Goal: Entertainment & Leisure: Browse casually

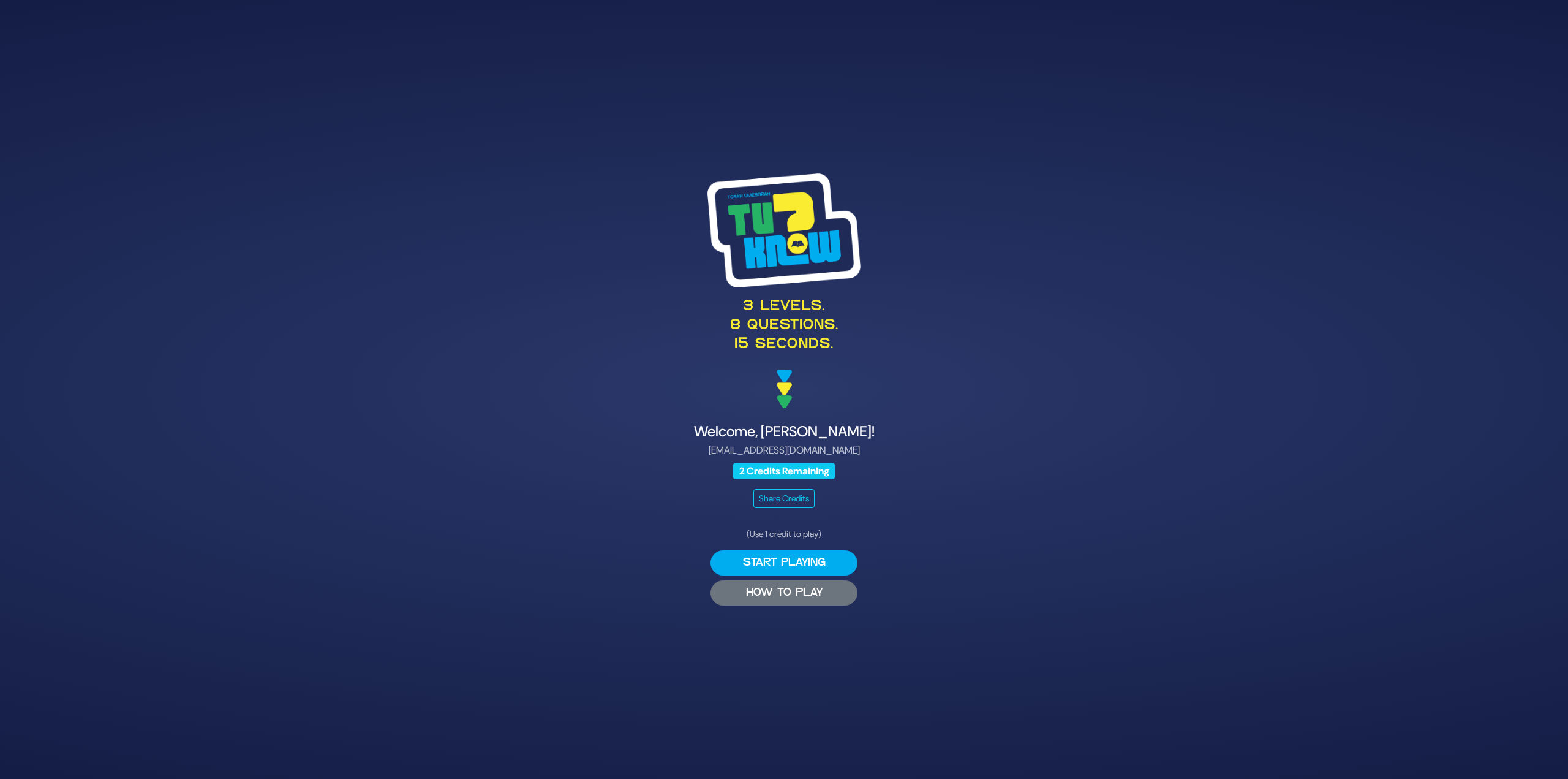
click at [793, 590] on button "HOW TO PLAY" at bounding box center [784, 592] width 147 height 25
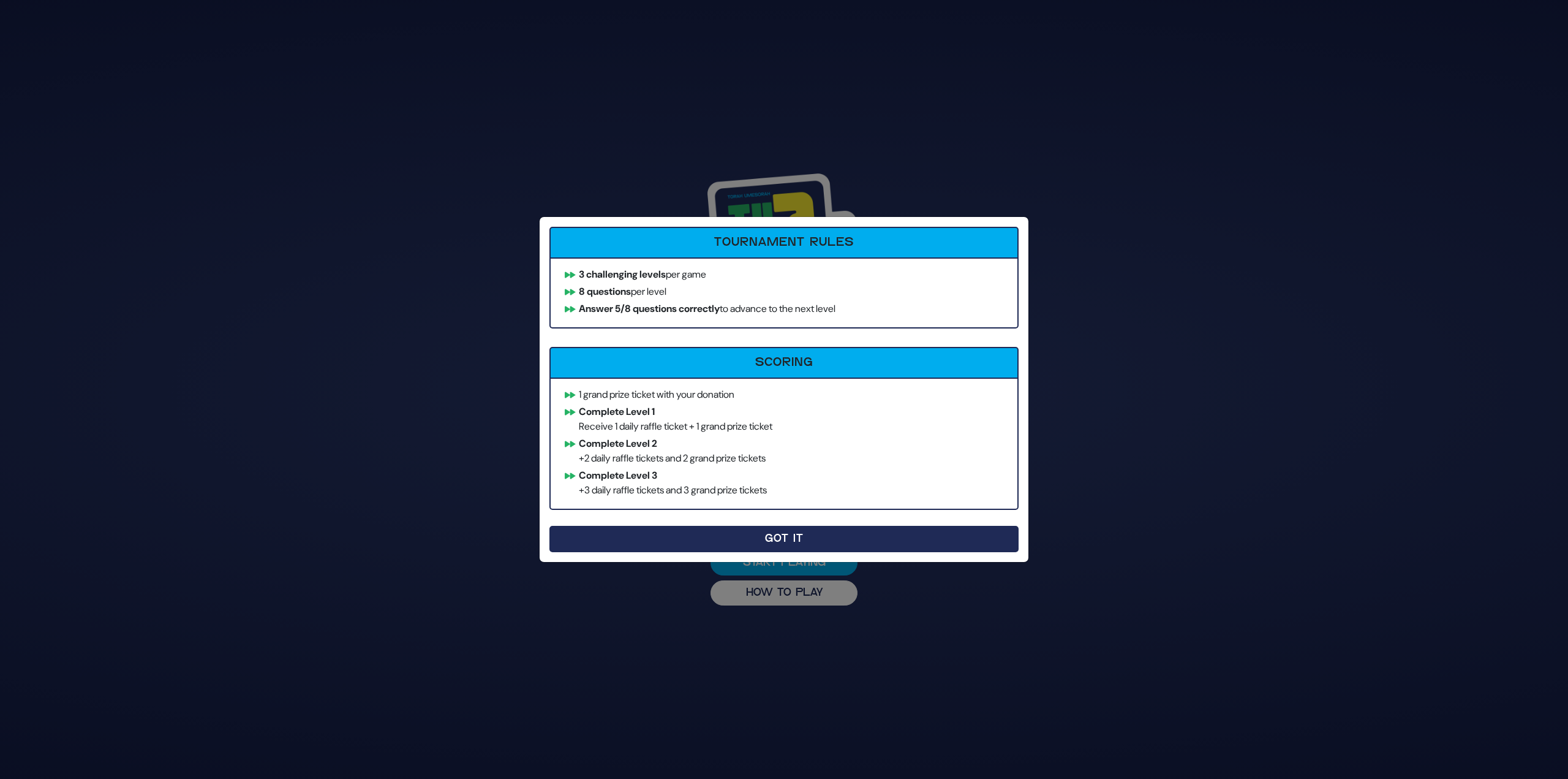
click at [854, 539] on button "Got It" at bounding box center [784, 539] width 469 height 26
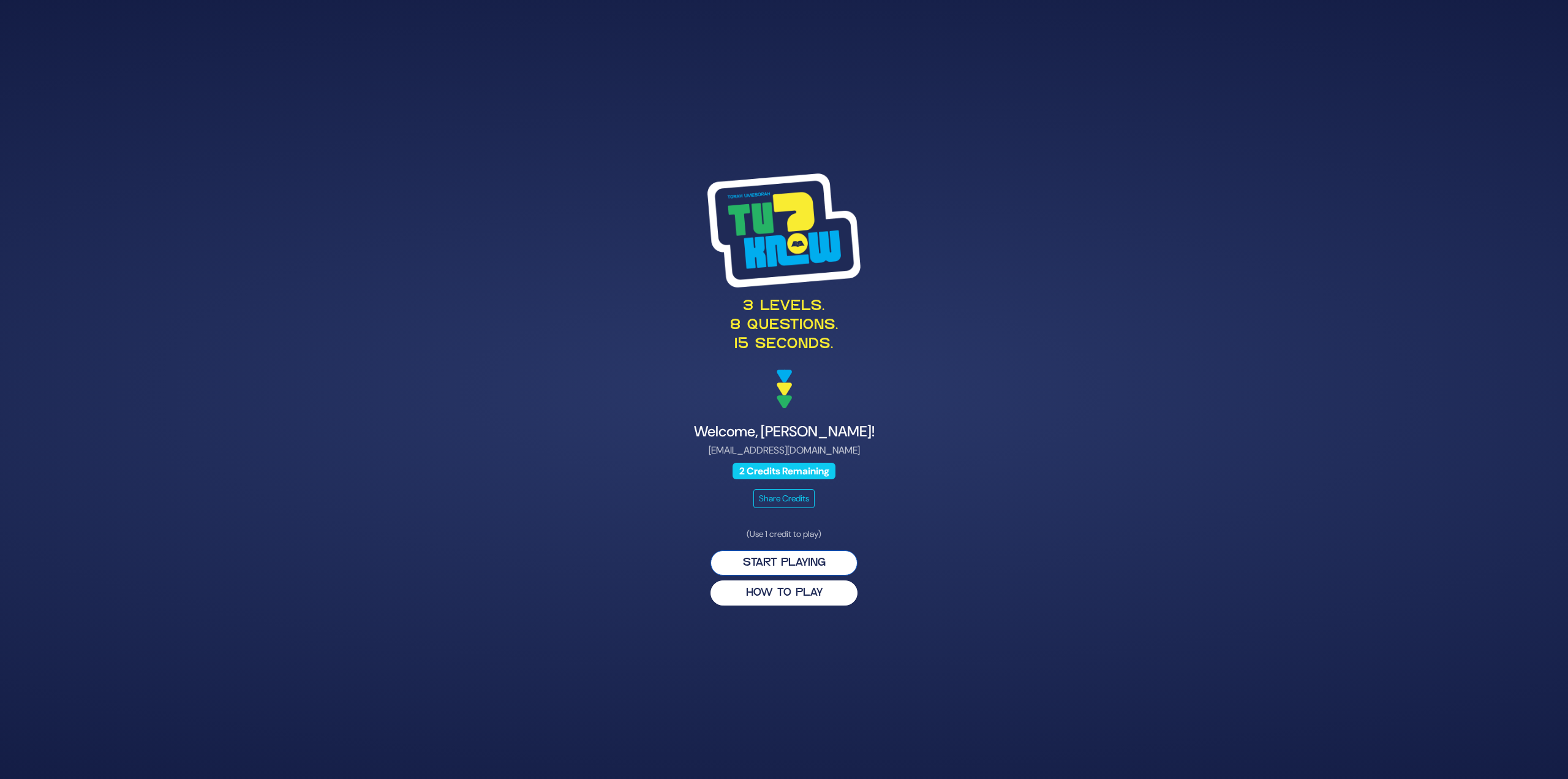
click at [782, 558] on button "Start Playing" at bounding box center [784, 563] width 147 height 25
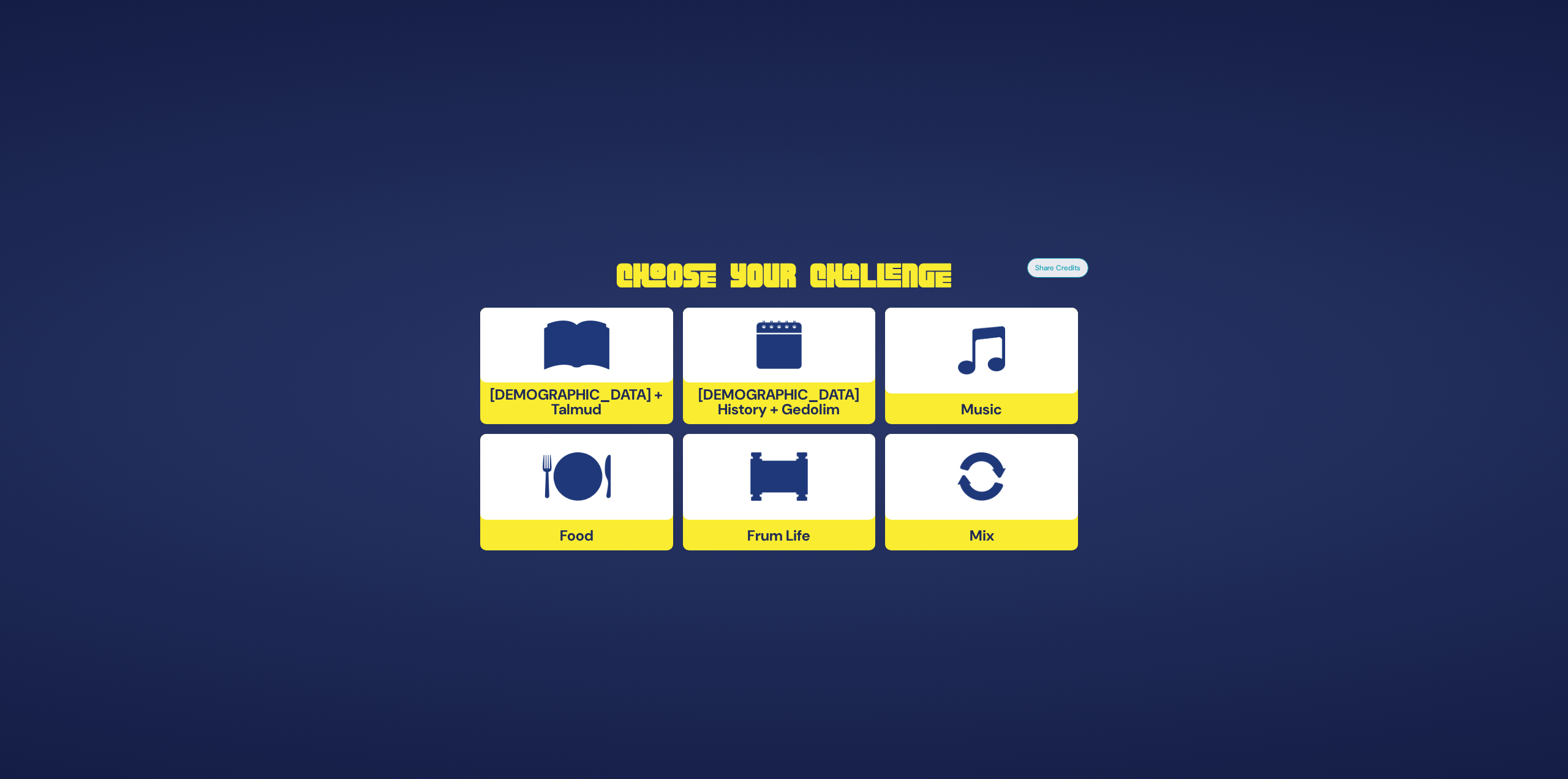
click at [583, 353] on img at bounding box center [577, 345] width 66 height 49
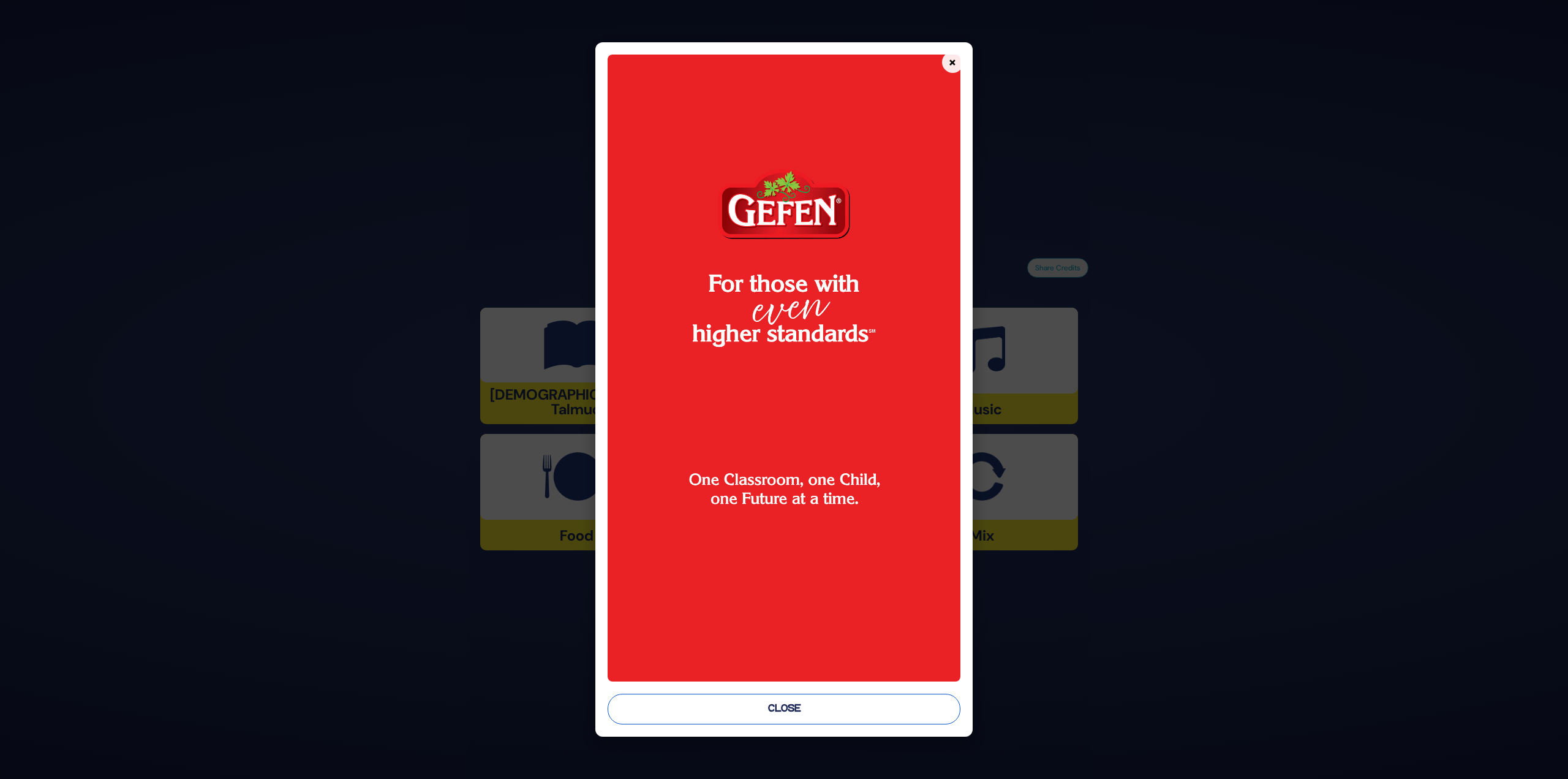
click at [761, 708] on button "Close" at bounding box center [784, 709] width 353 height 31
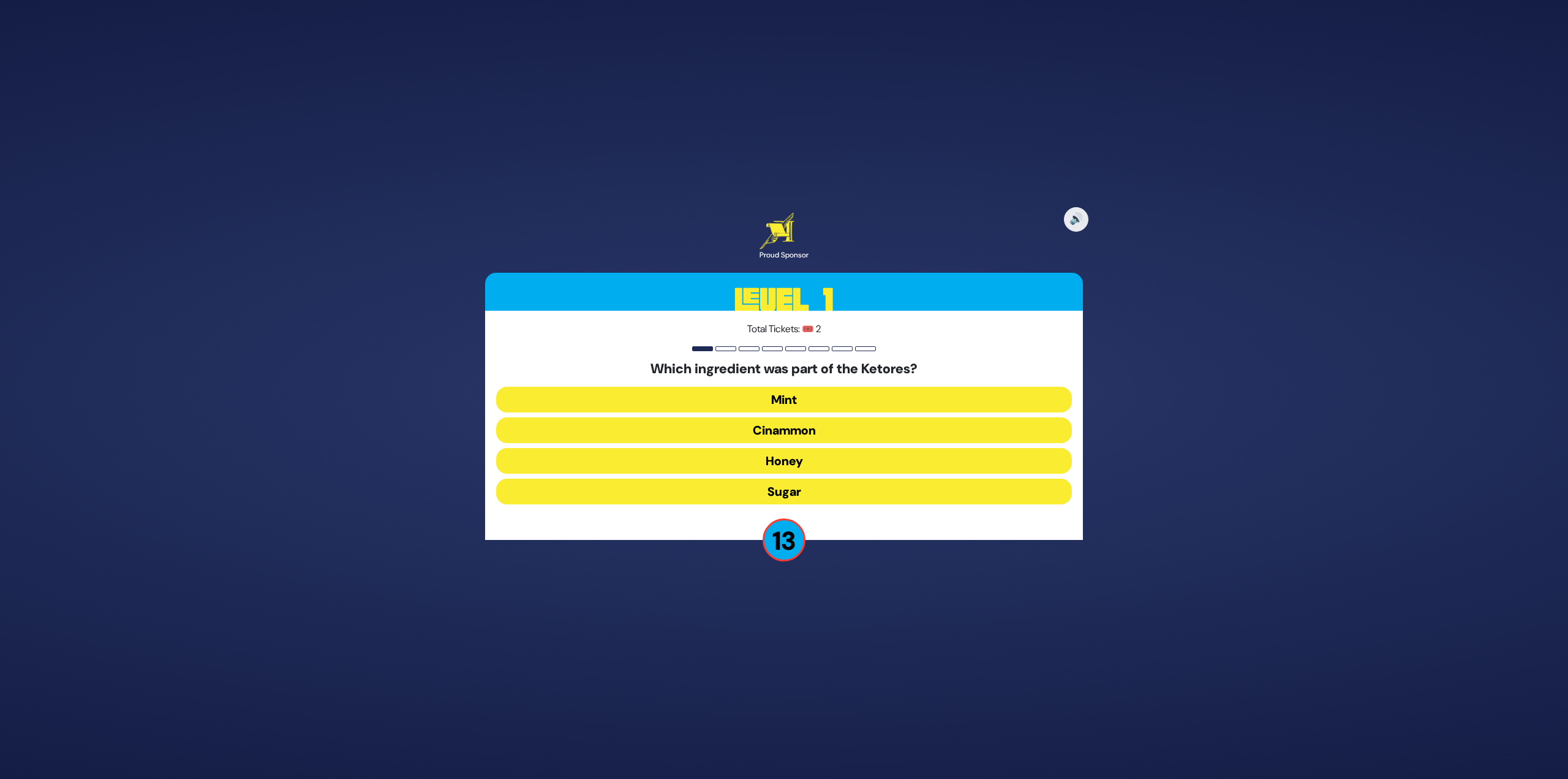
click at [794, 435] on button "Cinammon" at bounding box center [784, 430] width 576 height 26
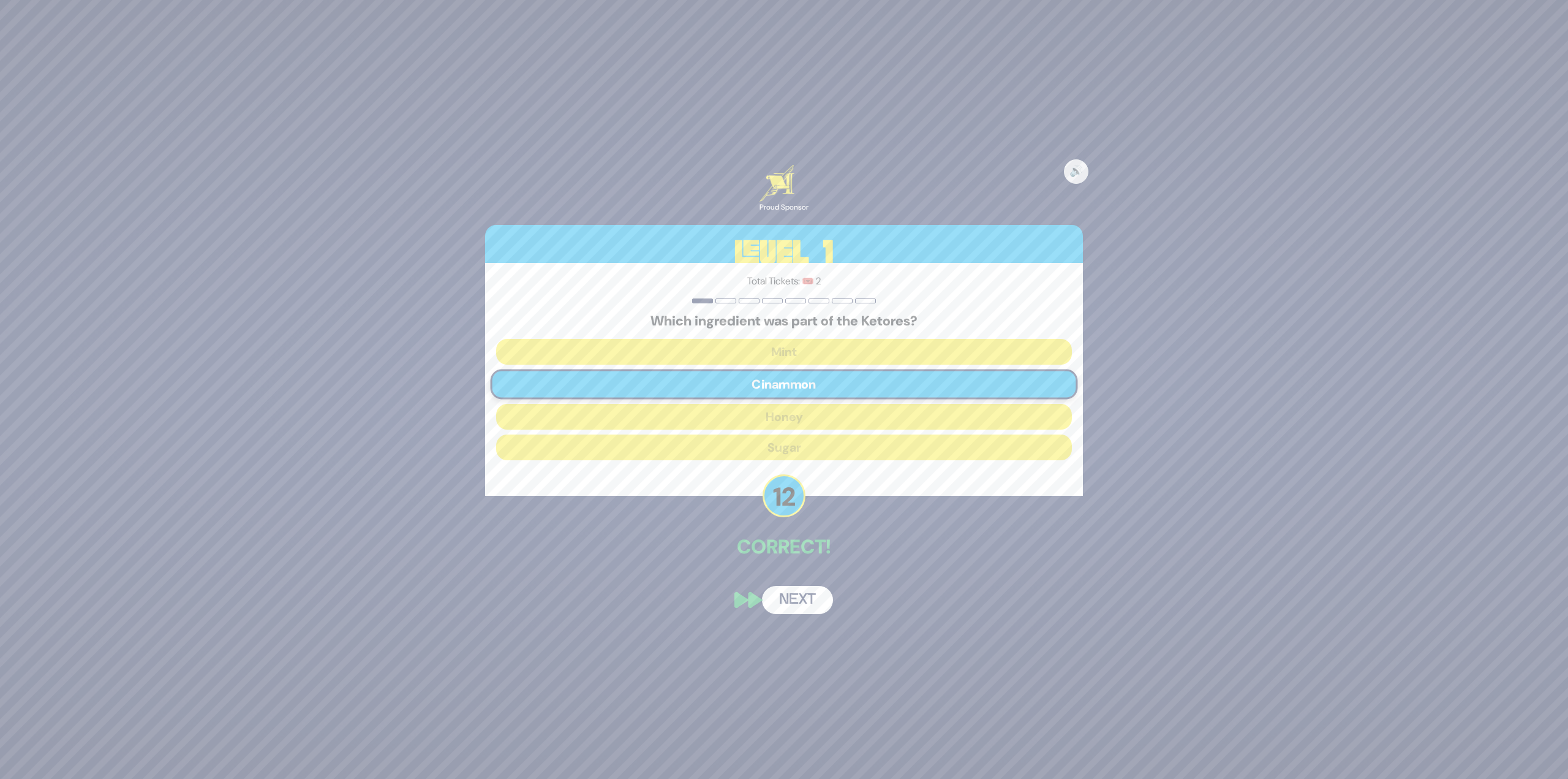
click at [803, 594] on button "Next" at bounding box center [798, 600] width 71 height 28
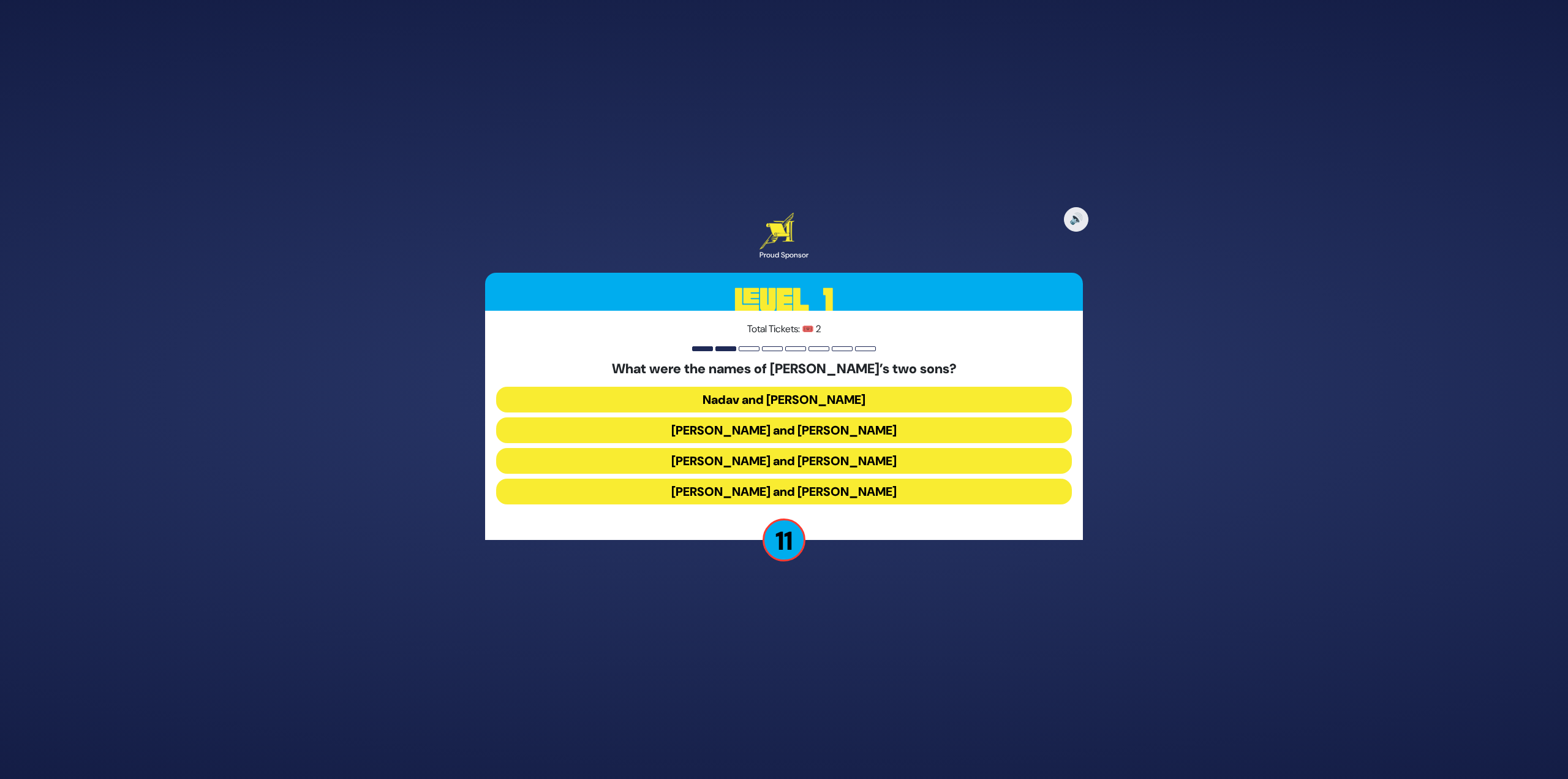
click at [817, 492] on button "Gershom and Eliezer" at bounding box center [784, 491] width 576 height 26
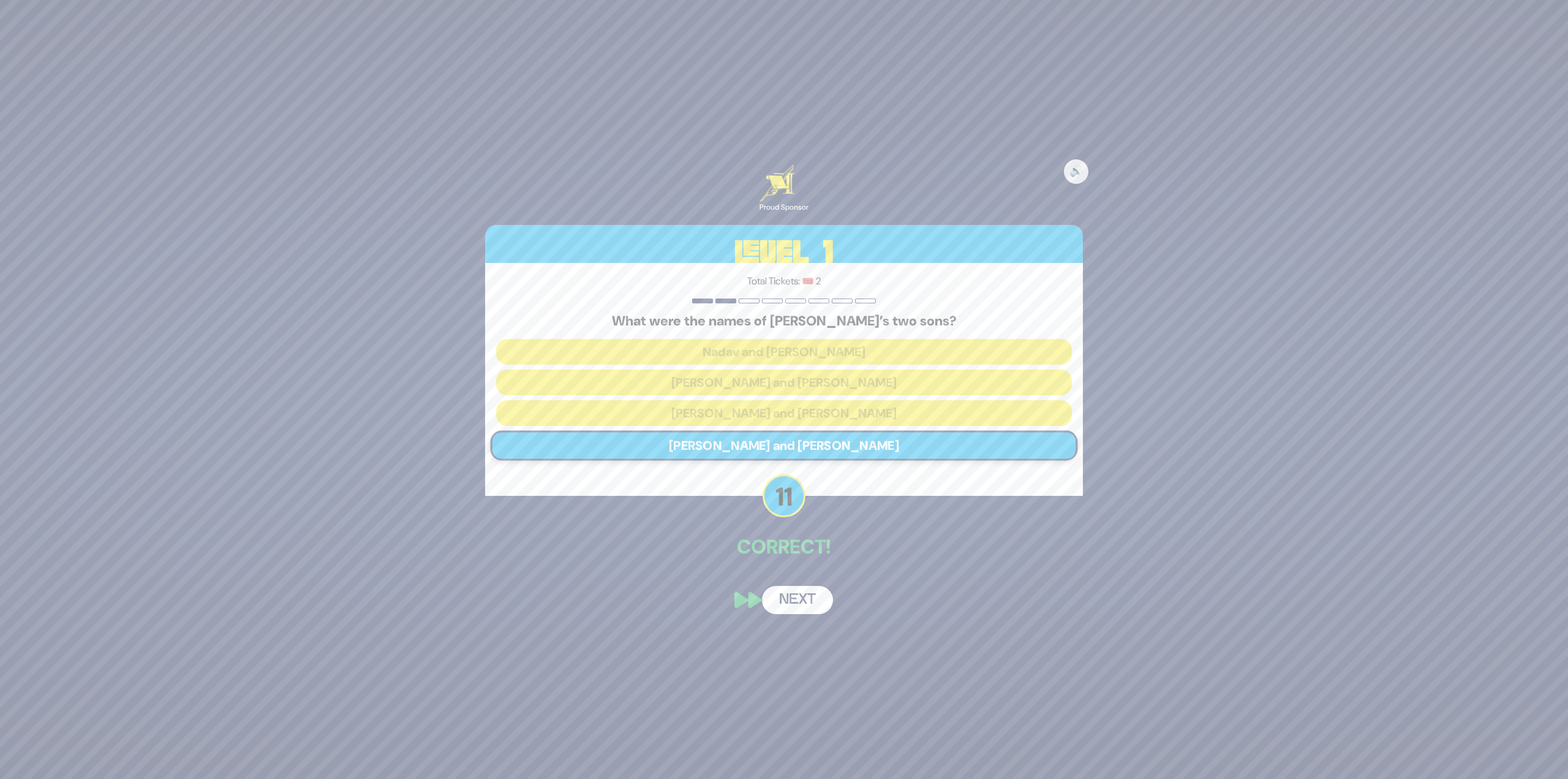
click at [810, 596] on button "Next" at bounding box center [798, 600] width 71 height 28
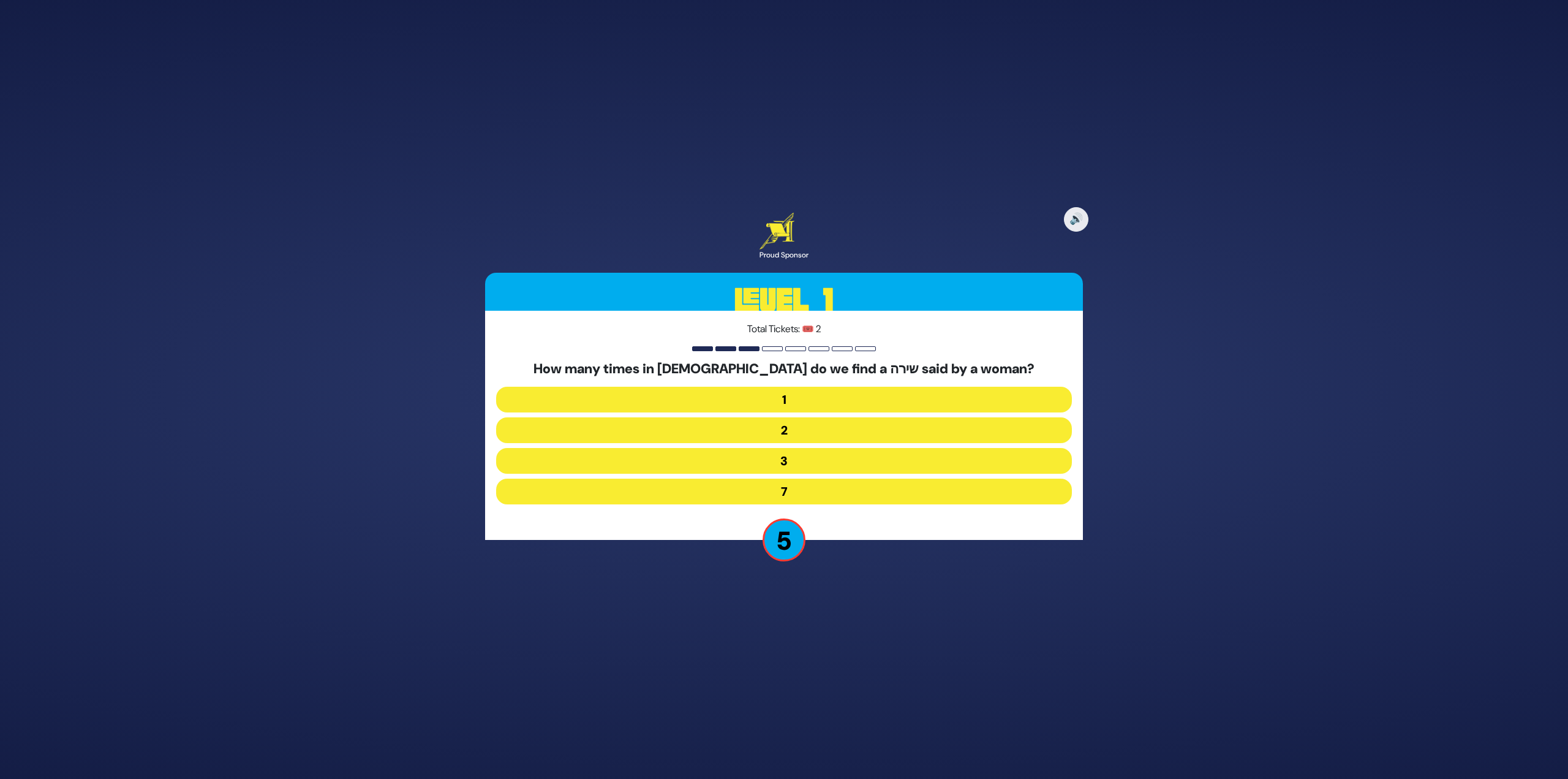
click at [788, 464] on button "3" at bounding box center [784, 461] width 576 height 26
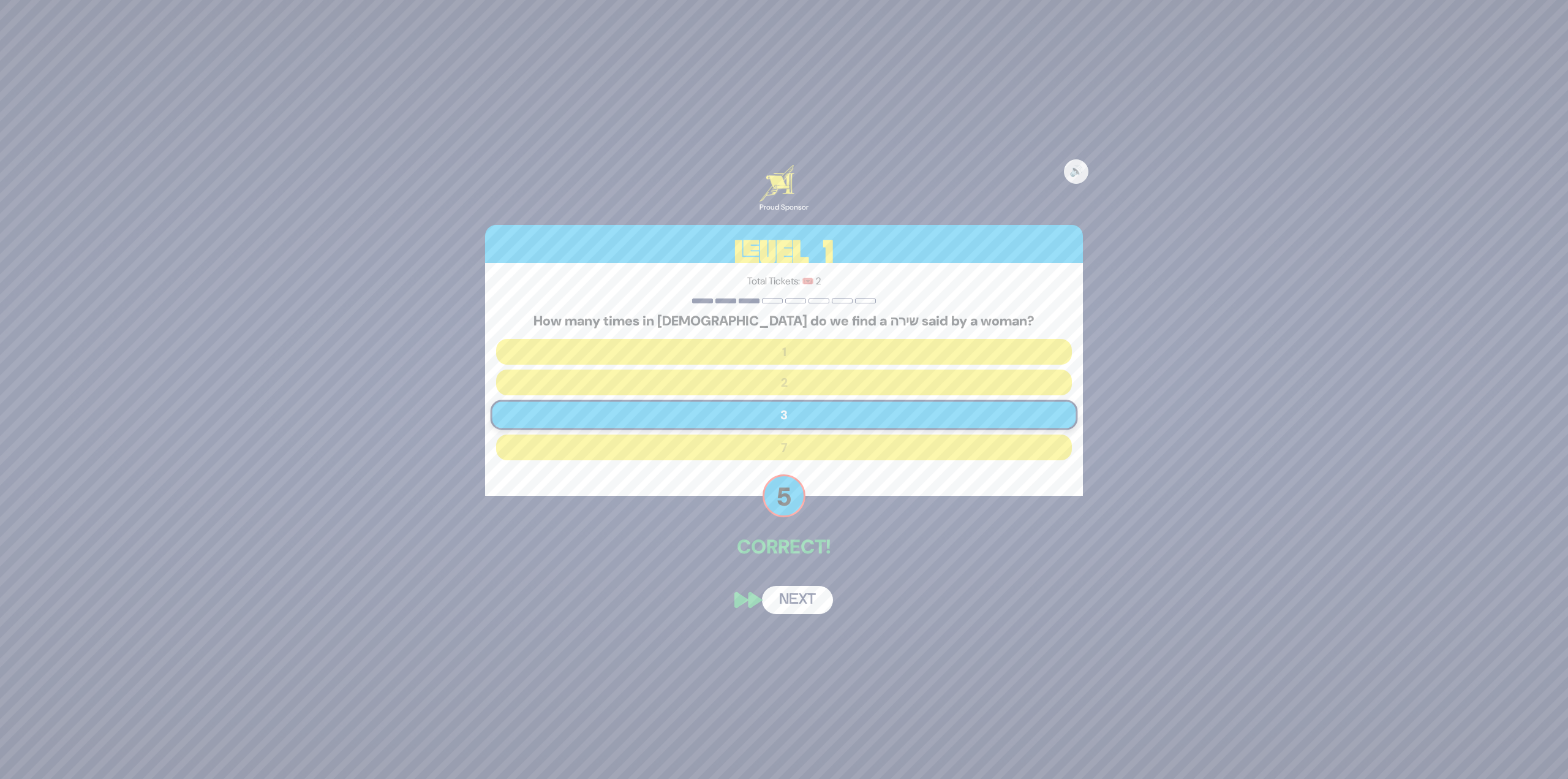
click at [790, 597] on button "Next" at bounding box center [798, 600] width 71 height 28
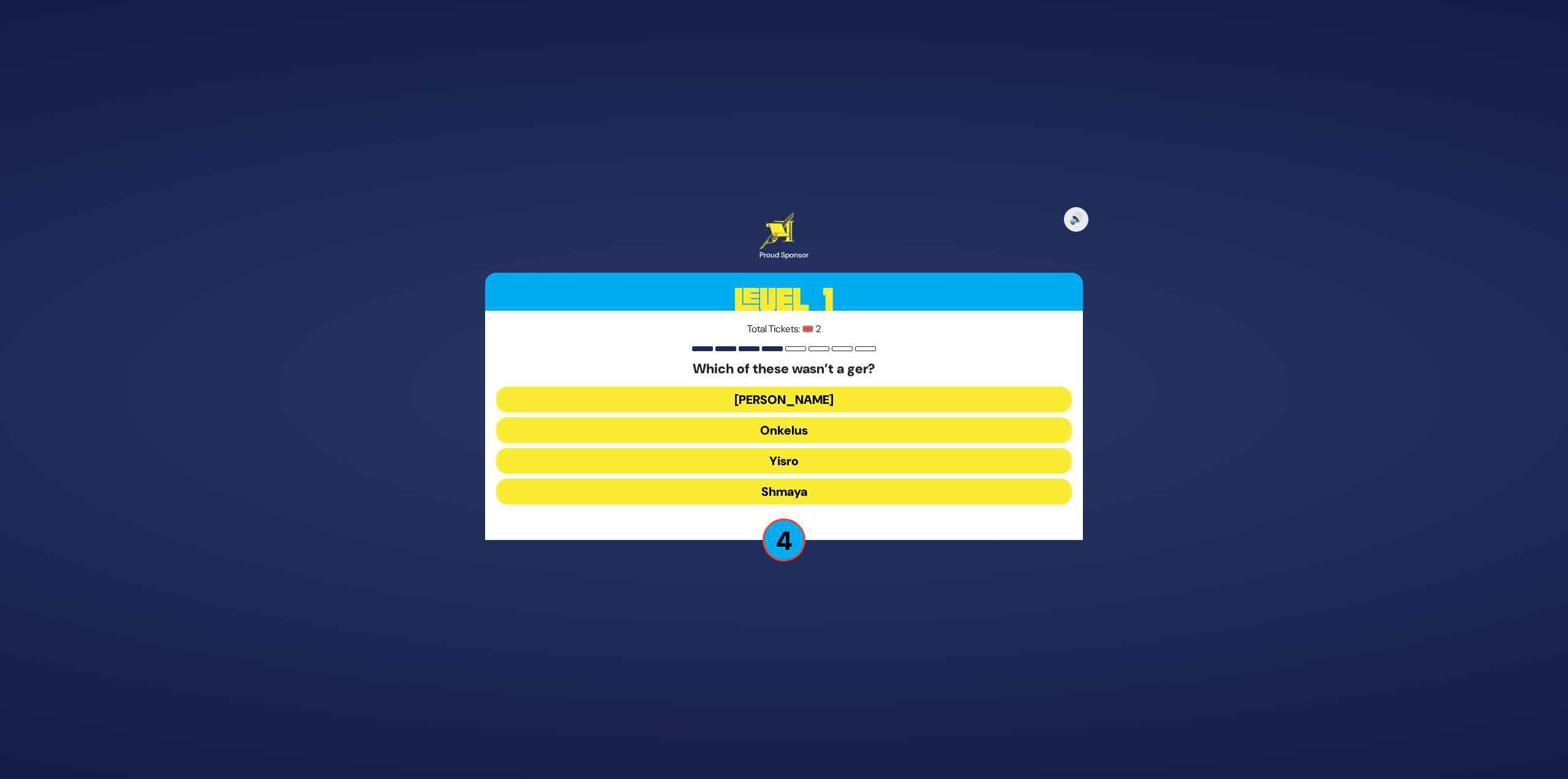
click at [794, 493] on button "Shmaya" at bounding box center [784, 491] width 576 height 26
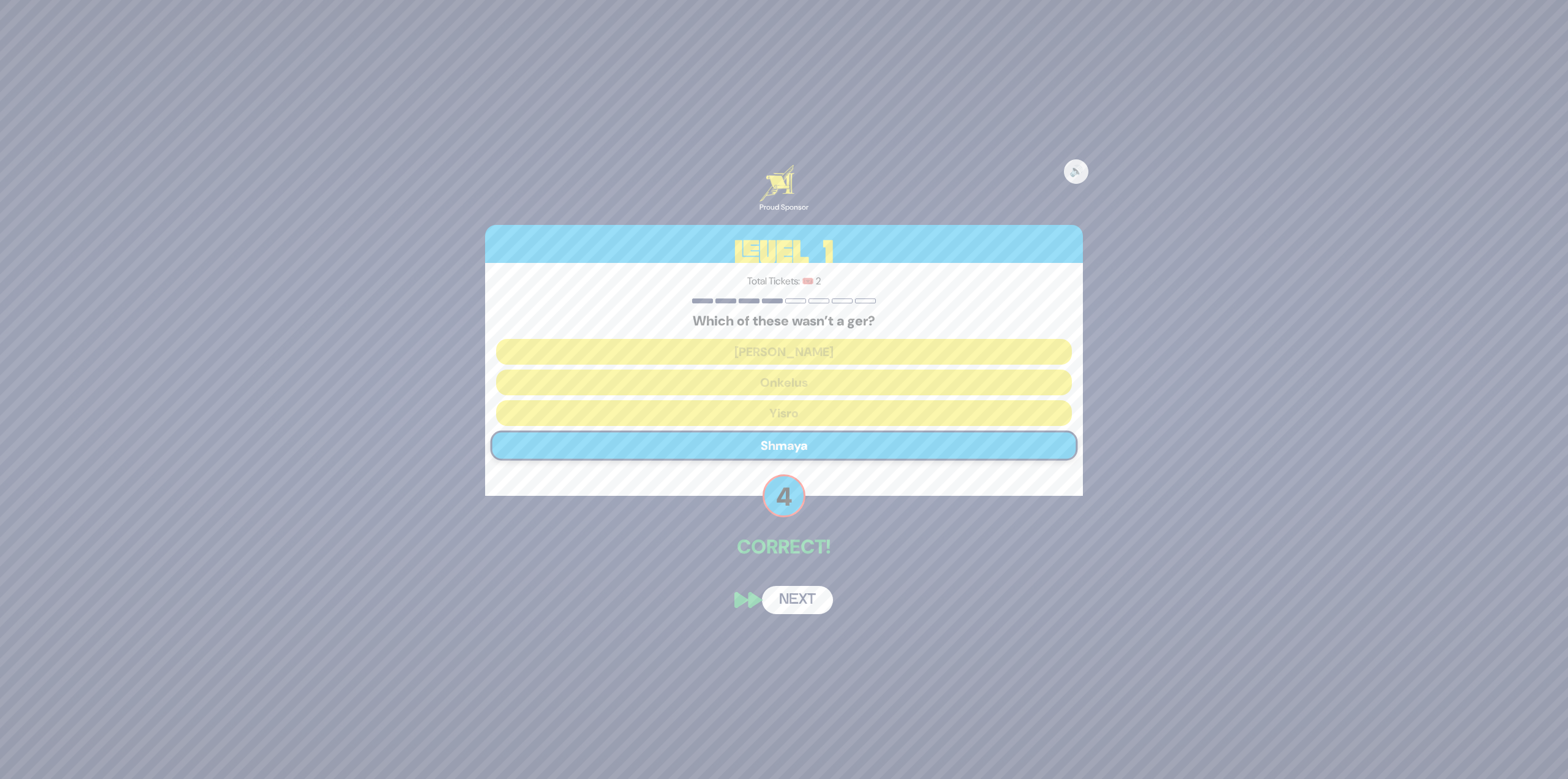
click at [811, 601] on button "Next" at bounding box center [798, 600] width 71 height 28
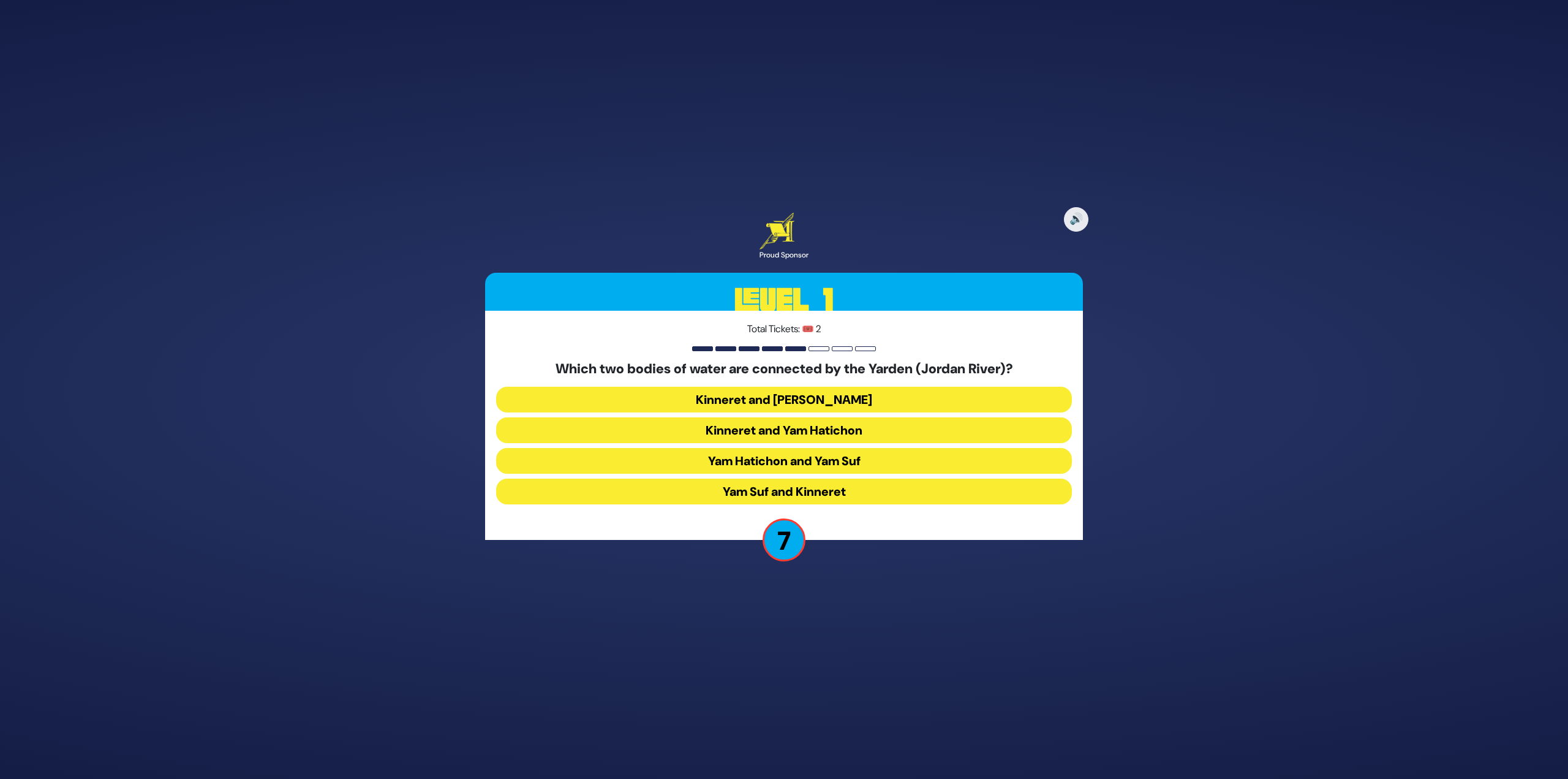
click at [754, 399] on button "Kinneret and Yam Hamelach" at bounding box center [784, 400] width 576 height 26
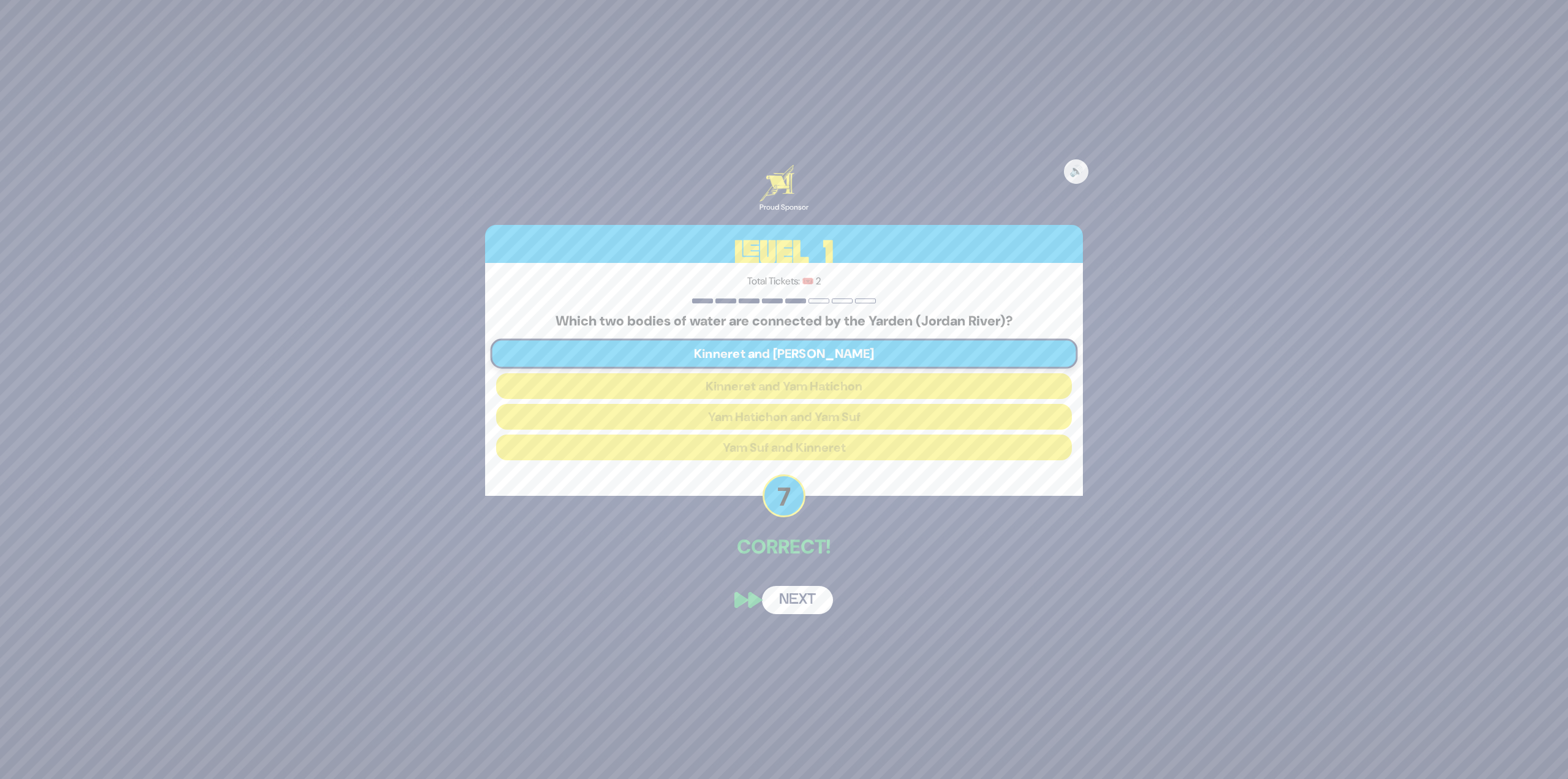
click at [799, 601] on button "Next" at bounding box center [798, 600] width 71 height 28
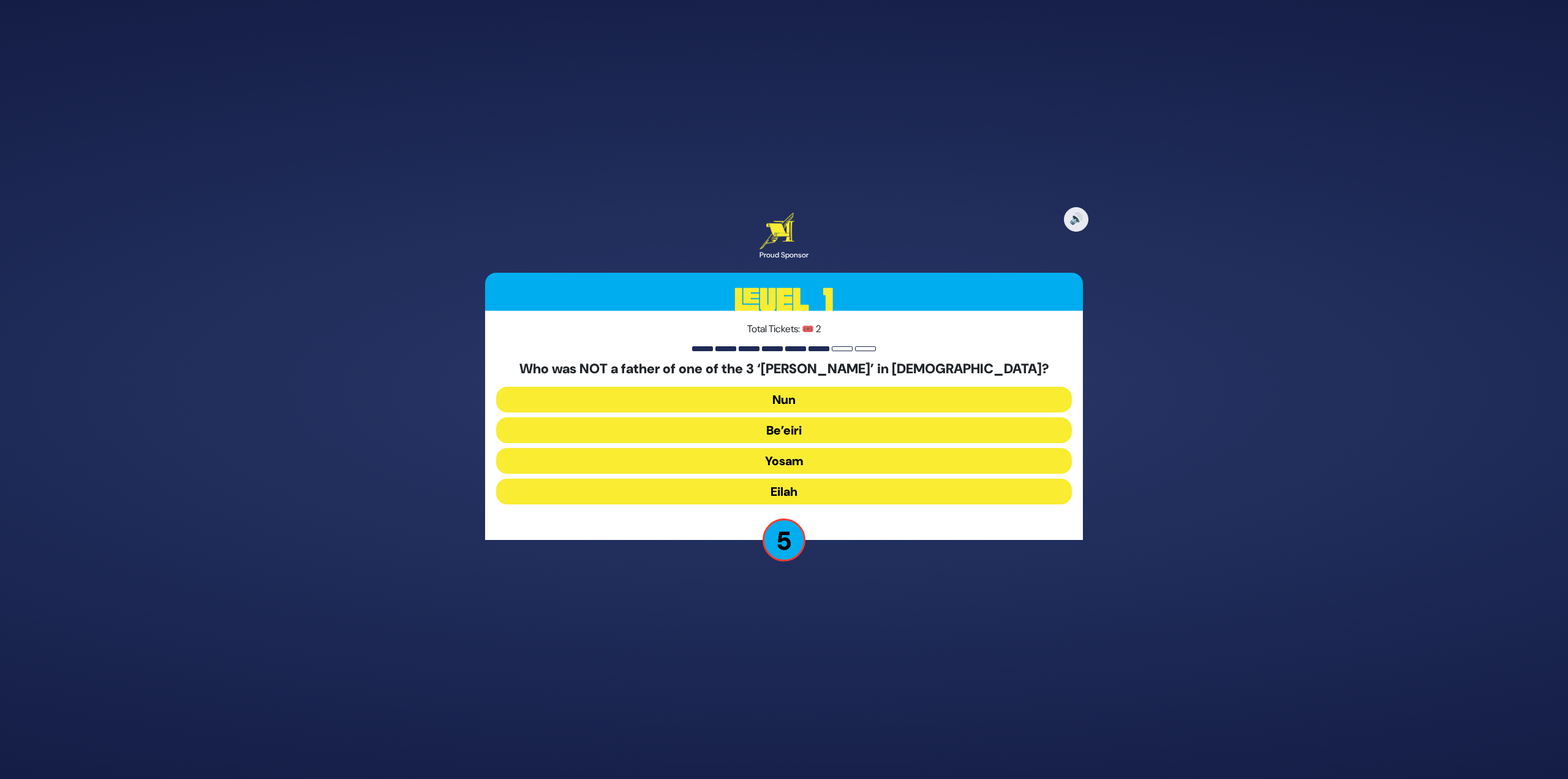
click at [785, 457] on button "Yosam" at bounding box center [784, 461] width 576 height 26
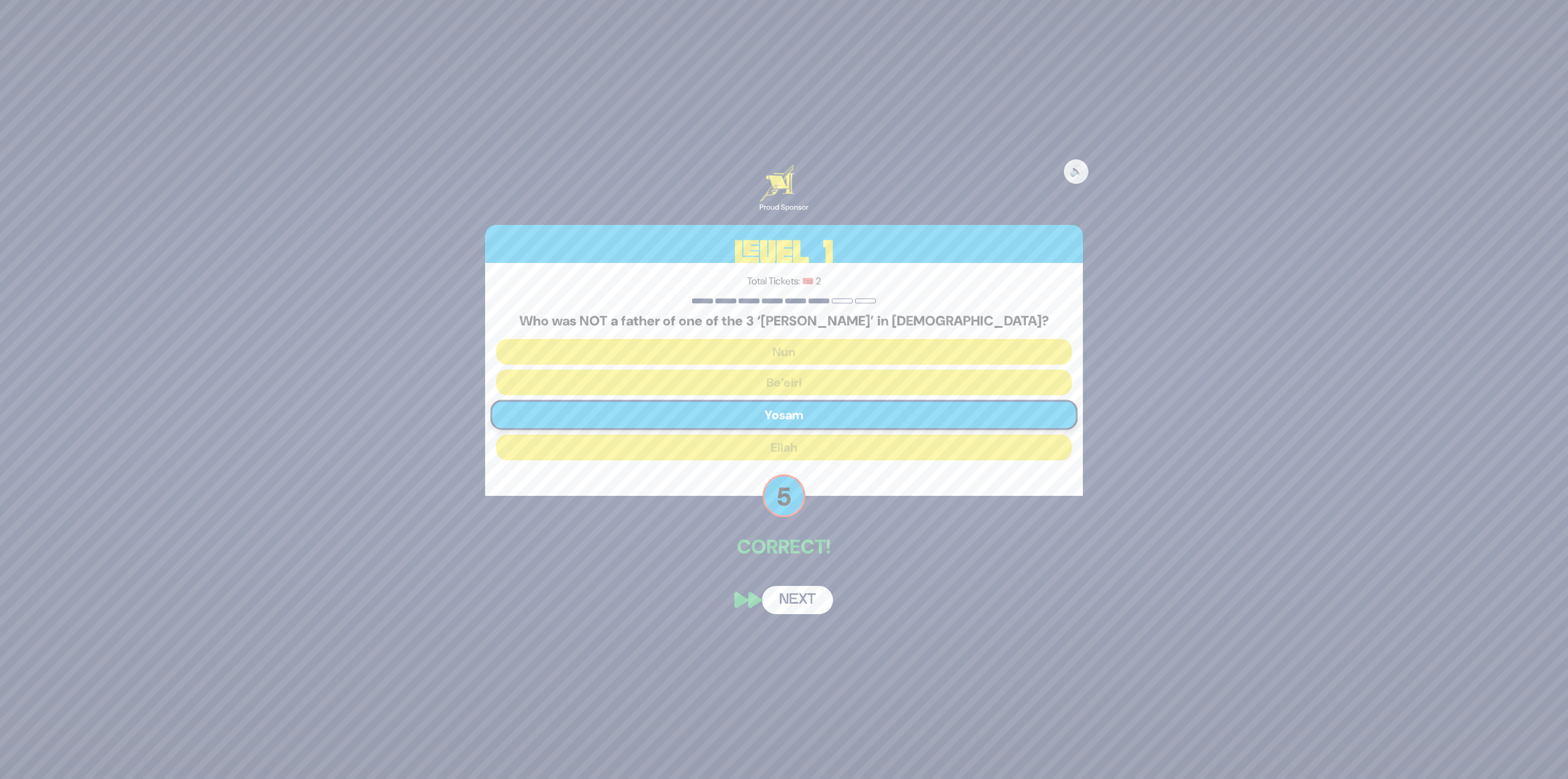
click at [807, 596] on button "Next" at bounding box center [798, 600] width 71 height 28
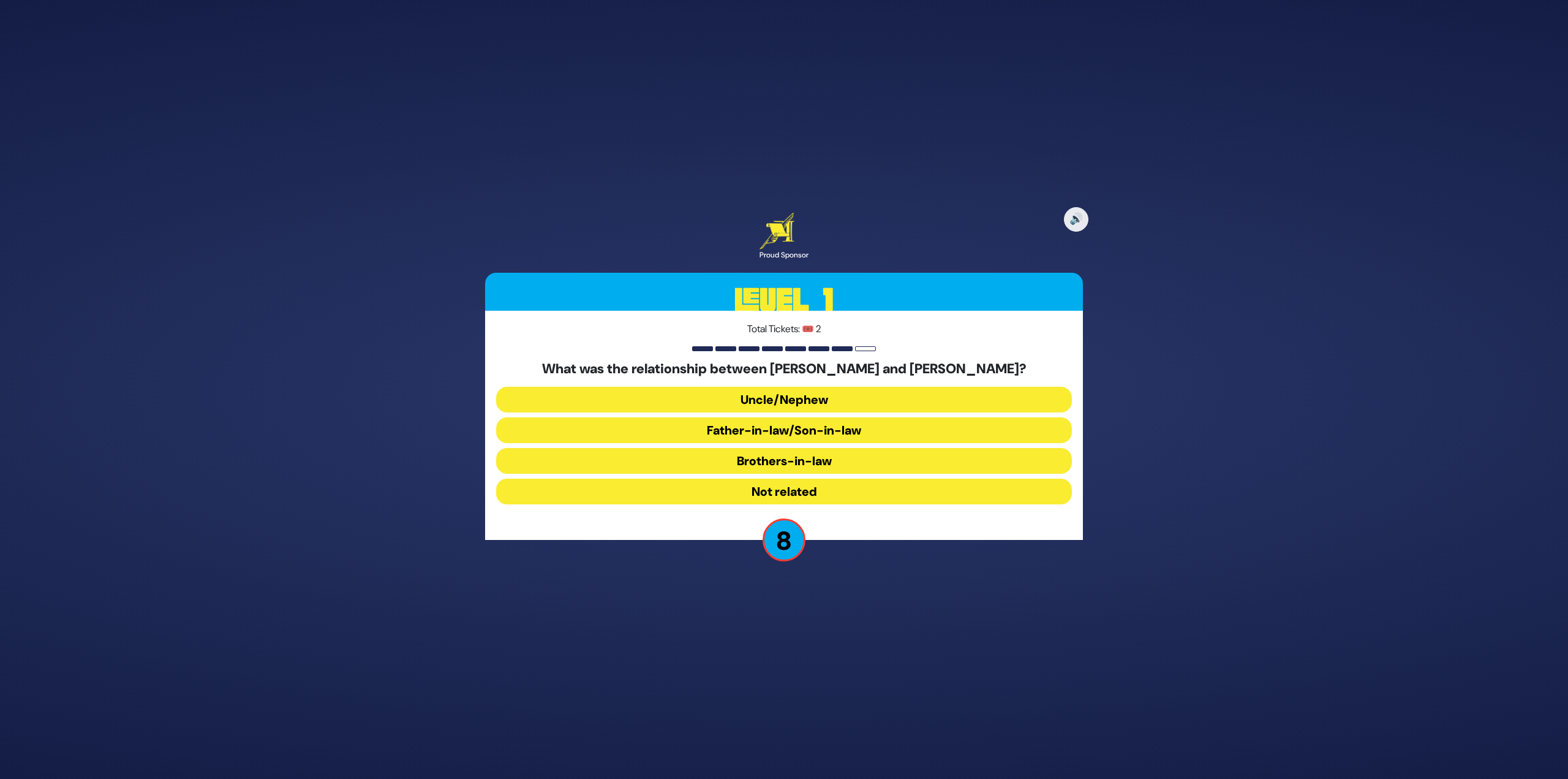
click at [812, 463] on button "Brothers-in-law" at bounding box center [784, 461] width 576 height 26
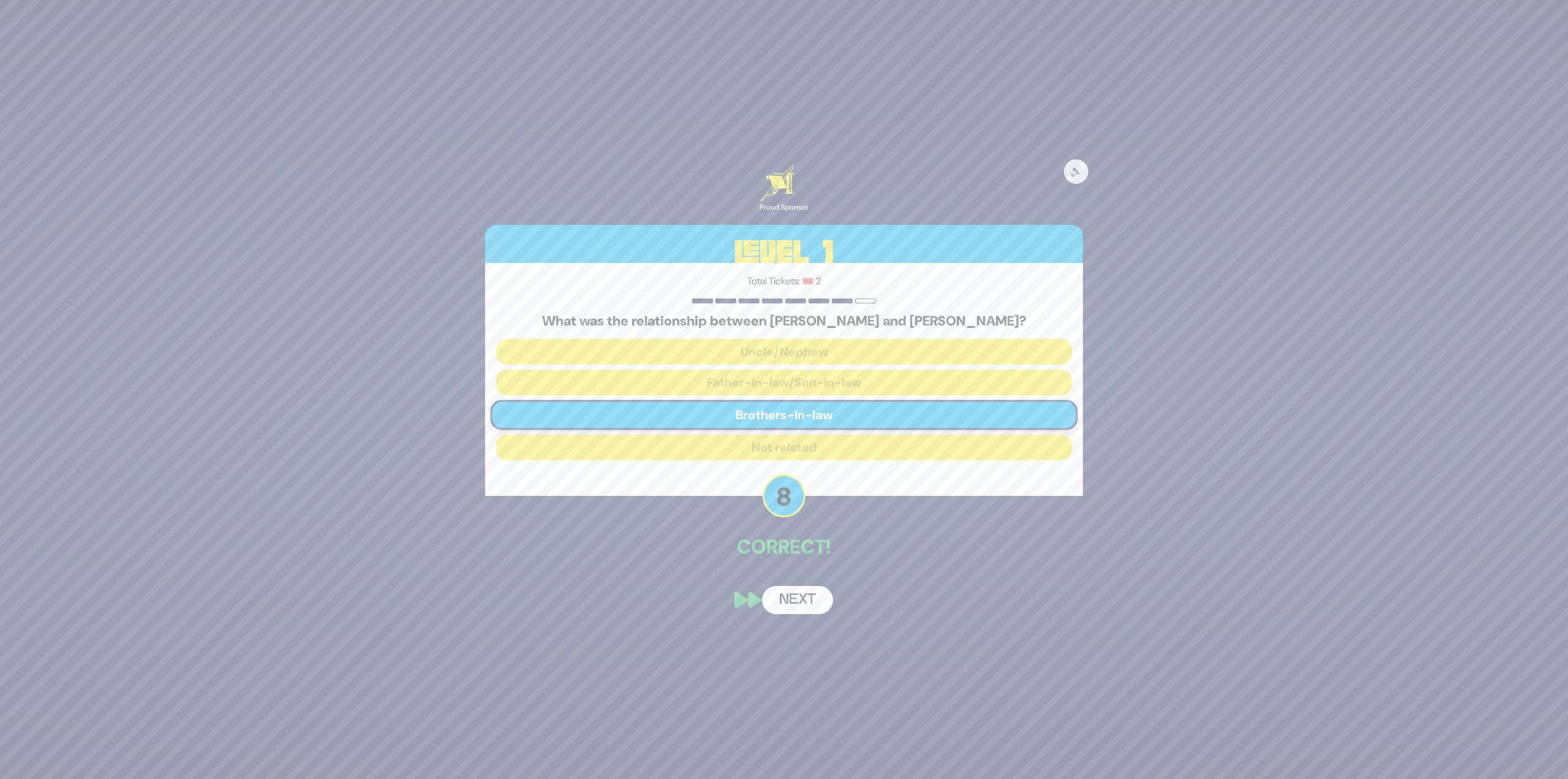
click at [812, 601] on button "Next" at bounding box center [798, 600] width 71 height 28
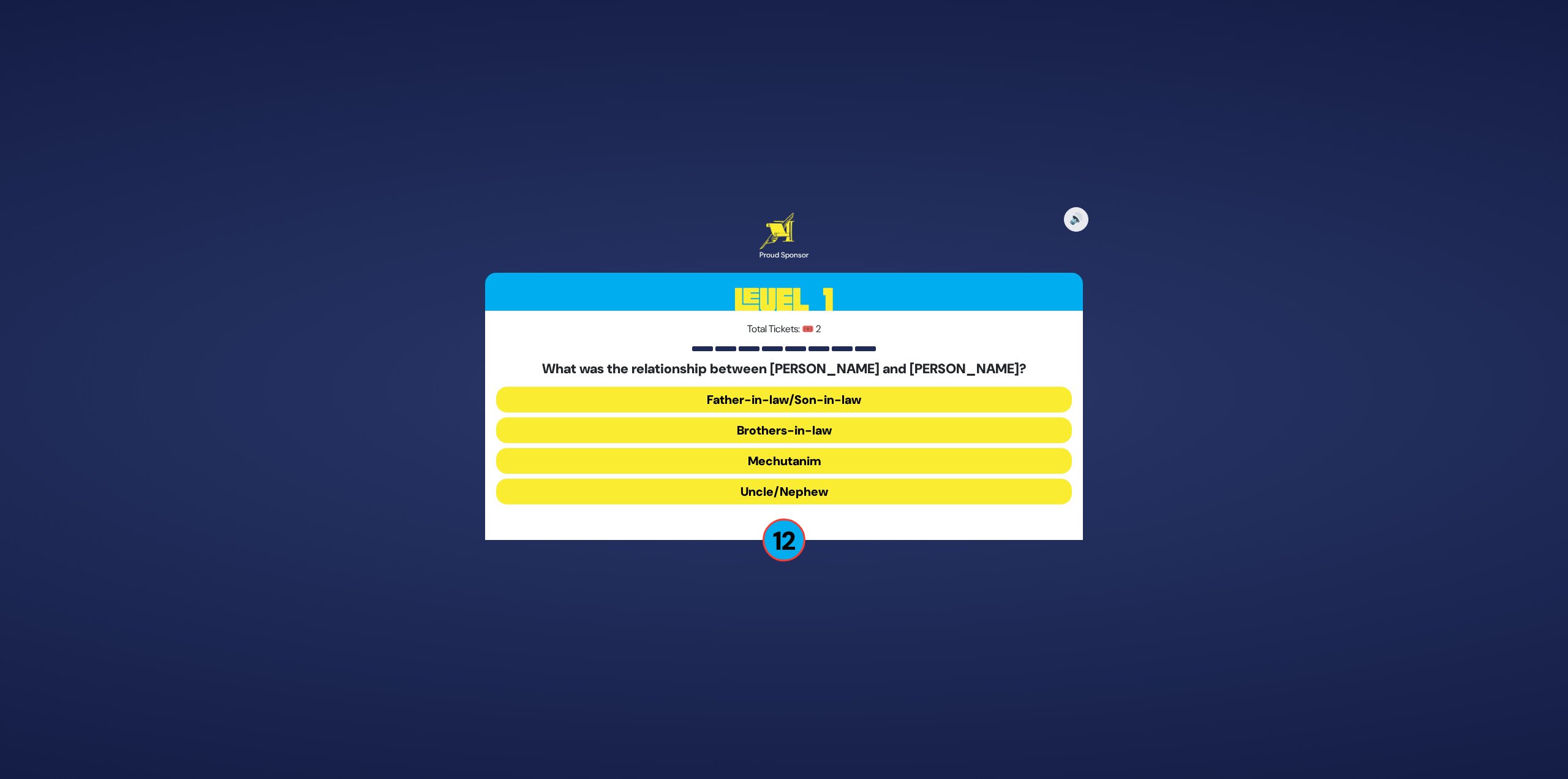
click at [818, 436] on button "Brothers-in-law" at bounding box center [784, 430] width 576 height 26
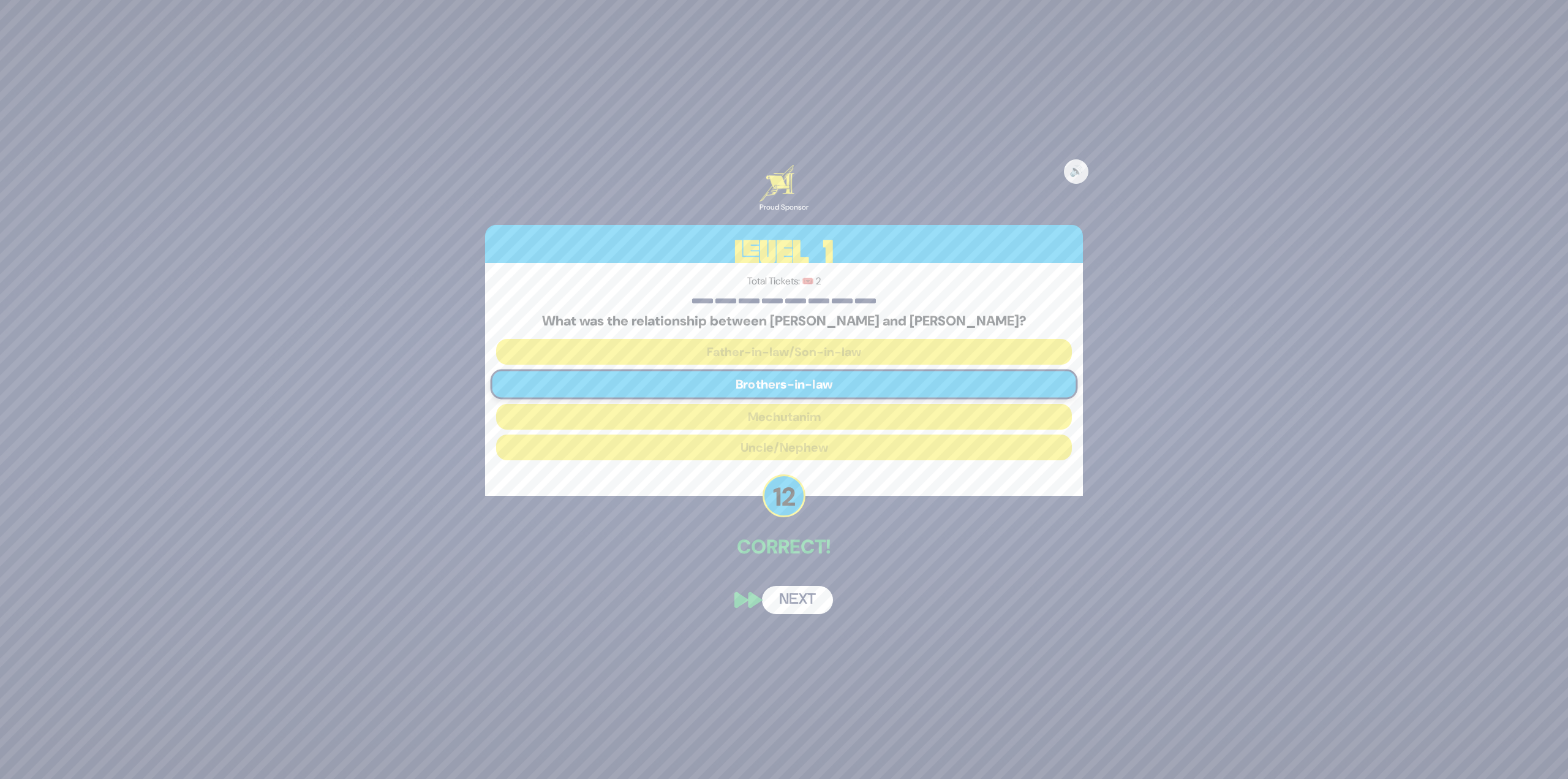
click at [799, 574] on div "🔊 Proud Sponsor Level 1 Total Tickets: 🎟️ 2 What was the relationship between A…" at bounding box center [784, 389] width 628 height 478
click at [792, 590] on button "Next" at bounding box center [798, 600] width 71 height 28
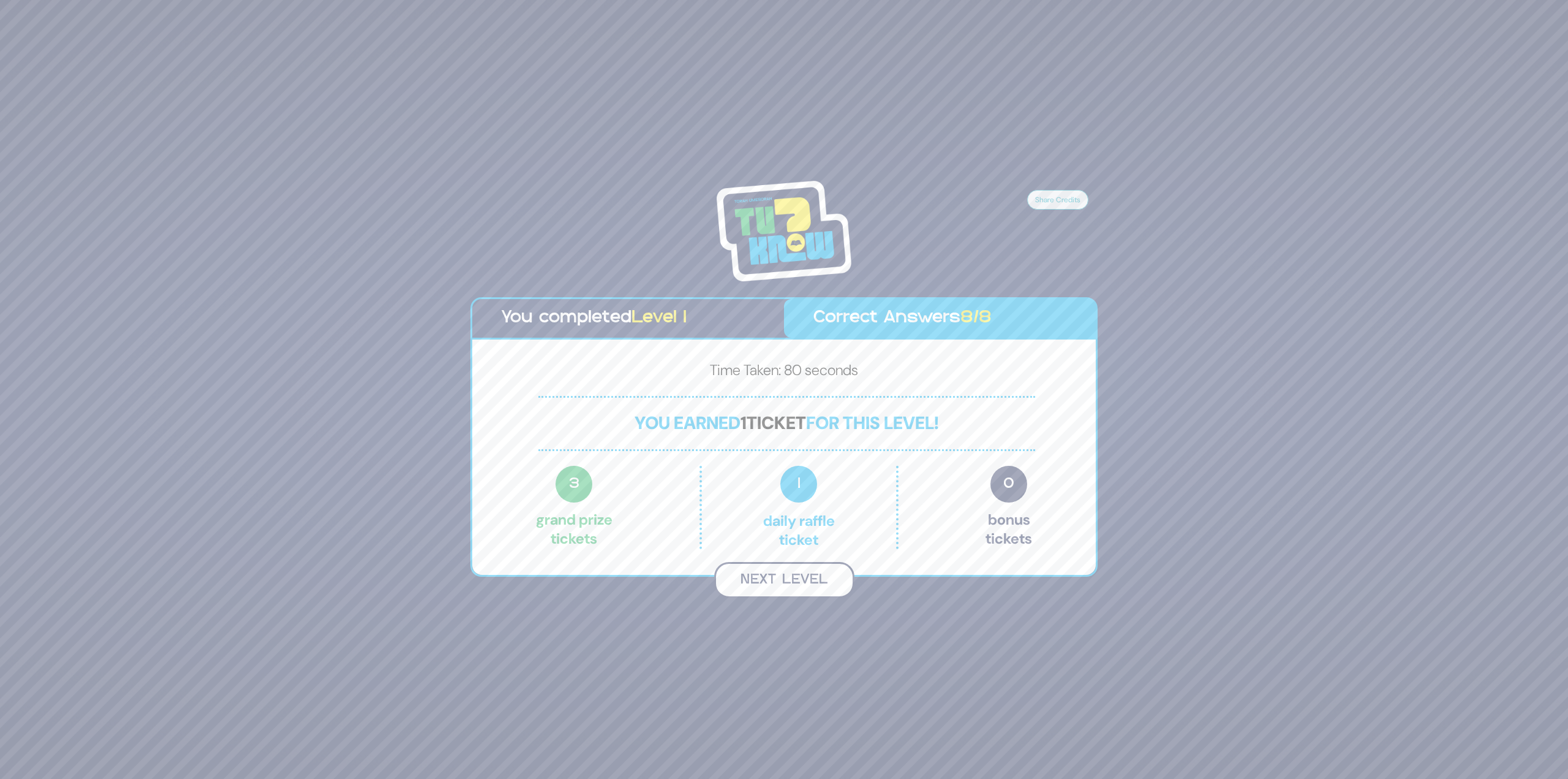
click at [808, 581] on button "Next Level" at bounding box center [785, 580] width 140 height 36
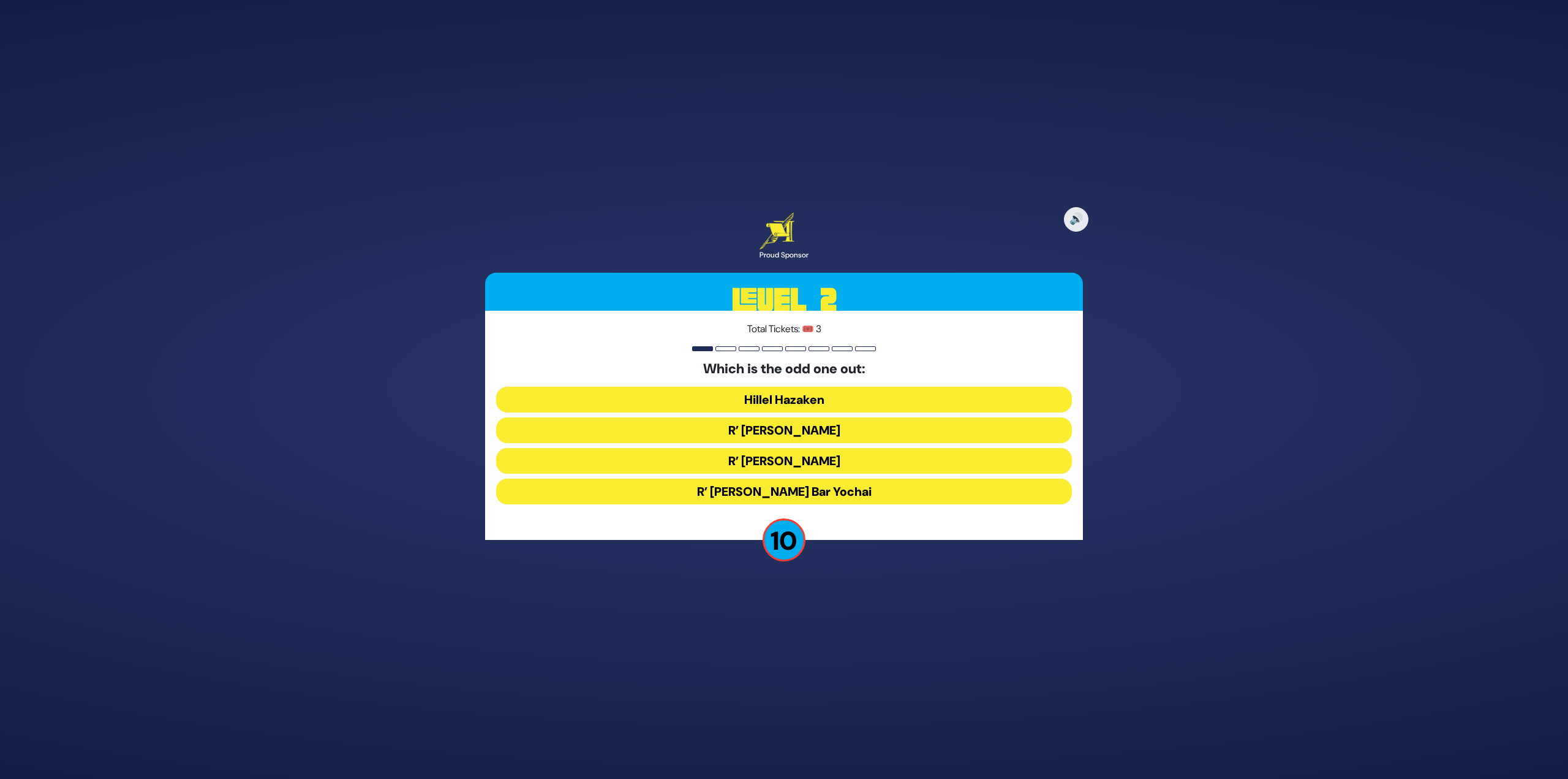
click at [825, 496] on button "R’ Shimon Bar Yochai" at bounding box center [784, 491] width 576 height 26
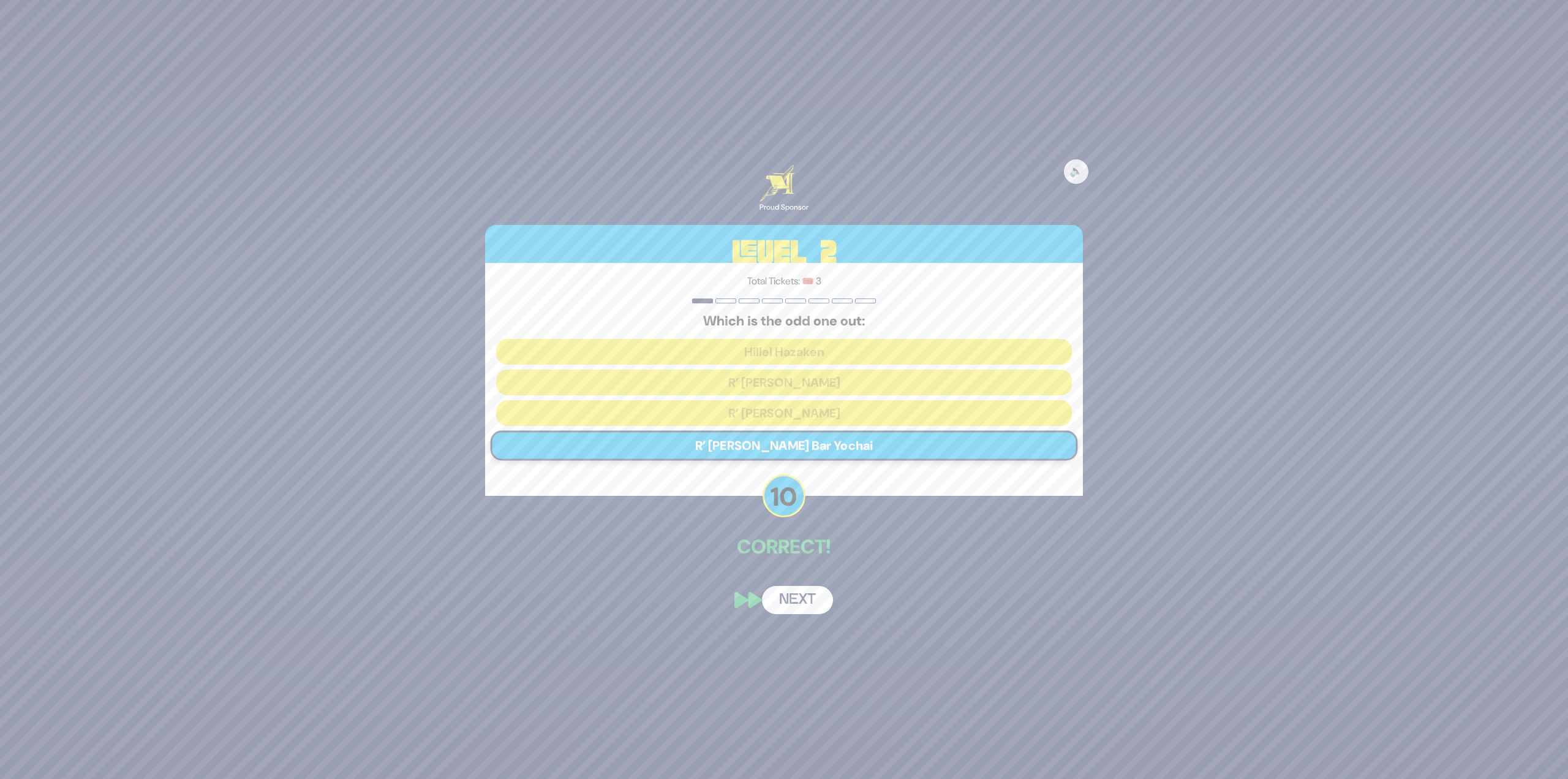
click at [801, 590] on button "Next" at bounding box center [798, 600] width 71 height 28
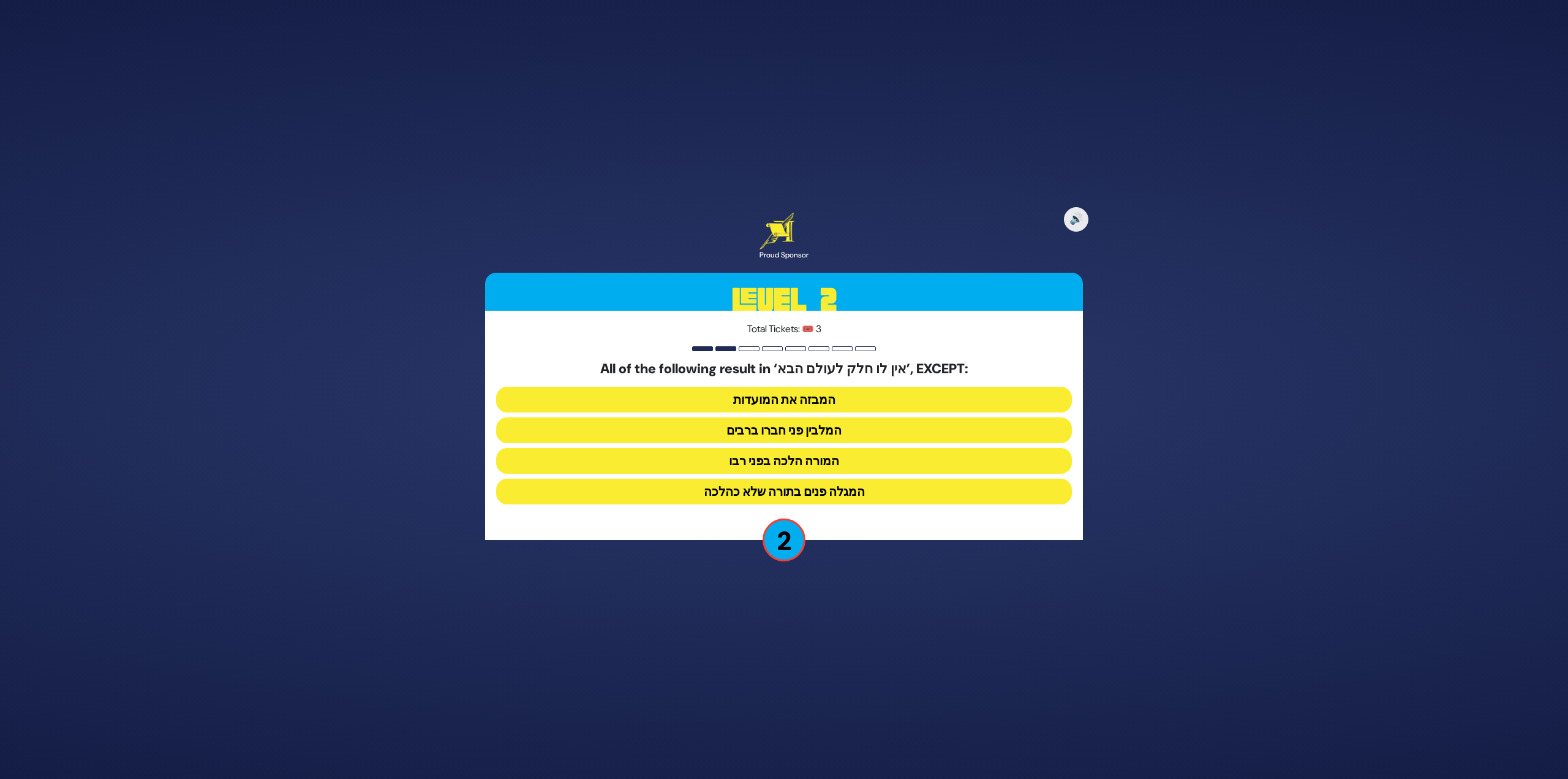
click at [822, 489] on button "המגלה פנים בתורה שלא כהלכה" at bounding box center [784, 491] width 576 height 26
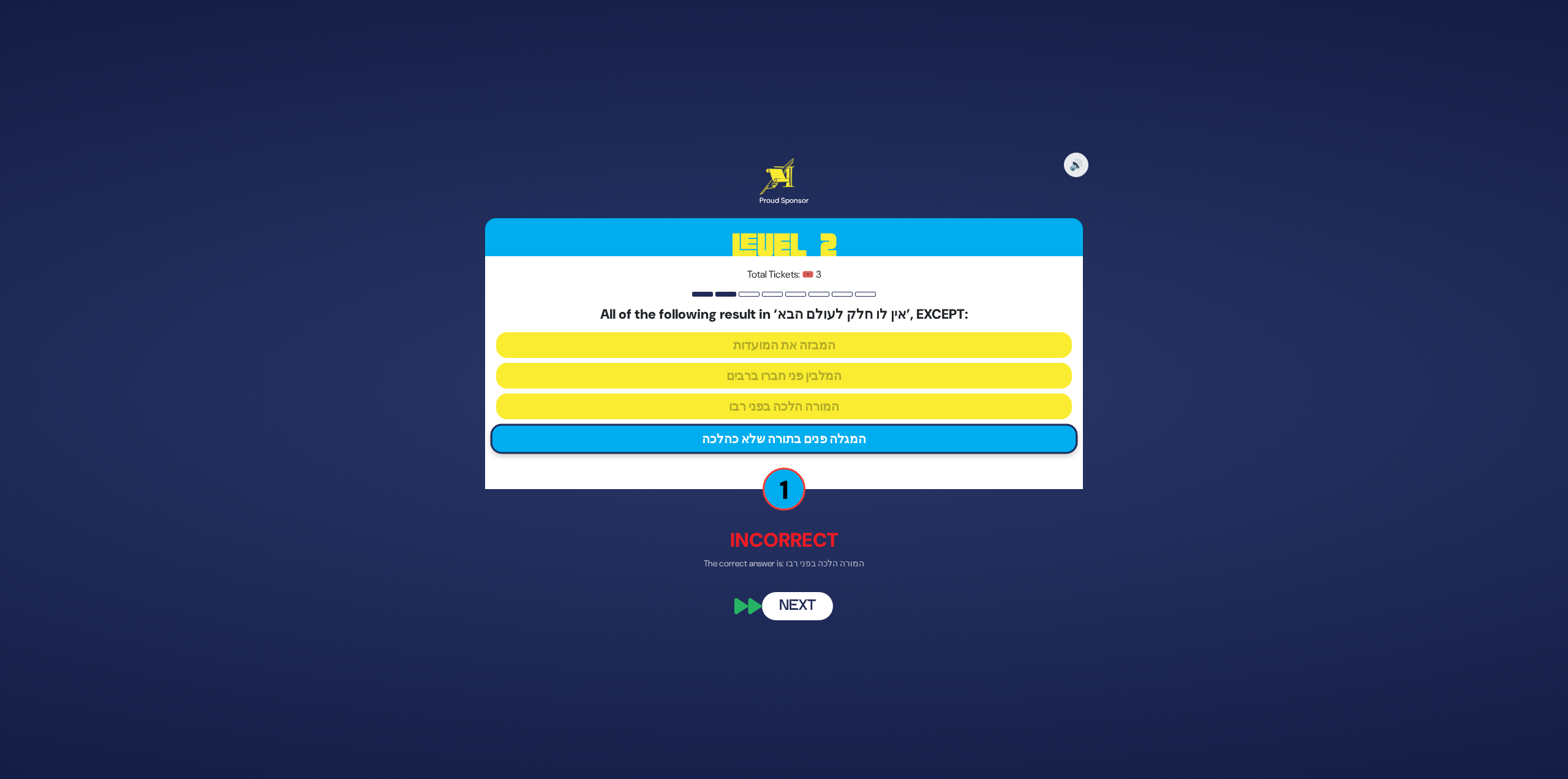
click at [782, 597] on button "Next" at bounding box center [798, 606] width 71 height 28
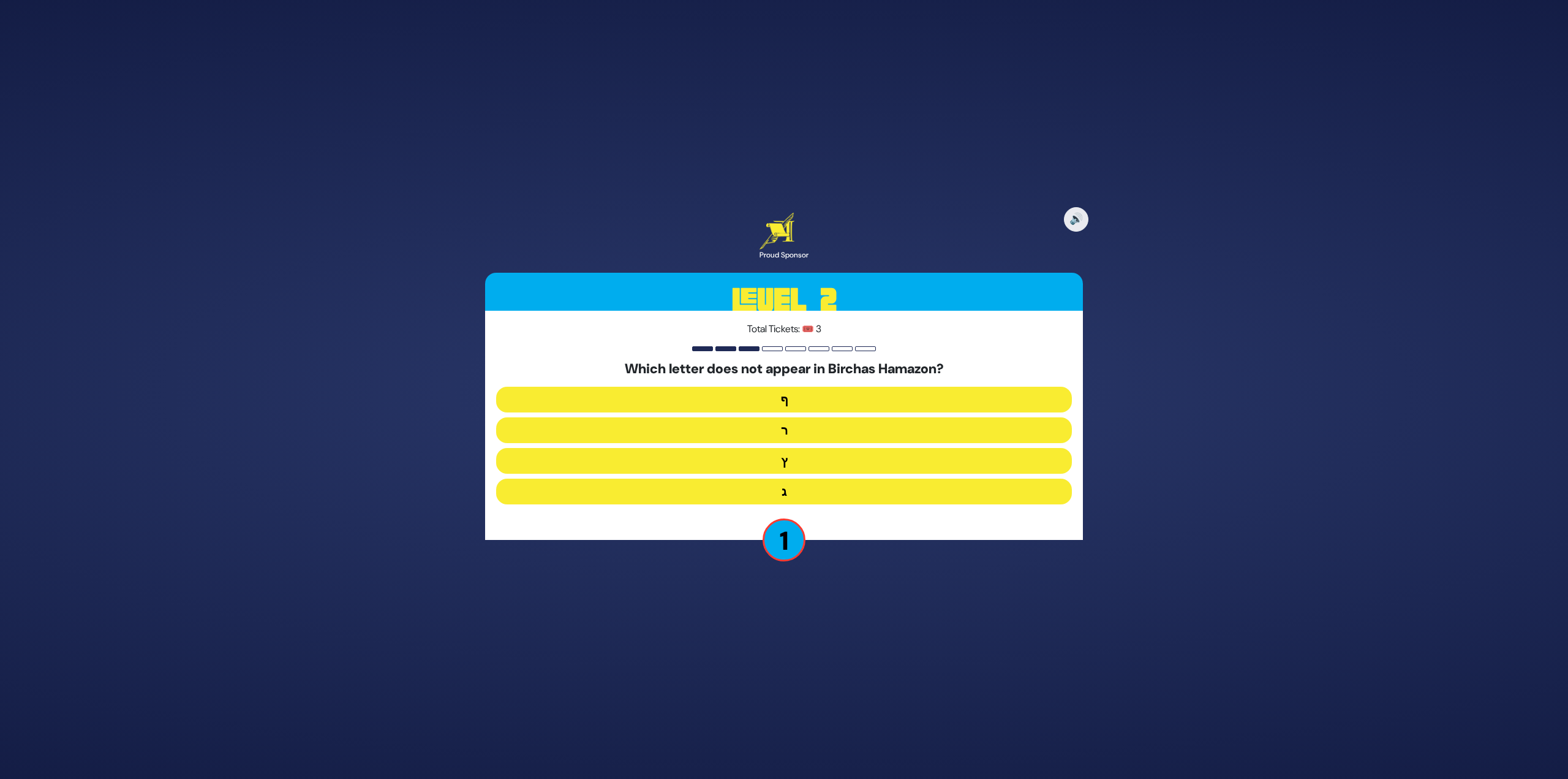
click at [787, 404] on button "ף" at bounding box center [784, 400] width 576 height 26
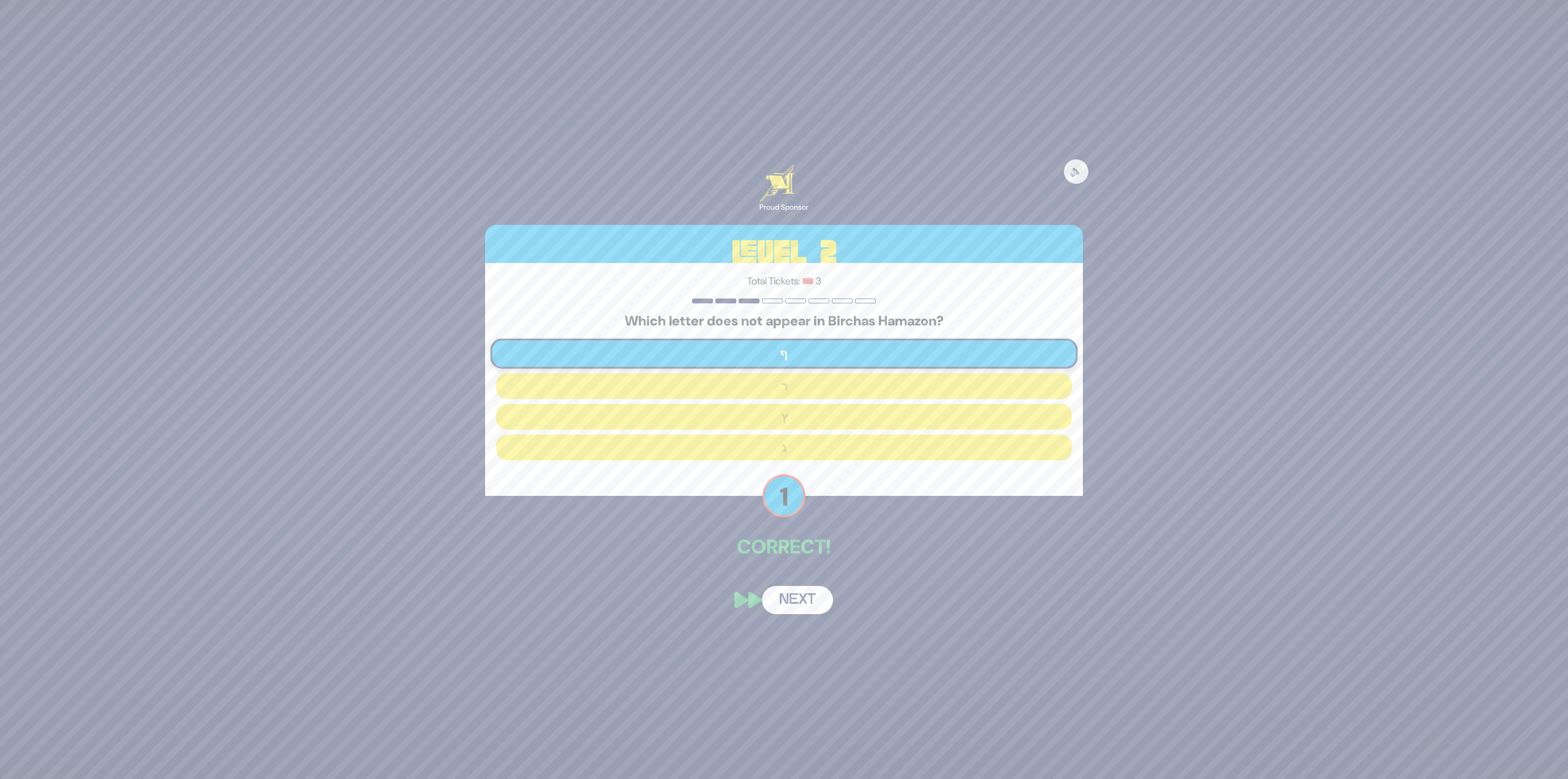
click at [810, 597] on button "Next" at bounding box center [798, 600] width 71 height 28
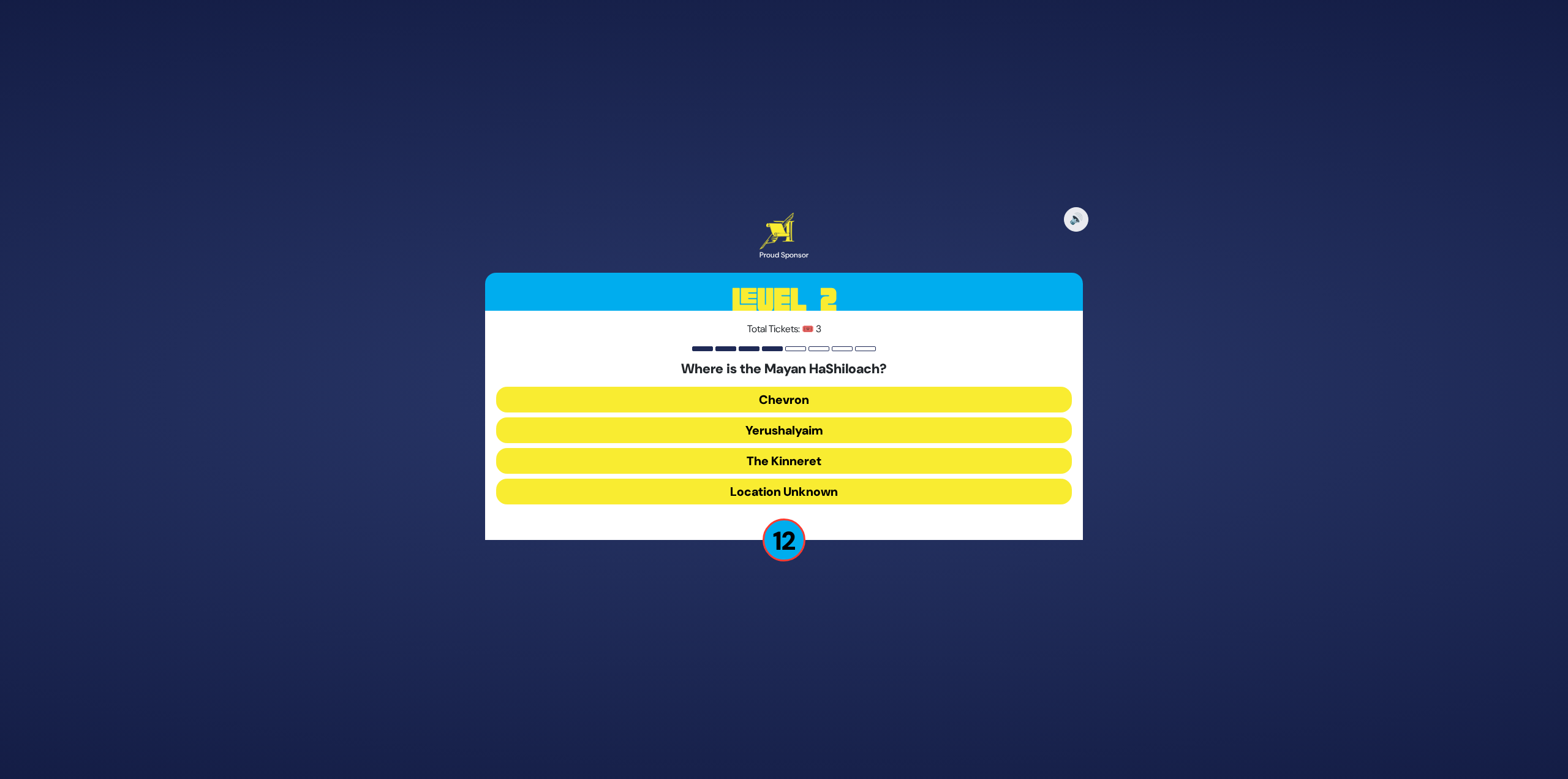
click at [794, 430] on button "Yerushalyaim" at bounding box center [784, 430] width 576 height 26
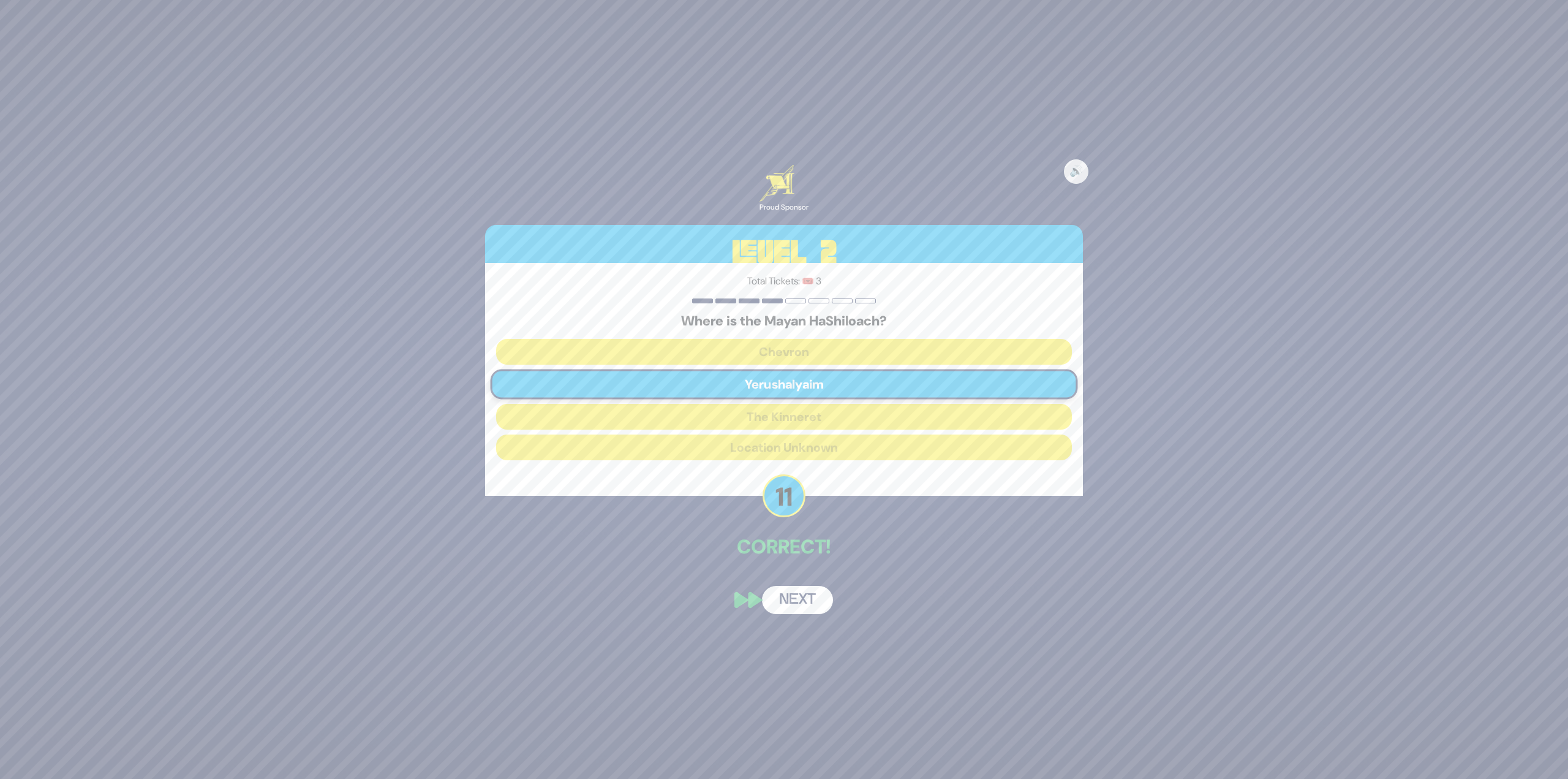
click at [801, 602] on button "Next" at bounding box center [798, 600] width 71 height 28
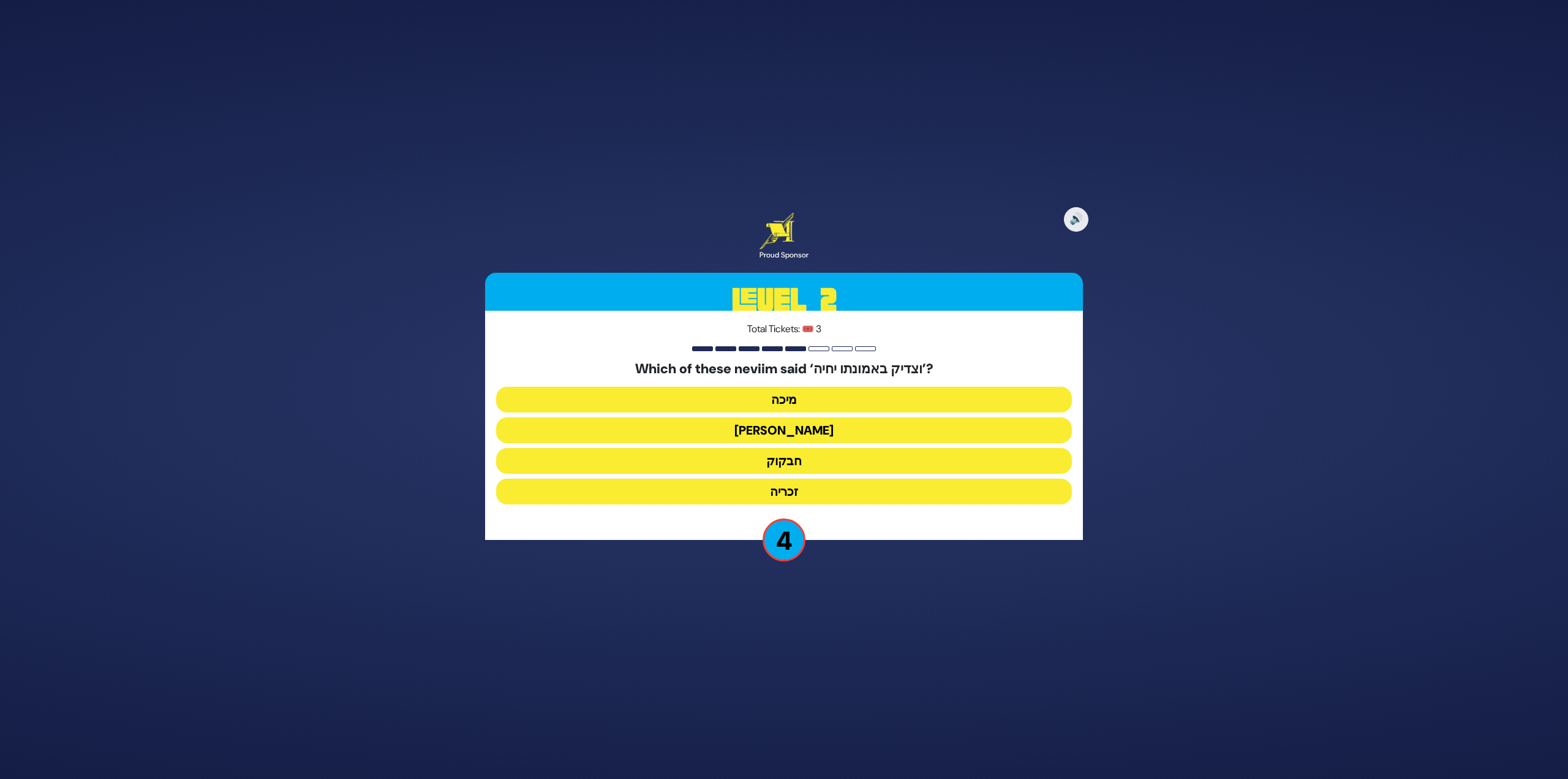
click at [793, 402] on button "מיכה" at bounding box center [784, 400] width 576 height 26
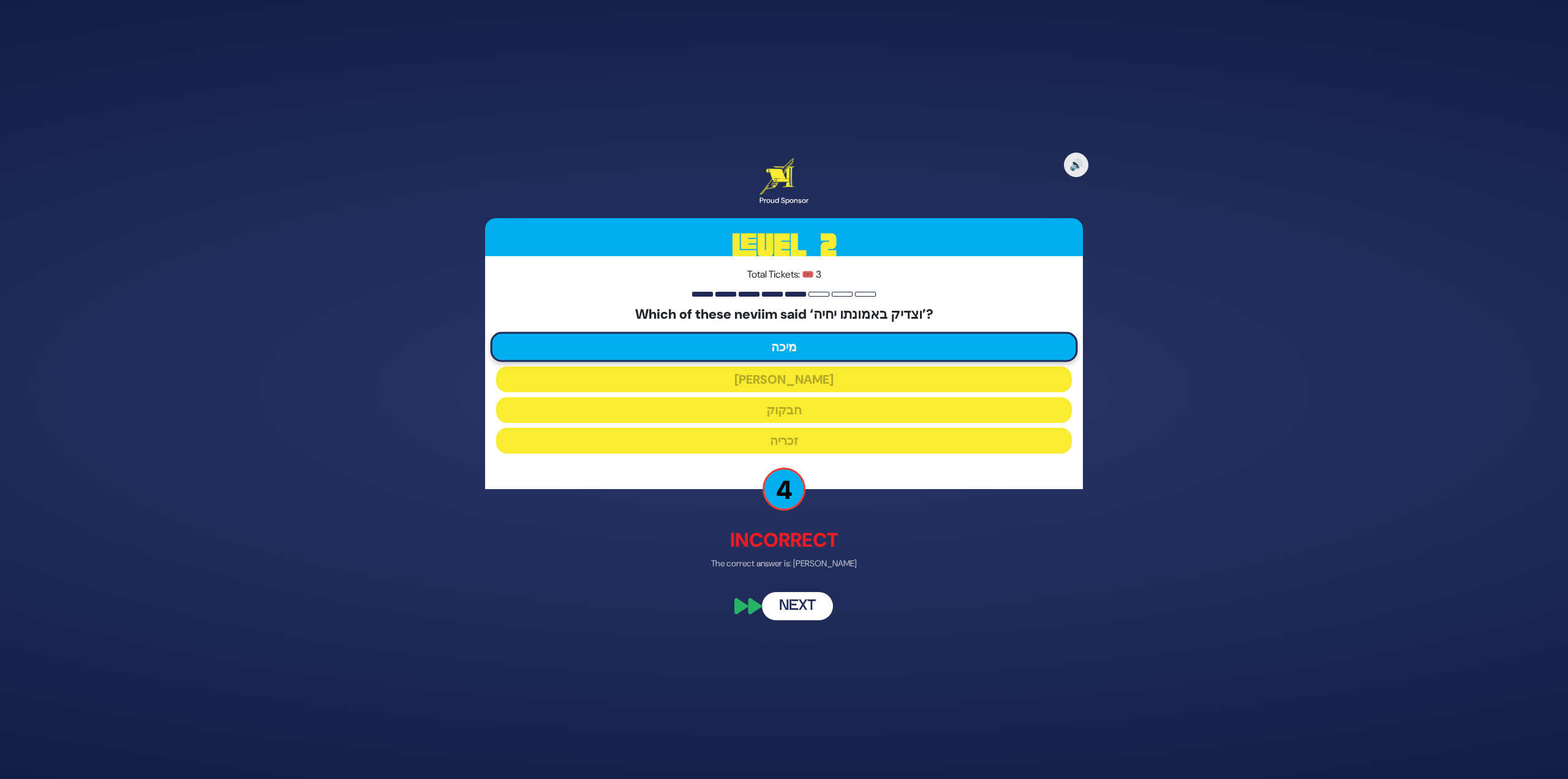
click at [781, 607] on button "Next" at bounding box center [798, 606] width 71 height 28
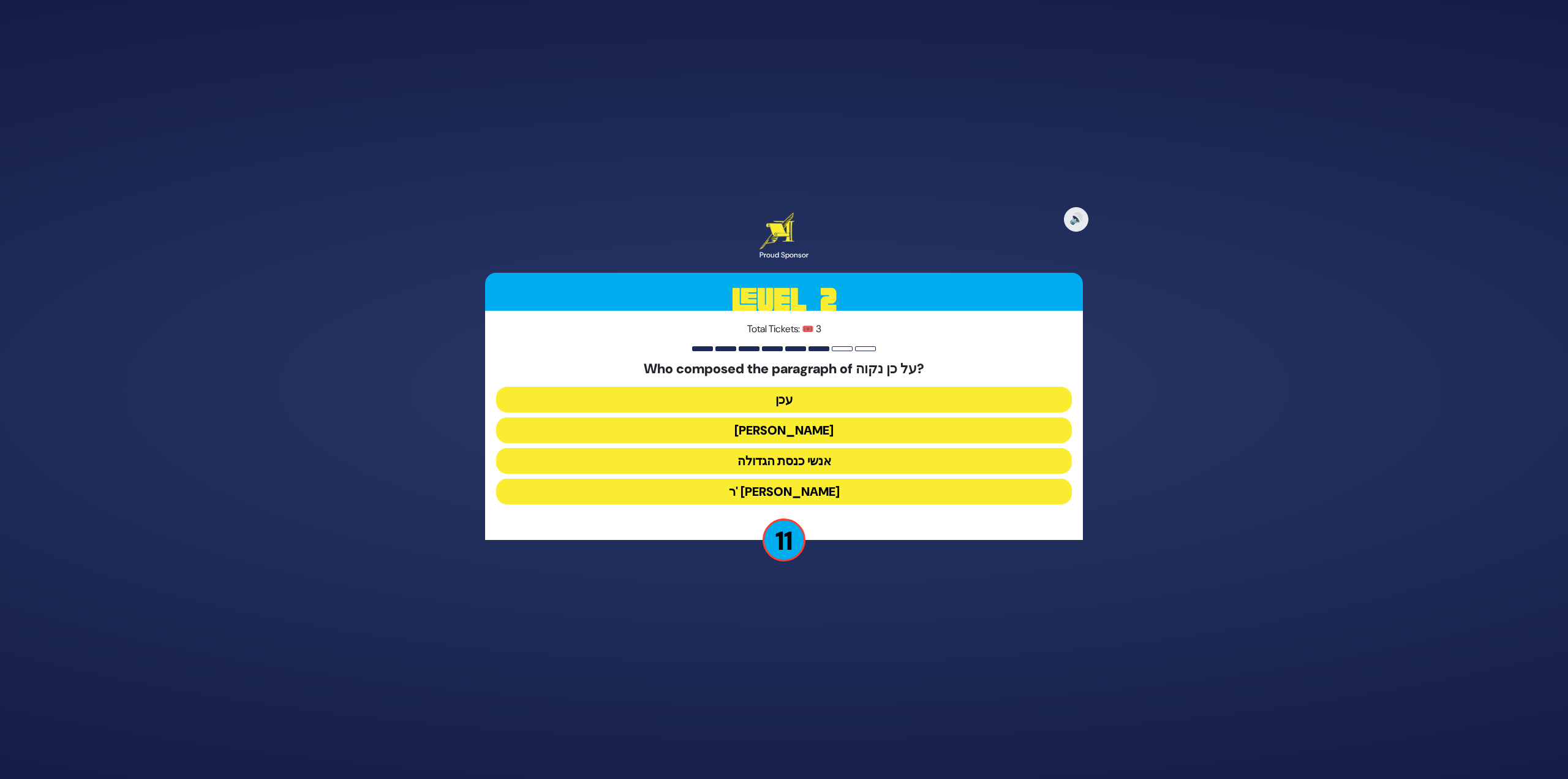
click at [797, 429] on button "[PERSON_NAME]" at bounding box center [784, 430] width 576 height 26
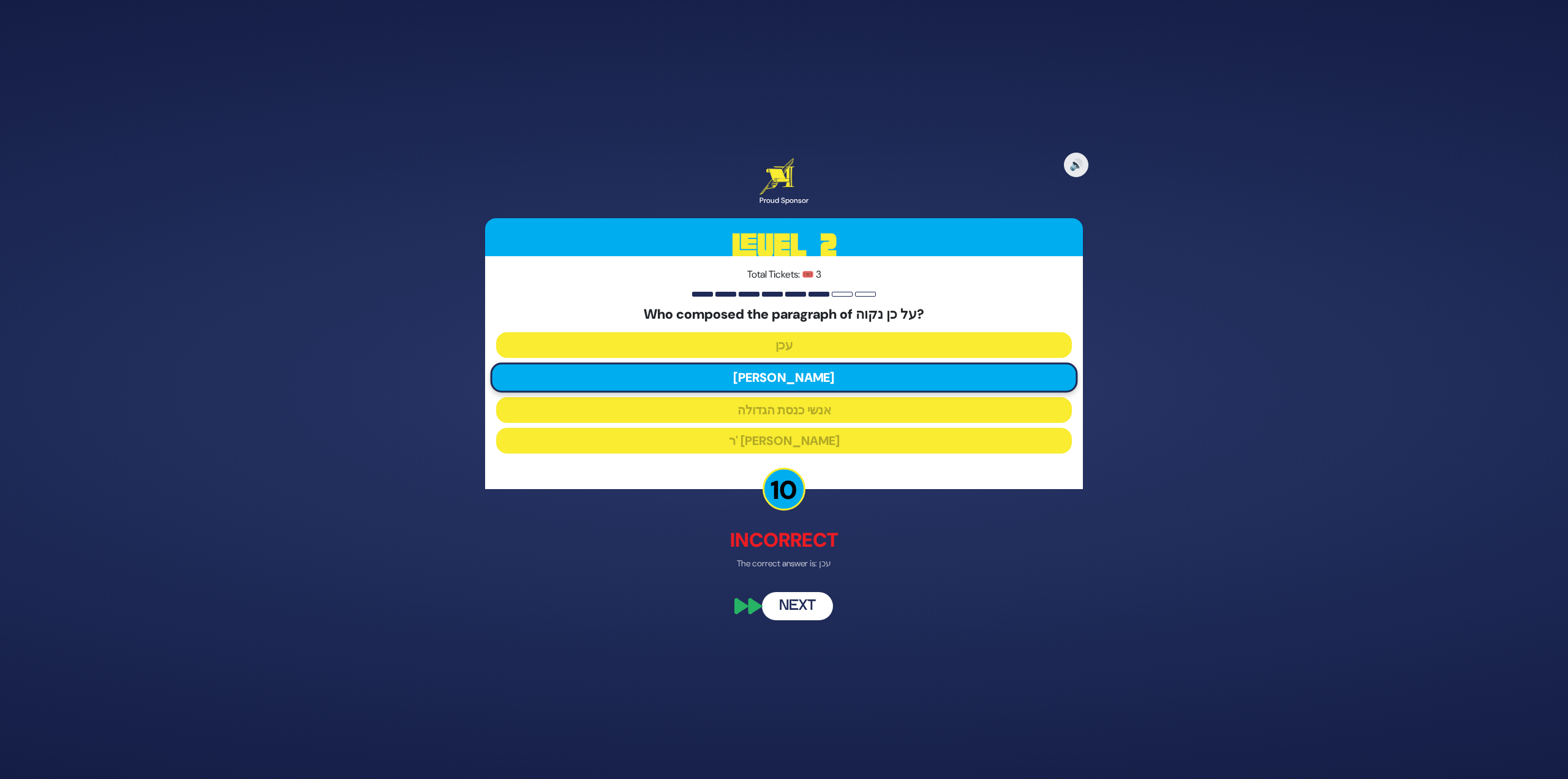
click at [795, 598] on button "Next" at bounding box center [798, 606] width 71 height 28
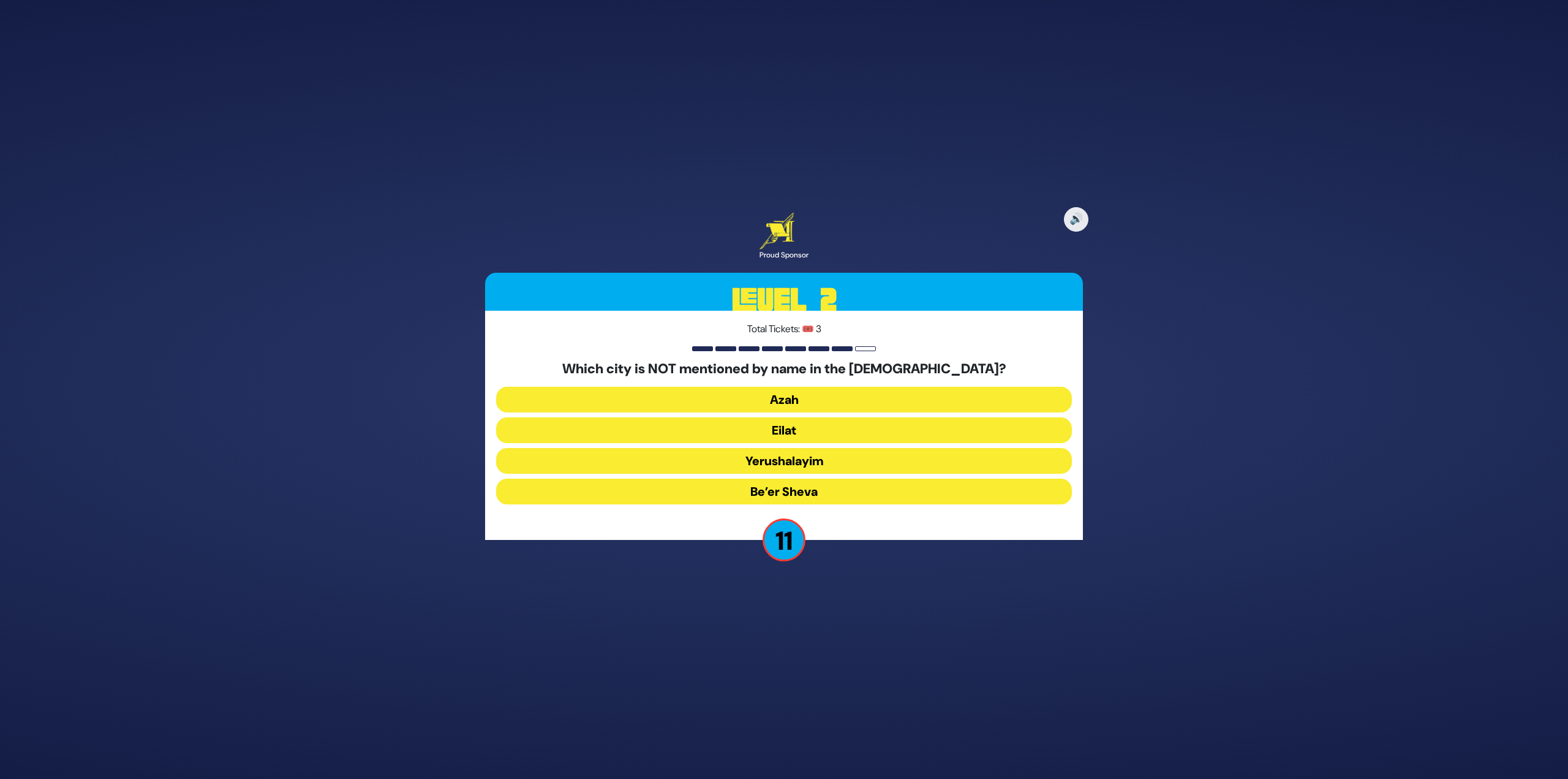
click at [820, 465] on button "Yerushalayim" at bounding box center [784, 461] width 576 height 26
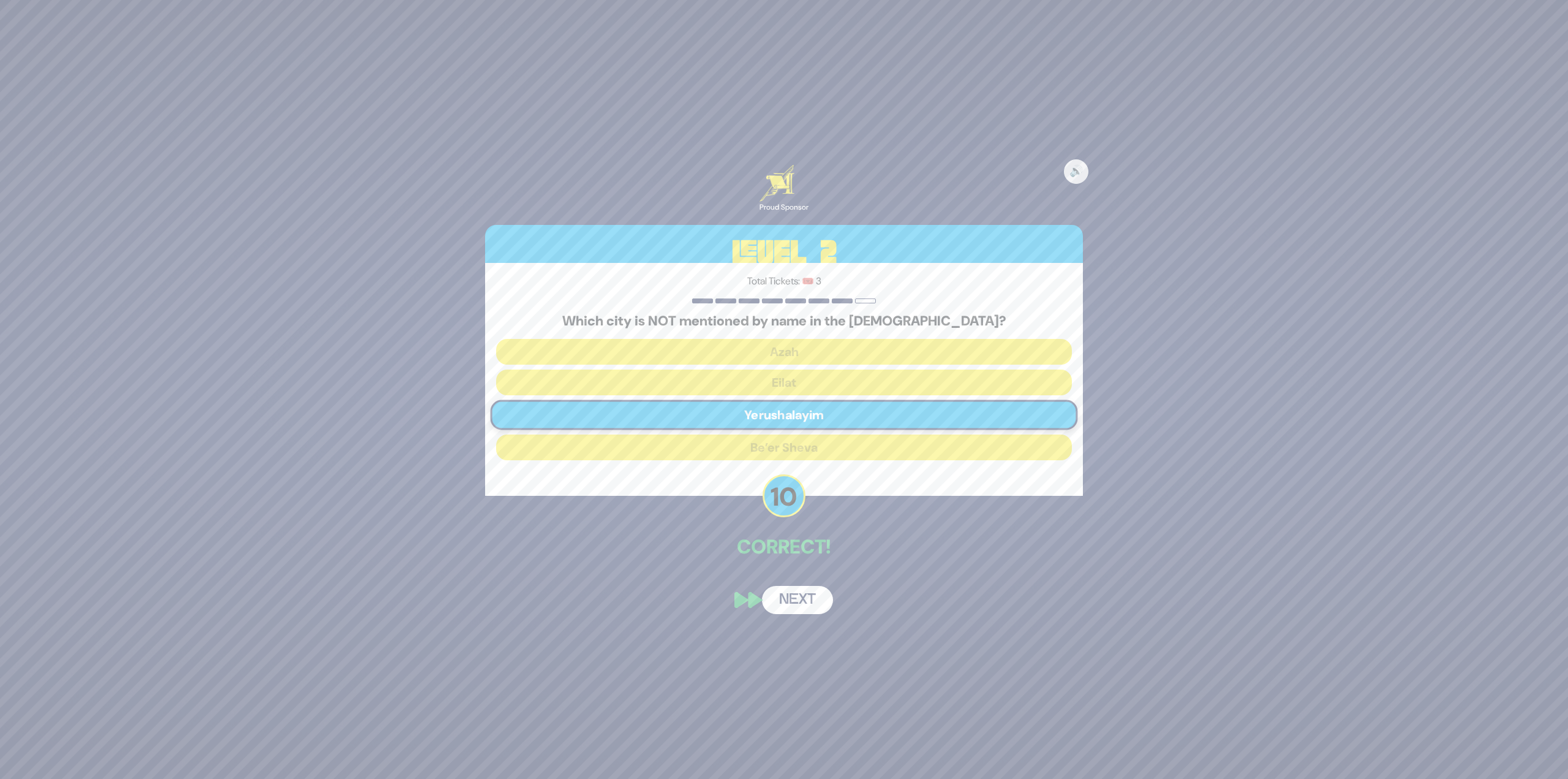
click at [798, 598] on button "Next" at bounding box center [798, 600] width 71 height 28
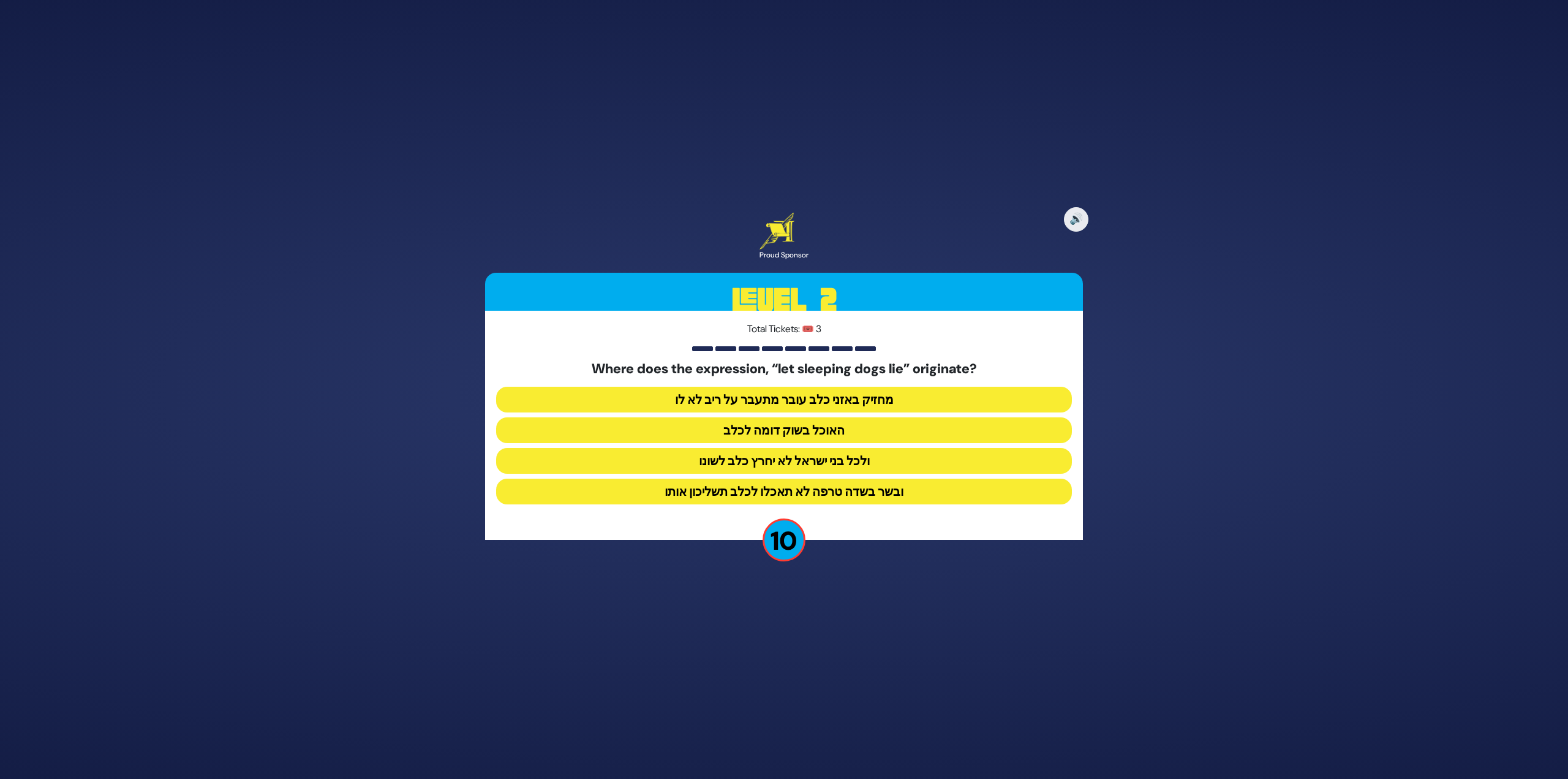
click at [819, 461] on button "ולכל בני ישראל לא יחרץ כלב לשונו" at bounding box center [784, 461] width 576 height 26
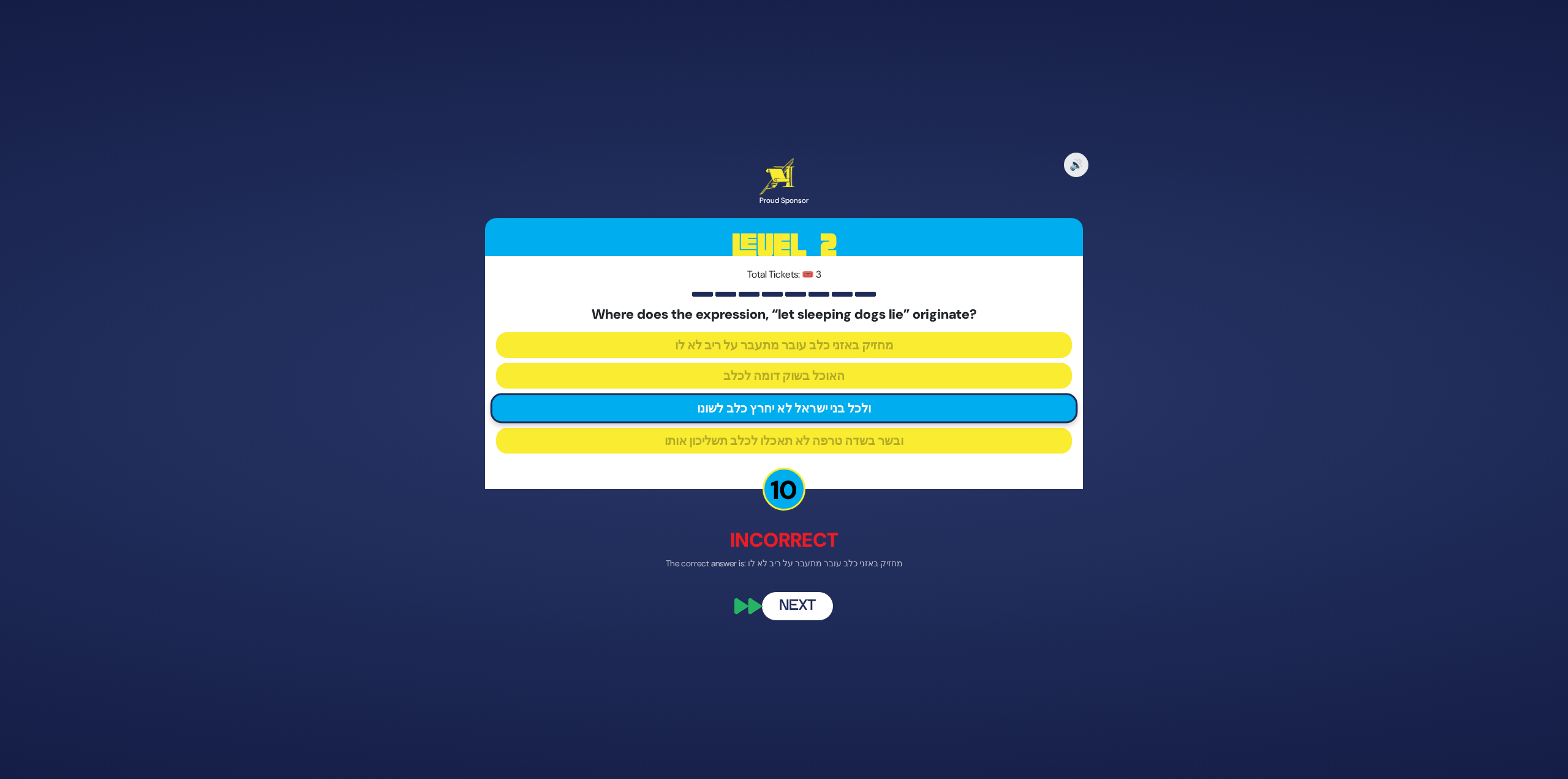
click at [797, 608] on button "Next" at bounding box center [798, 606] width 71 height 28
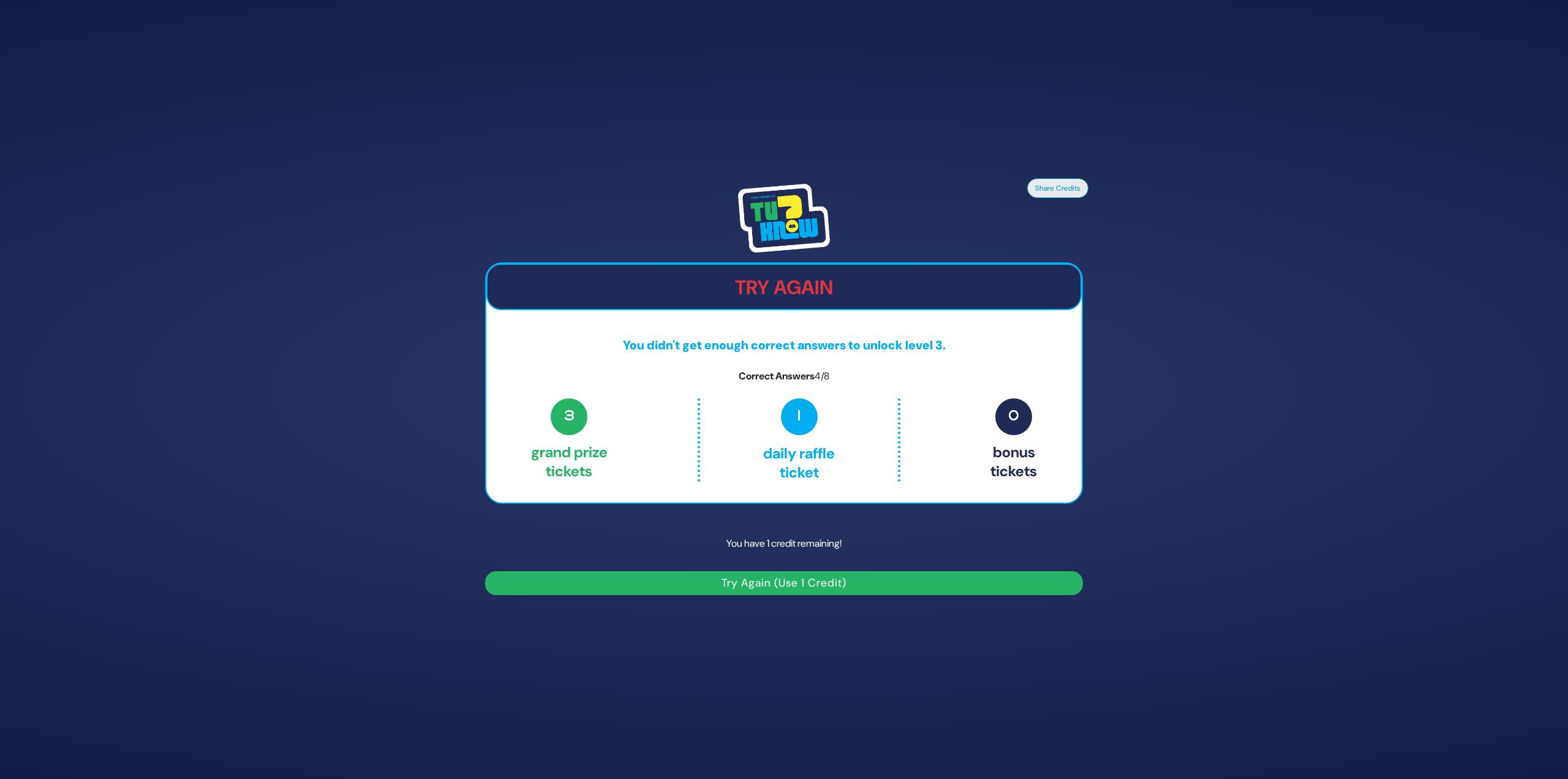
click at [784, 582] on button "Try Again (Use 1 Credit)" at bounding box center [784, 583] width 598 height 24
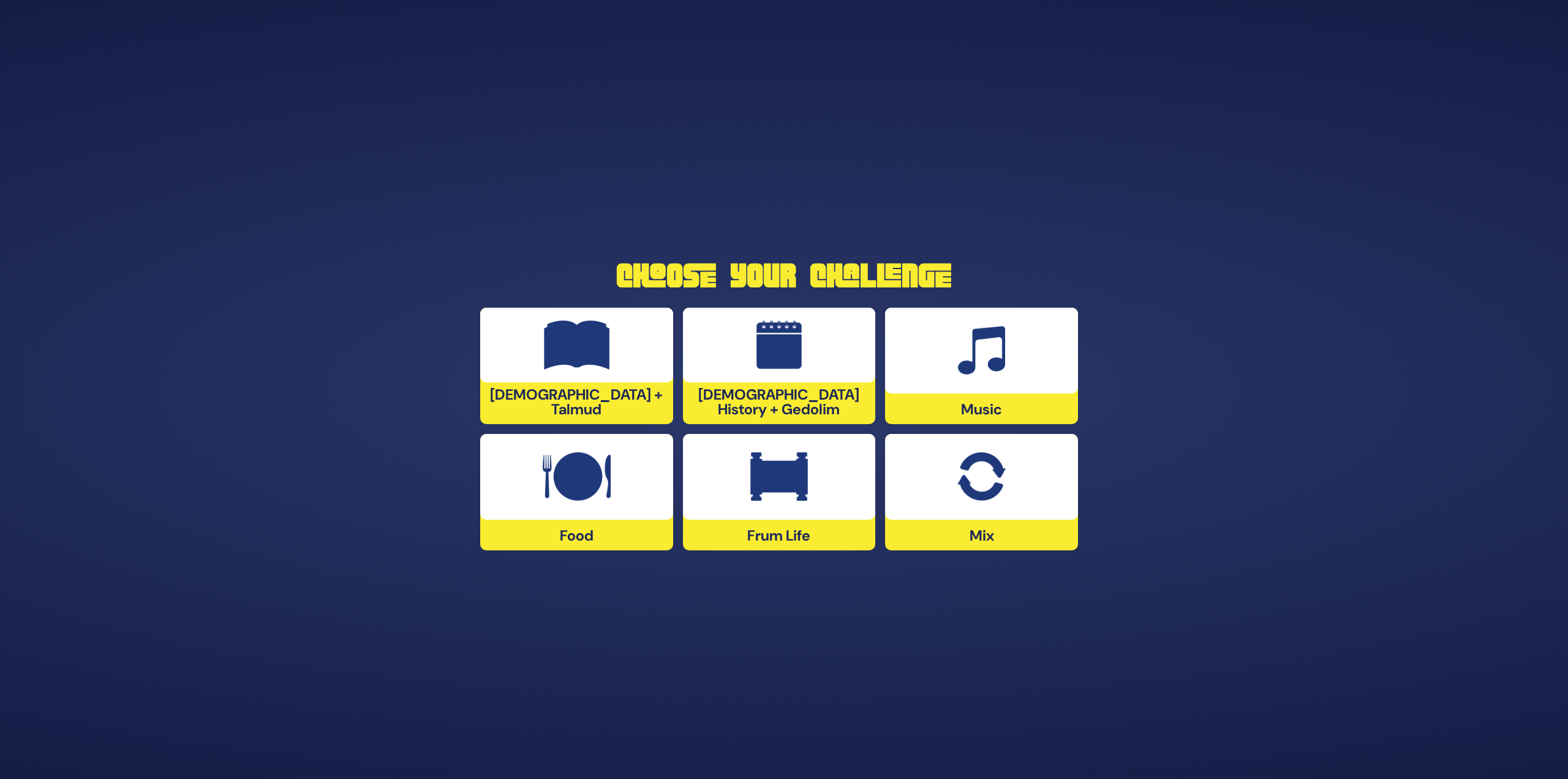
click at [572, 359] on img at bounding box center [577, 345] width 66 height 49
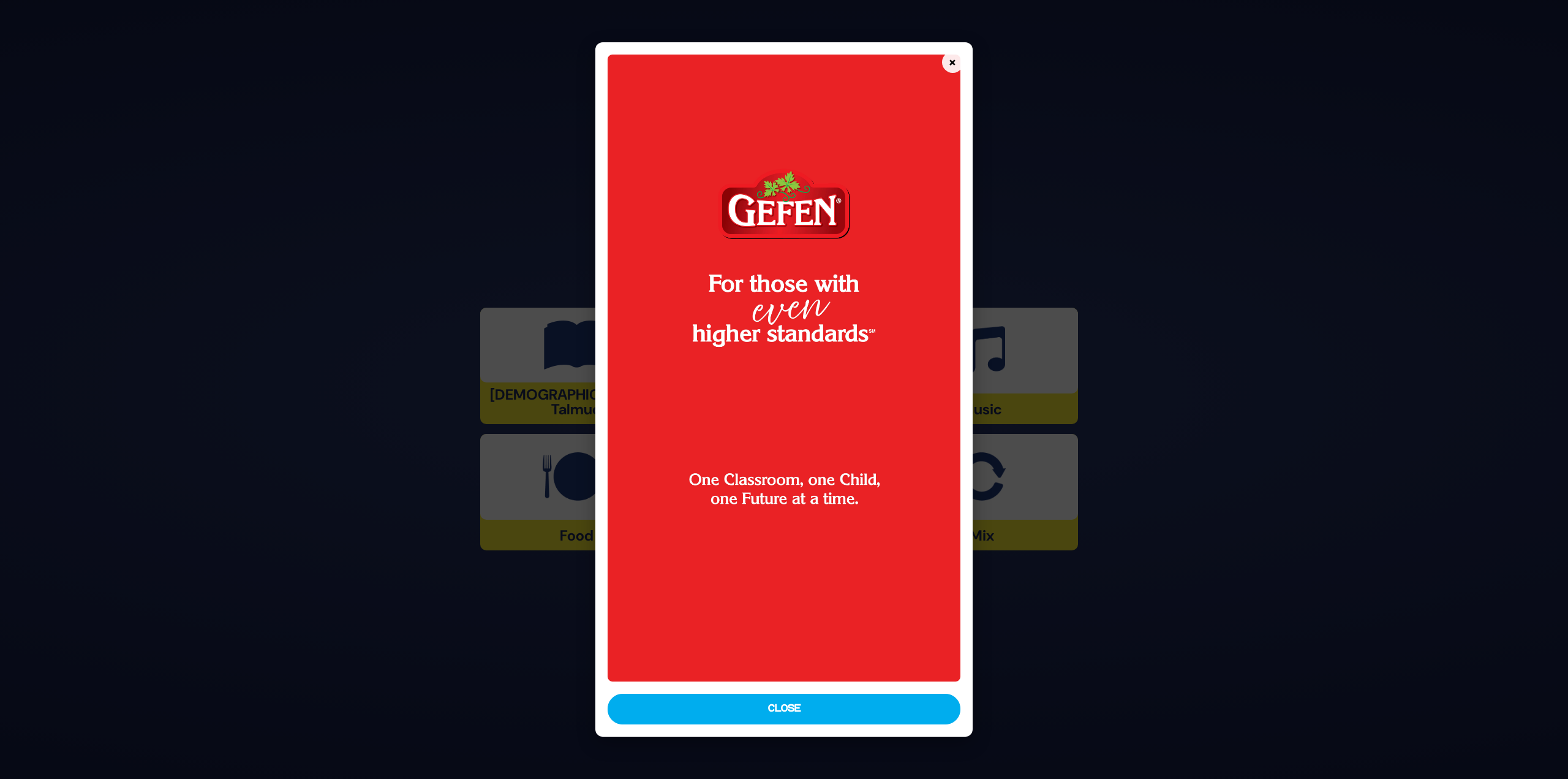
click at [779, 710] on button "Close" at bounding box center [784, 709] width 353 height 31
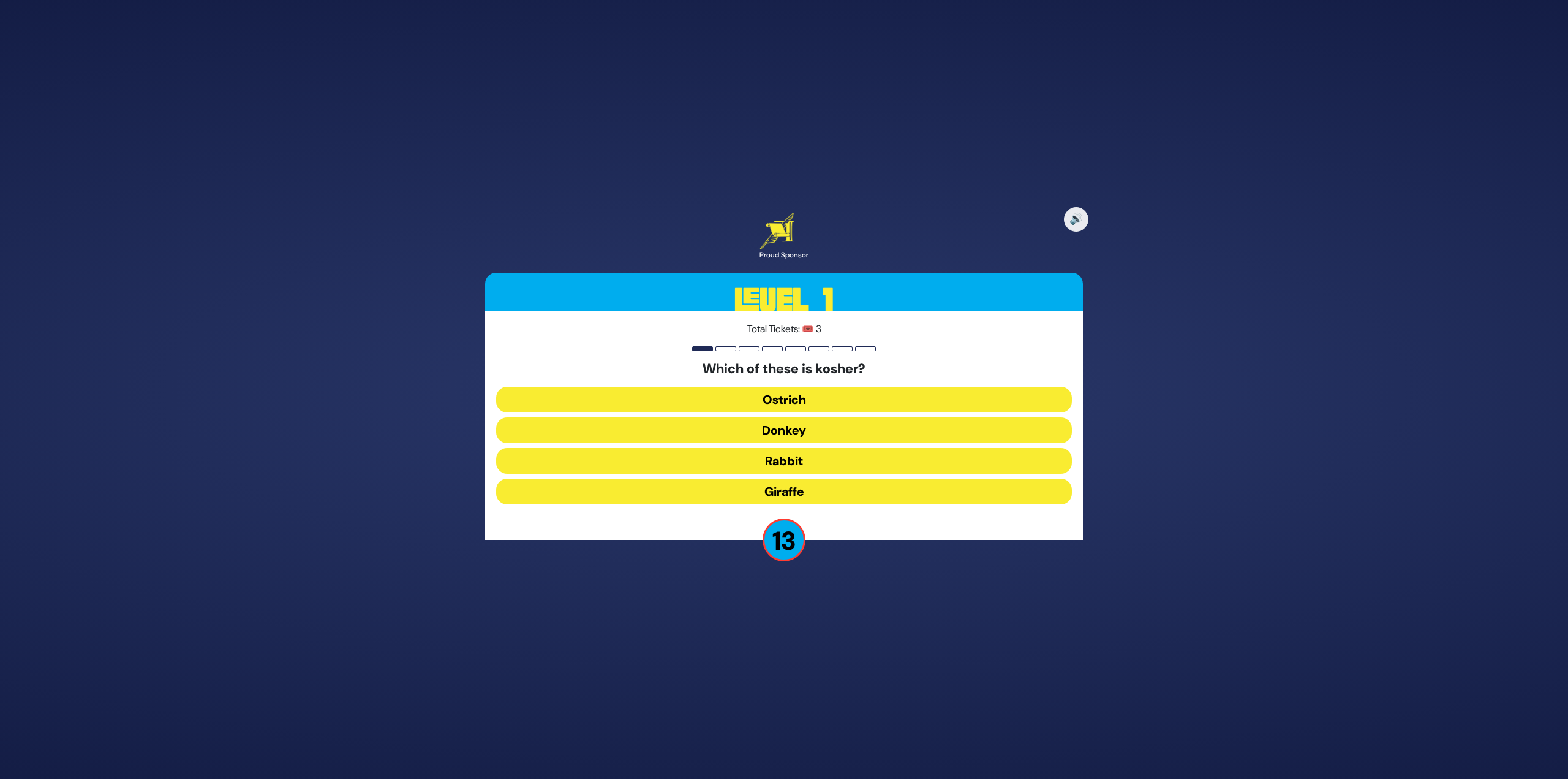
click at [821, 496] on button "Giraffe" at bounding box center [784, 491] width 576 height 26
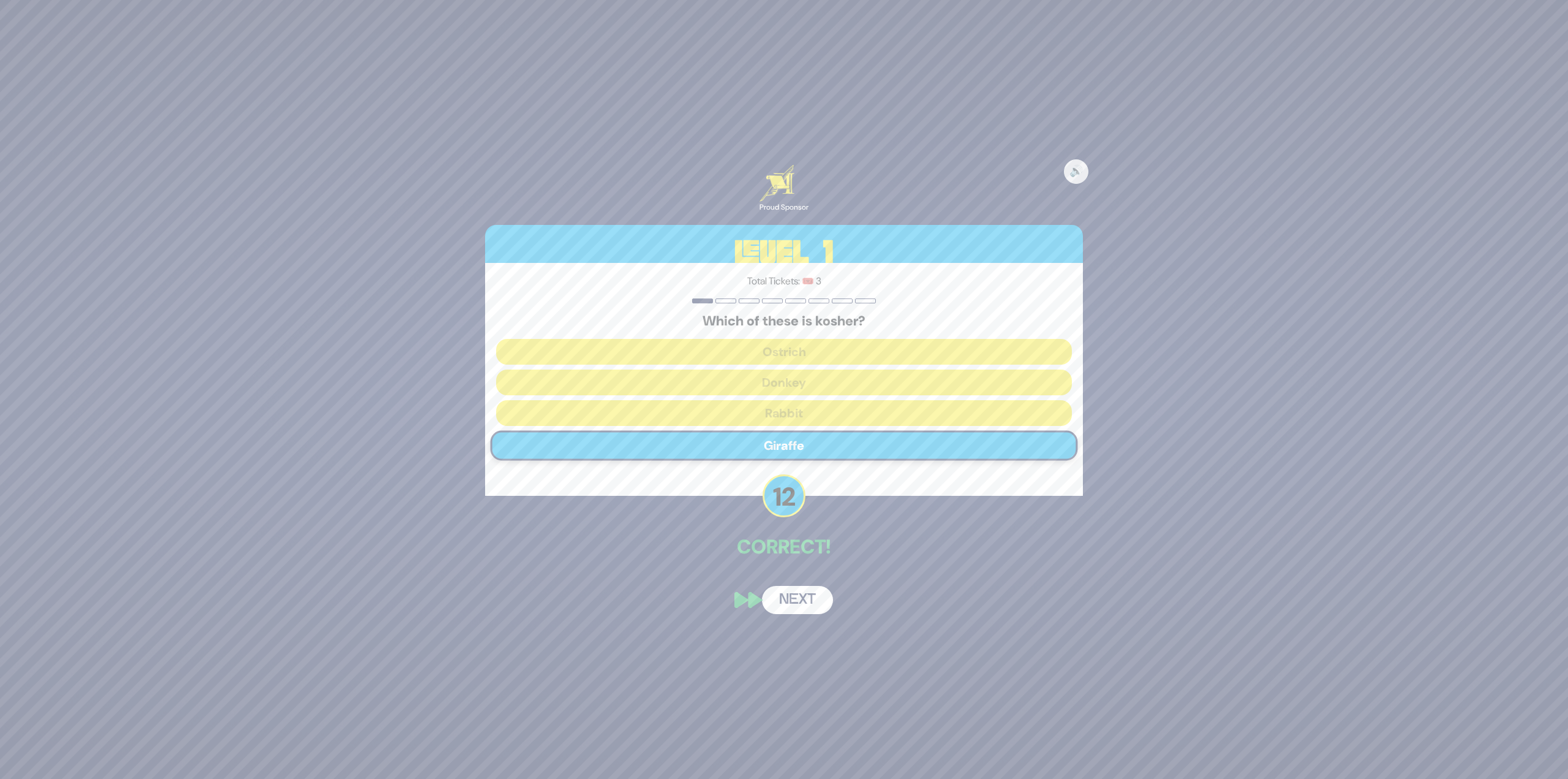
click at [789, 608] on button "Next" at bounding box center [798, 600] width 71 height 28
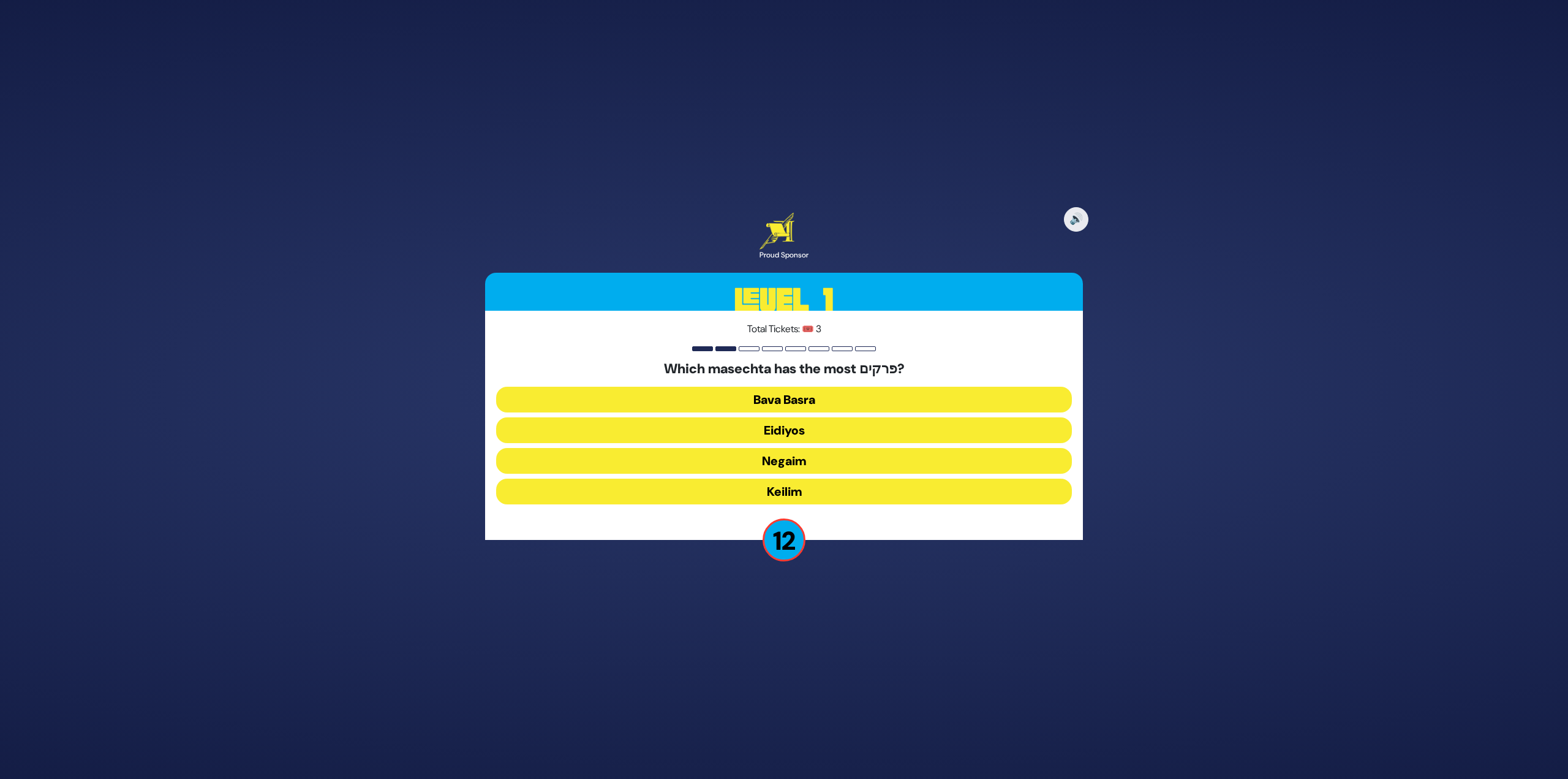
click at [835, 489] on button "Keilim" at bounding box center [784, 491] width 576 height 26
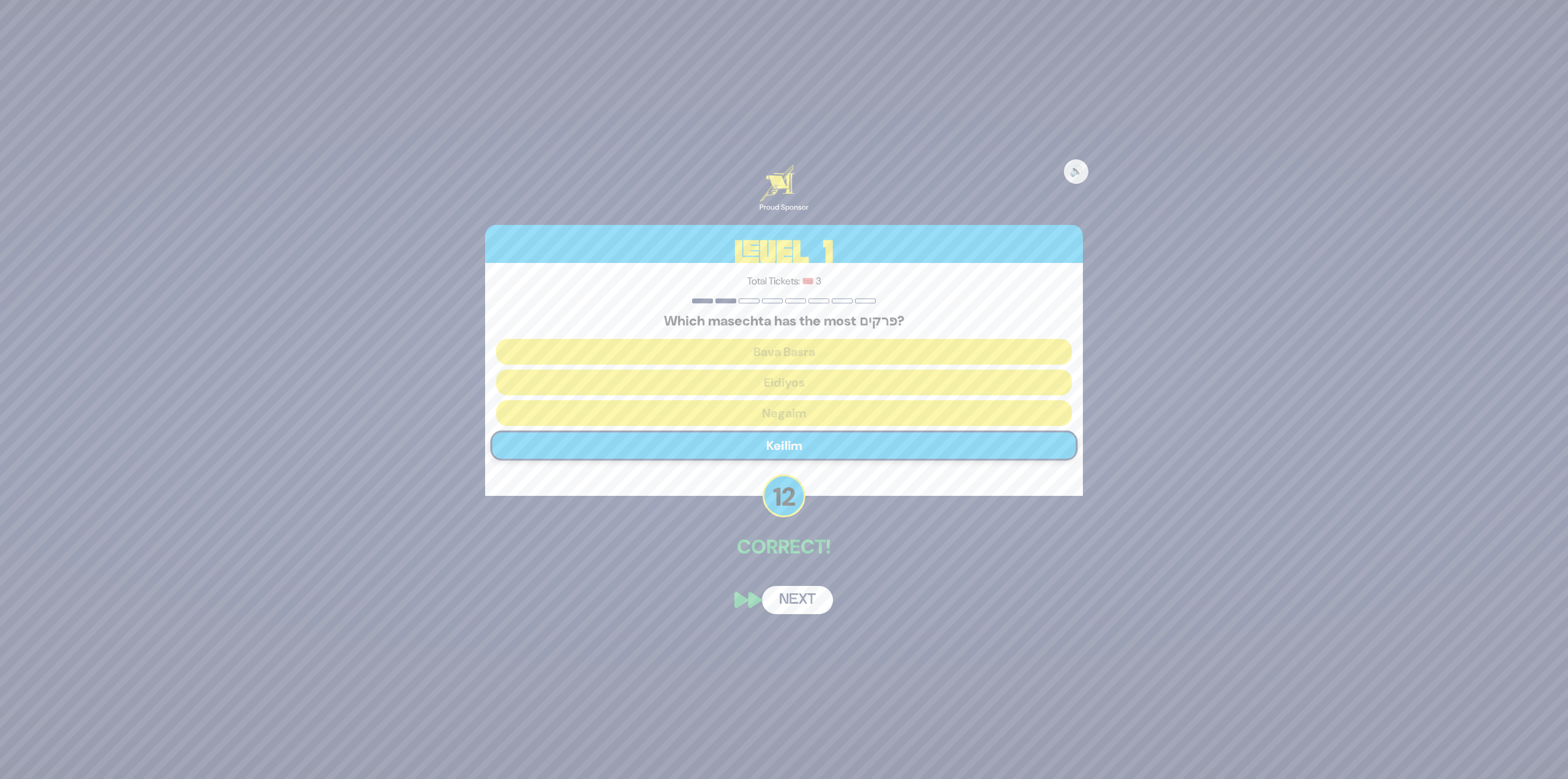
click at [805, 596] on button "Next" at bounding box center [798, 600] width 71 height 28
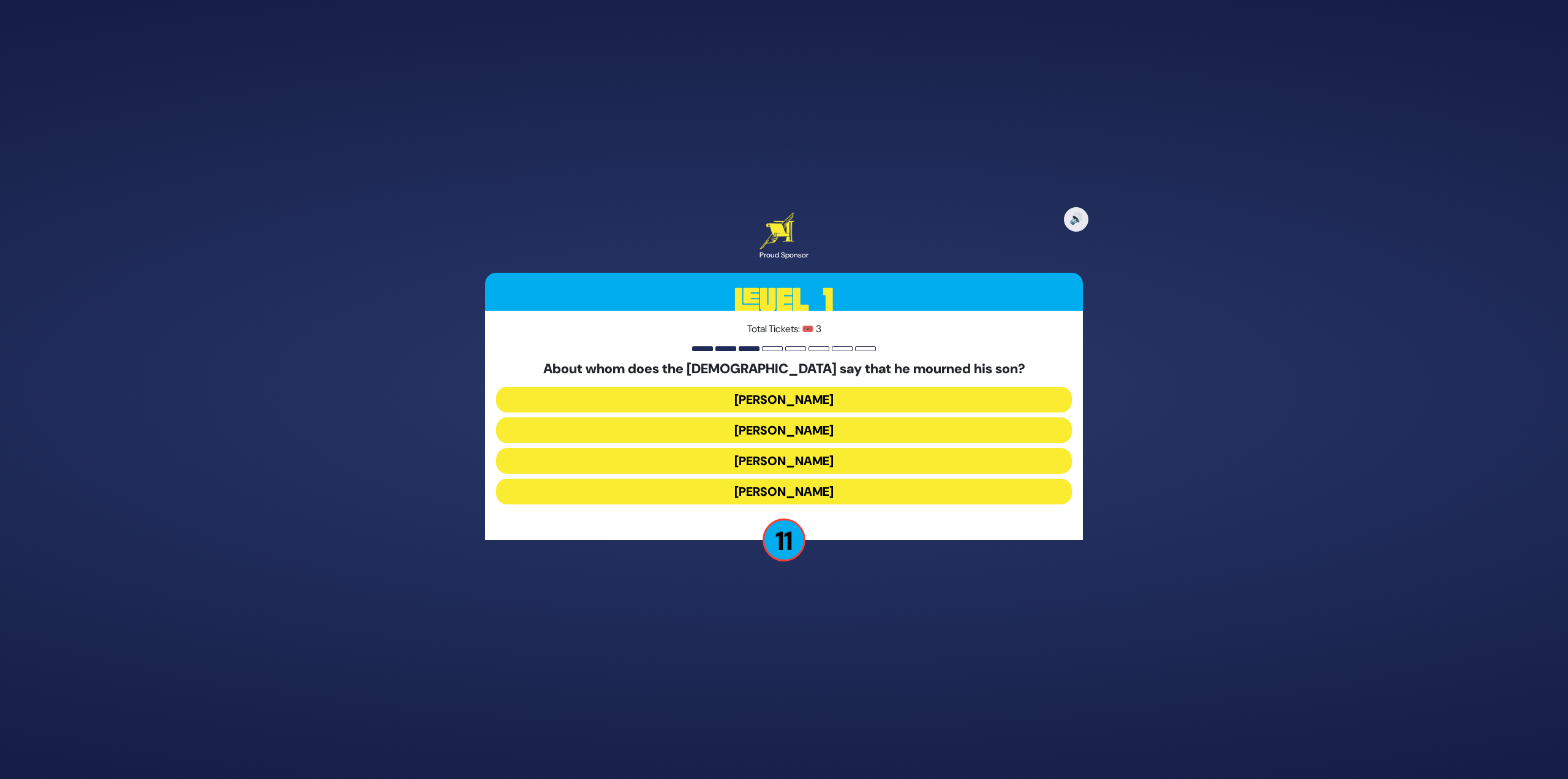
click at [820, 428] on button "[PERSON_NAME]" at bounding box center [784, 430] width 576 height 26
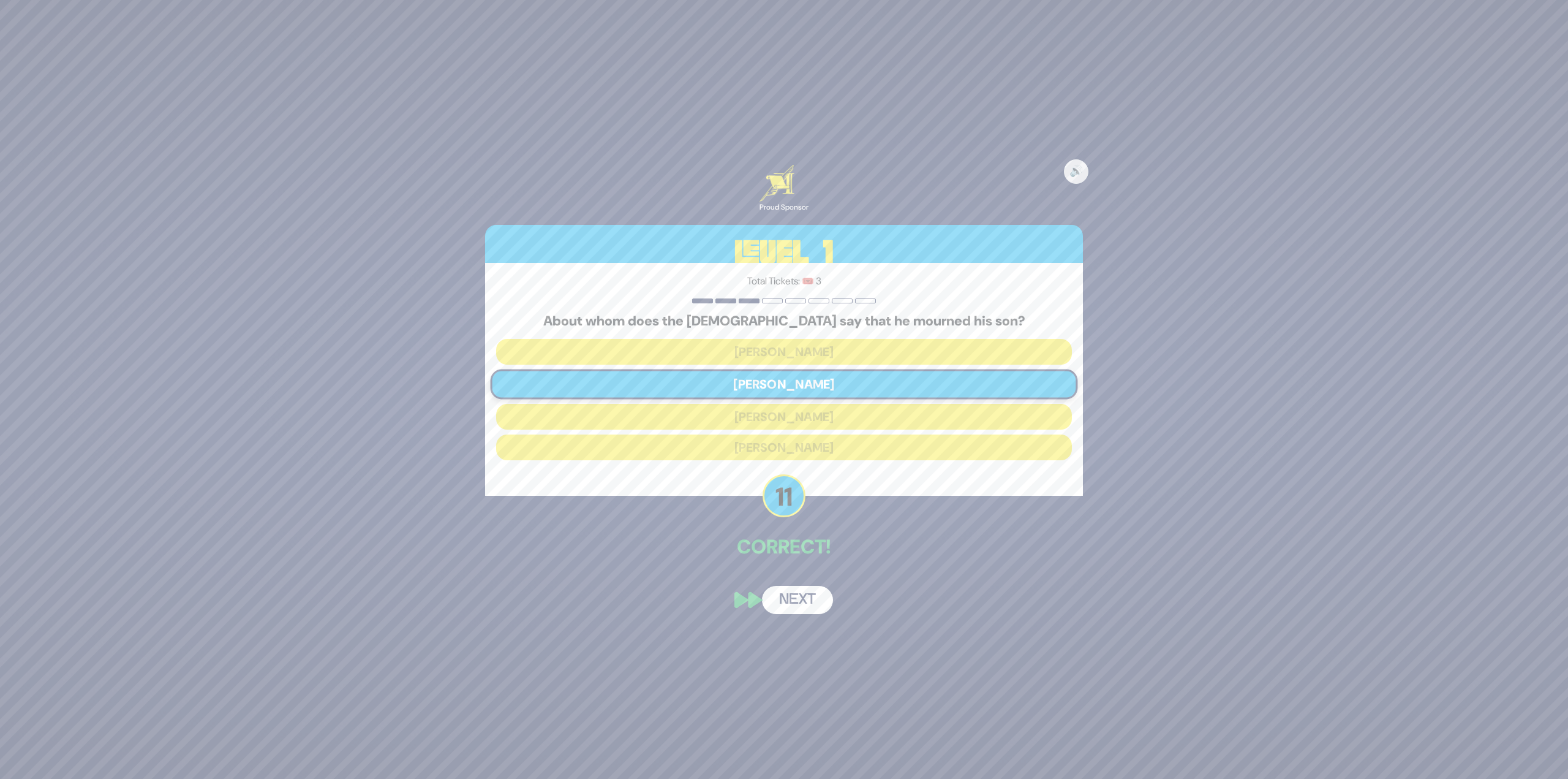
click at [810, 605] on button "Next" at bounding box center [798, 600] width 71 height 28
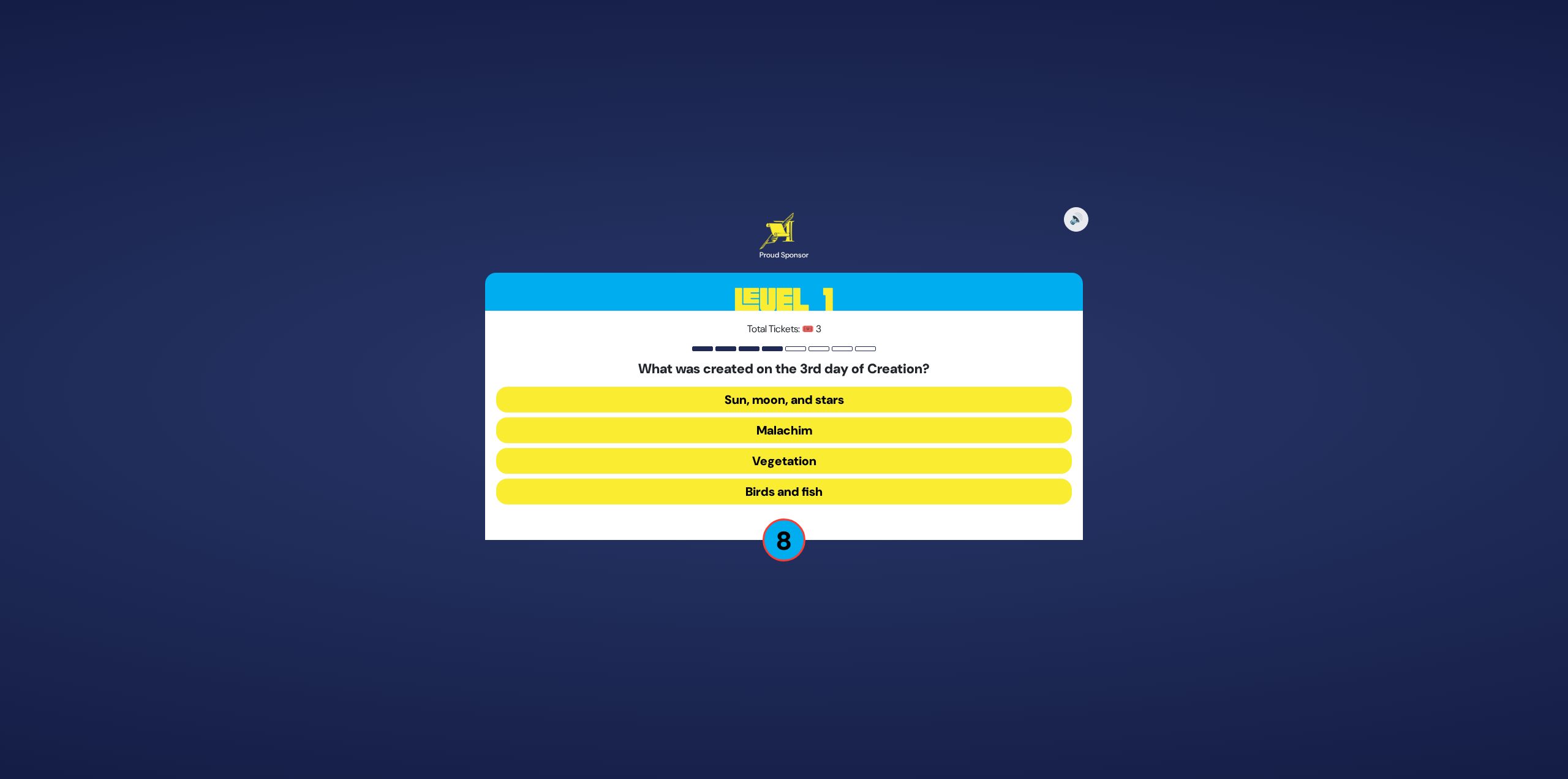
click at [826, 460] on button "Vegetation" at bounding box center [784, 461] width 576 height 26
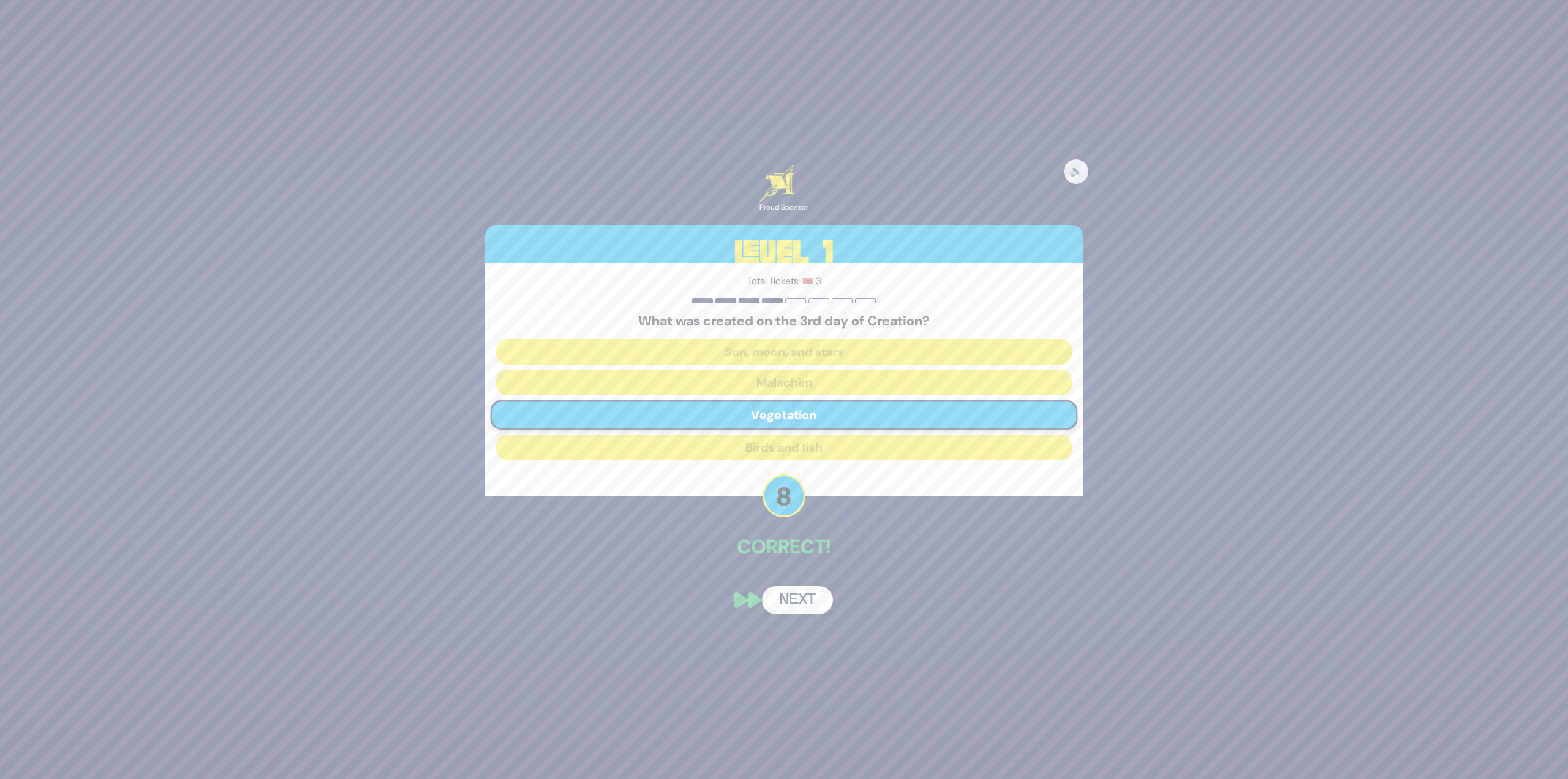
click at [805, 603] on button "Next" at bounding box center [798, 600] width 71 height 28
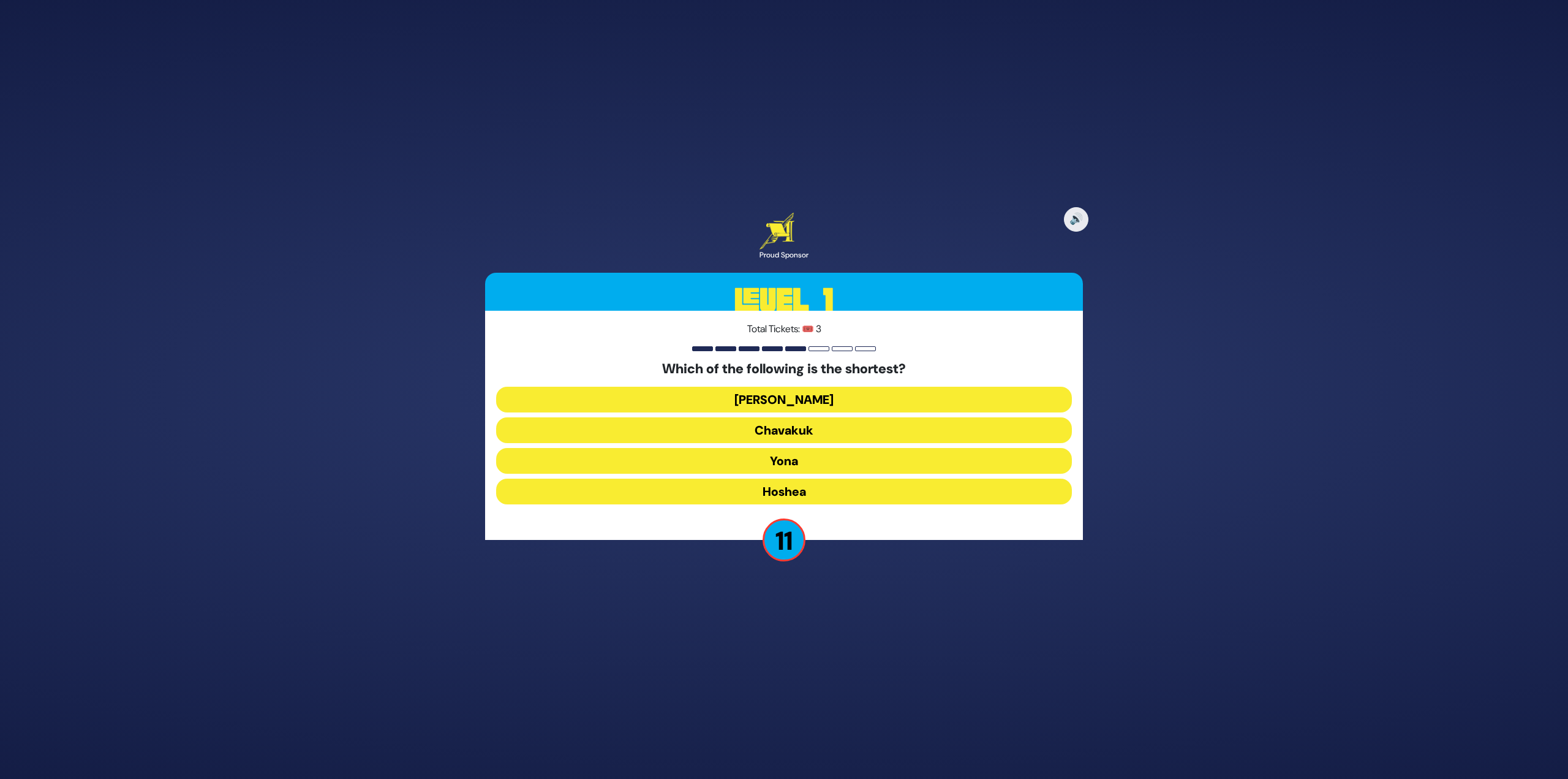
click at [812, 399] on button "[PERSON_NAME]" at bounding box center [784, 400] width 576 height 26
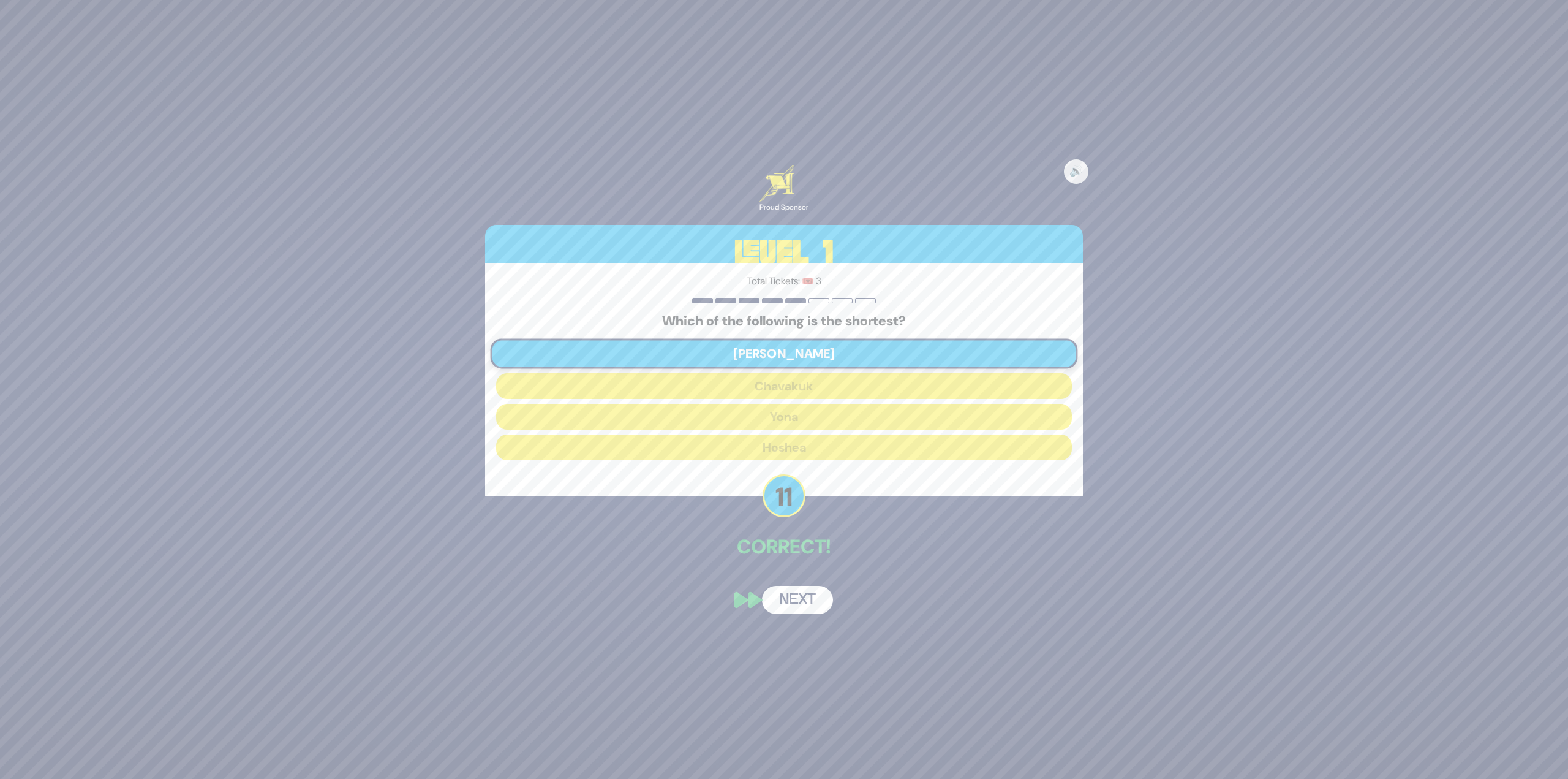
click at [798, 605] on button "Next" at bounding box center [798, 600] width 71 height 28
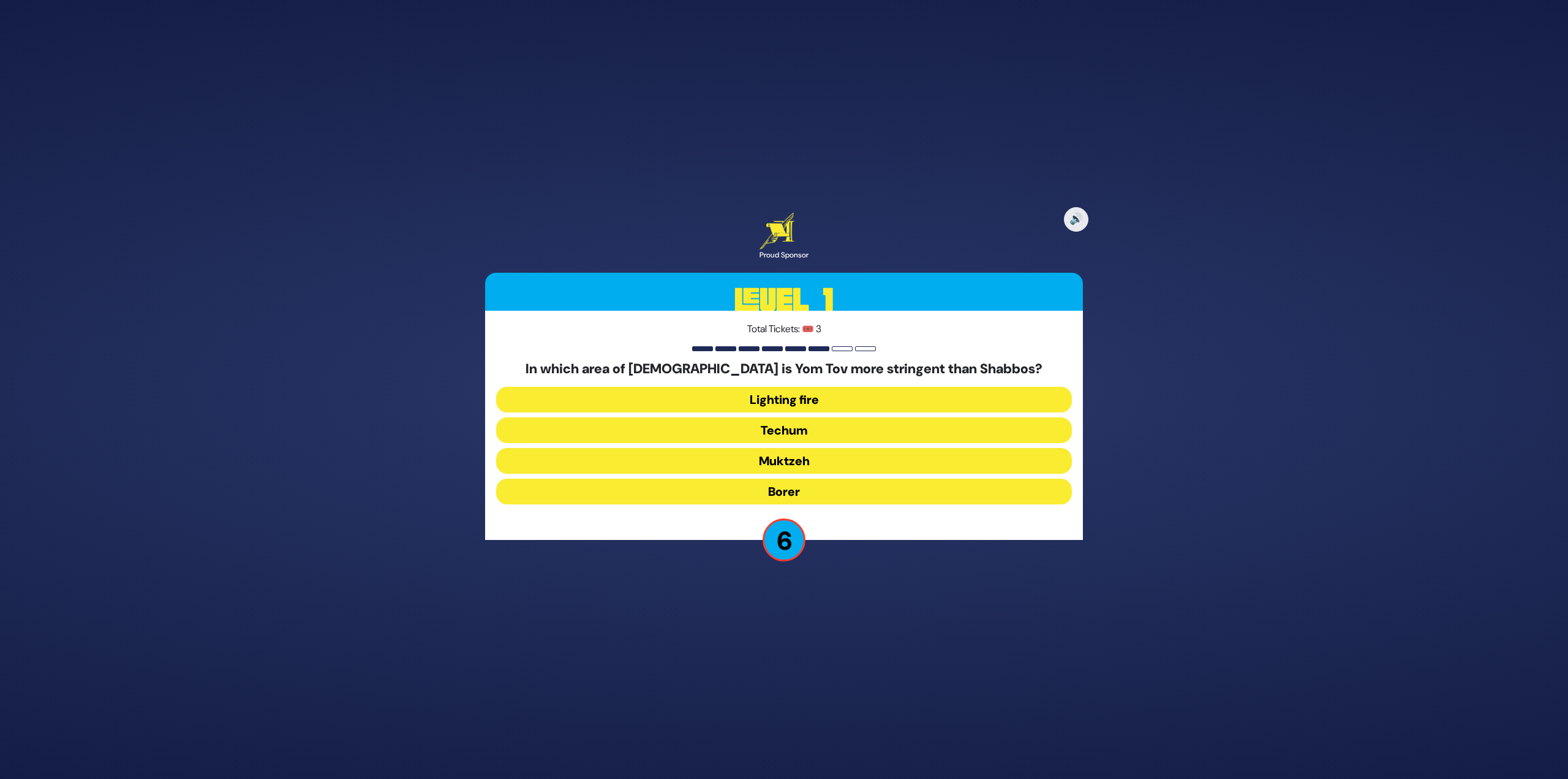
click at [796, 460] on button "Muktzeh" at bounding box center [784, 461] width 576 height 26
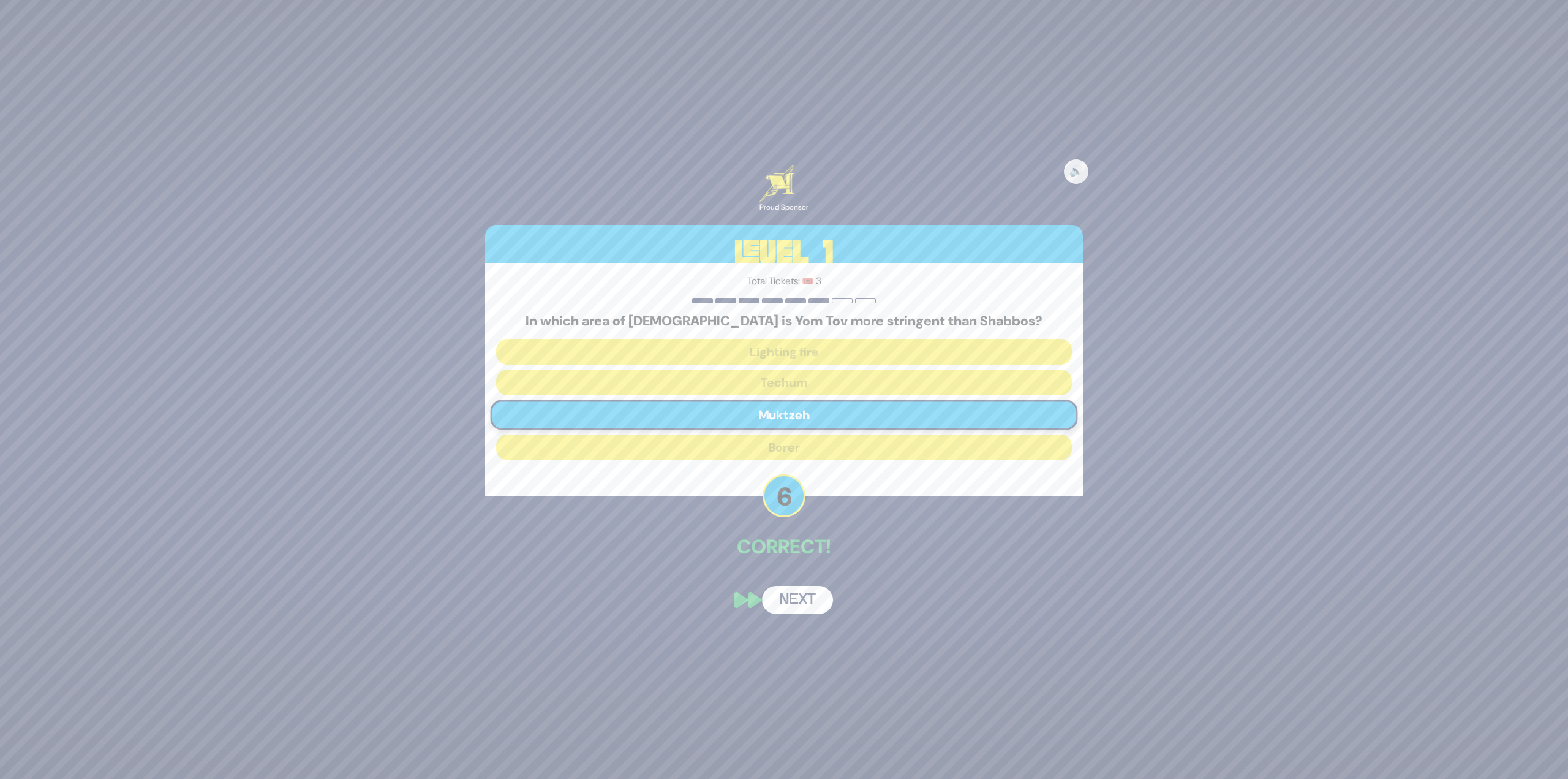
click at [781, 600] on button "Next" at bounding box center [798, 600] width 71 height 28
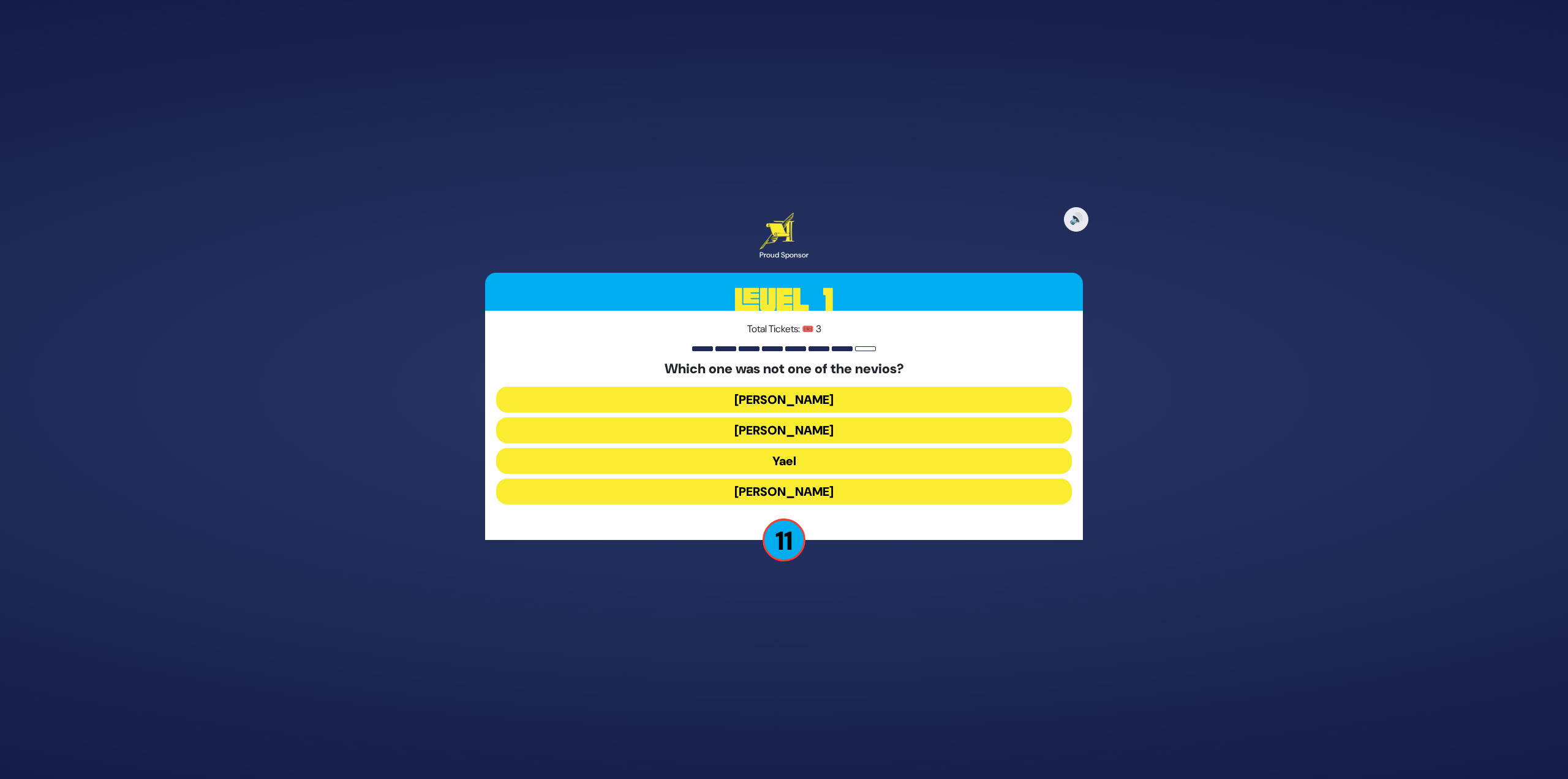
click at [814, 458] on button "Yael" at bounding box center [784, 461] width 576 height 26
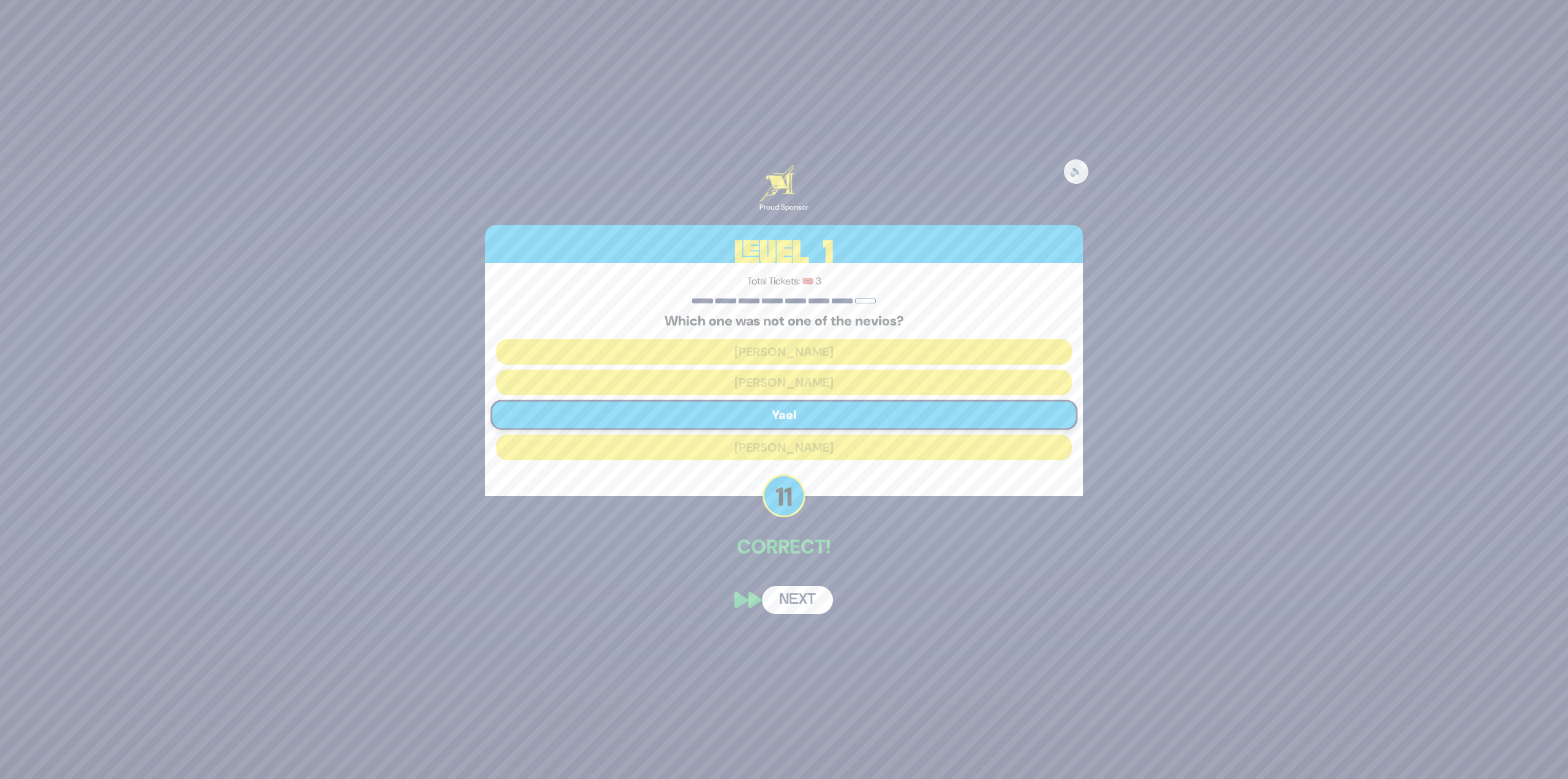
click at [791, 592] on button "Next" at bounding box center [798, 600] width 71 height 28
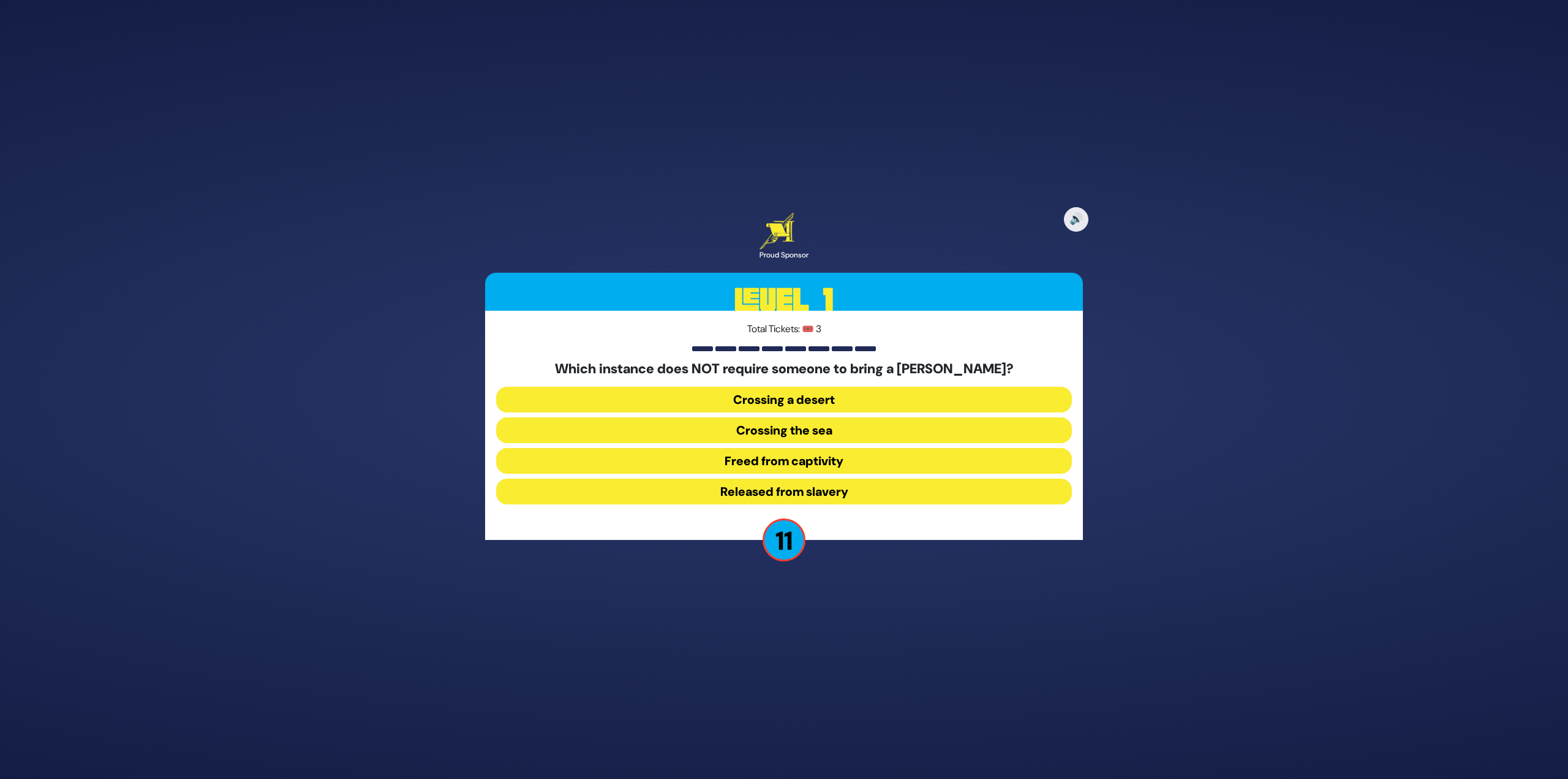
click at [838, 491] on button "Released from slavery" at bounding box center [784, 491] width 576 height 26
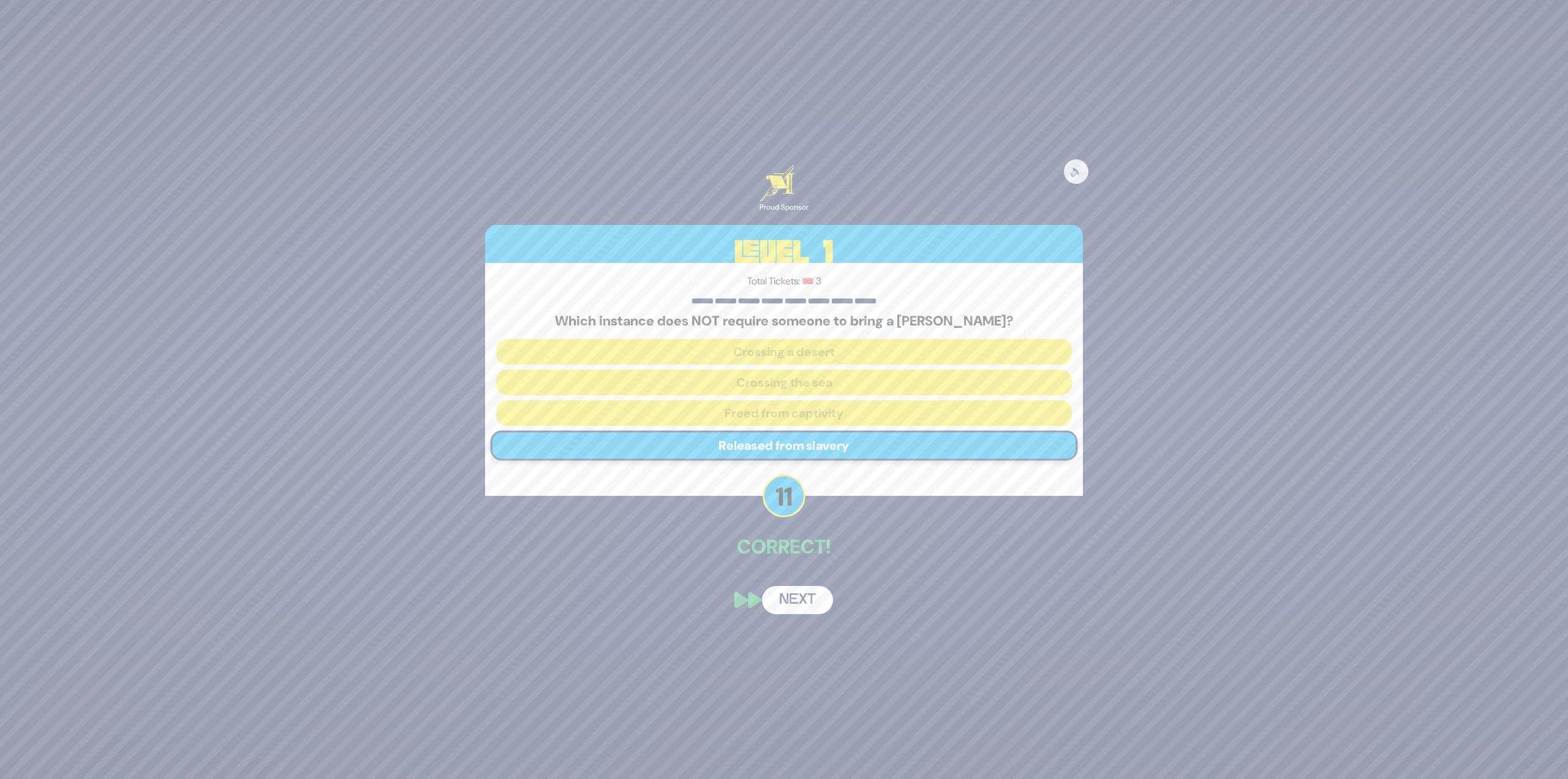
click at [807, 597] on button "Next" at bounding box center [798, 600] width 71 height 28
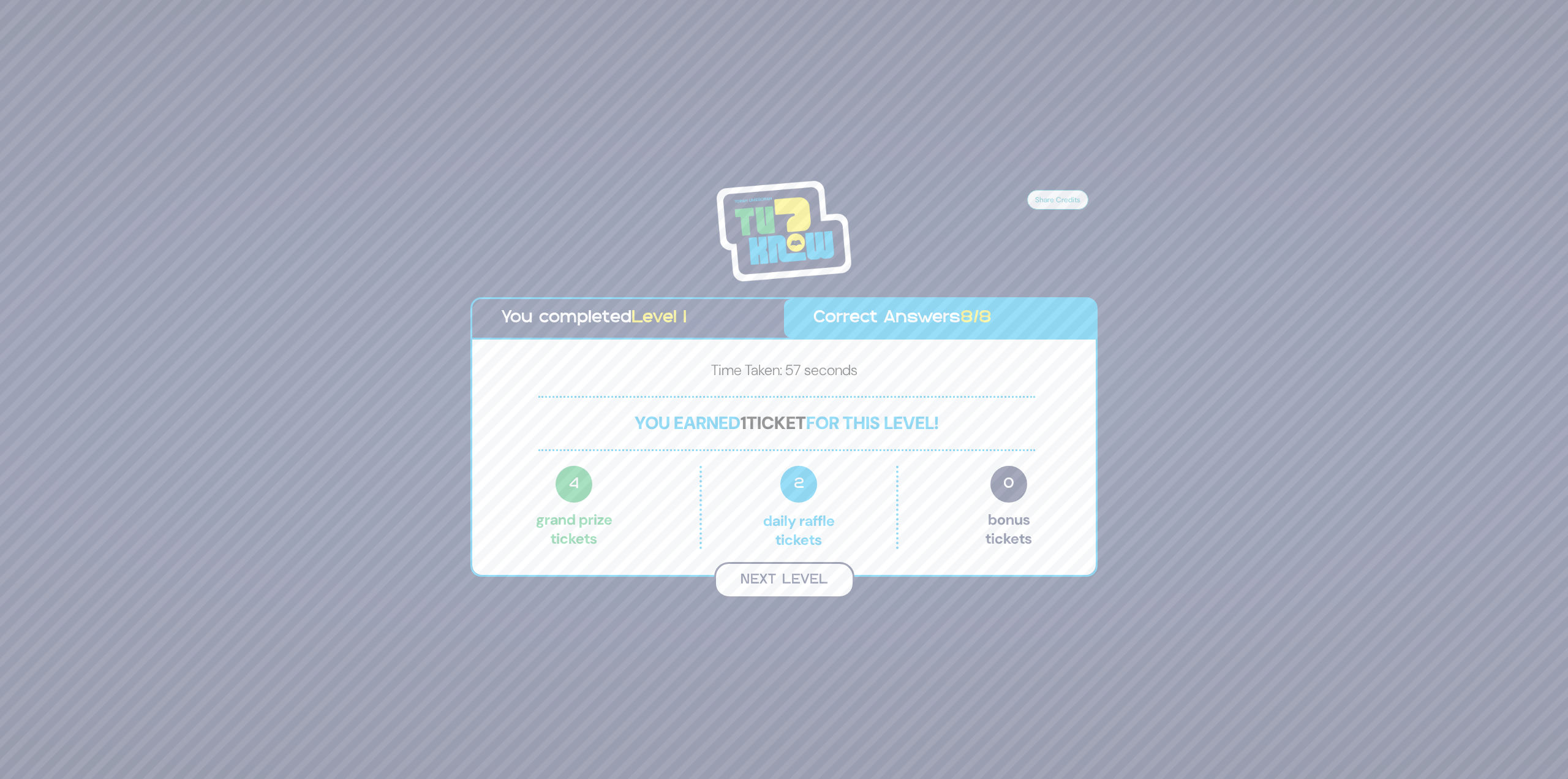
click at [790, 573] on button "Next Level" at bounding box center [785, 580] width 140 height 36
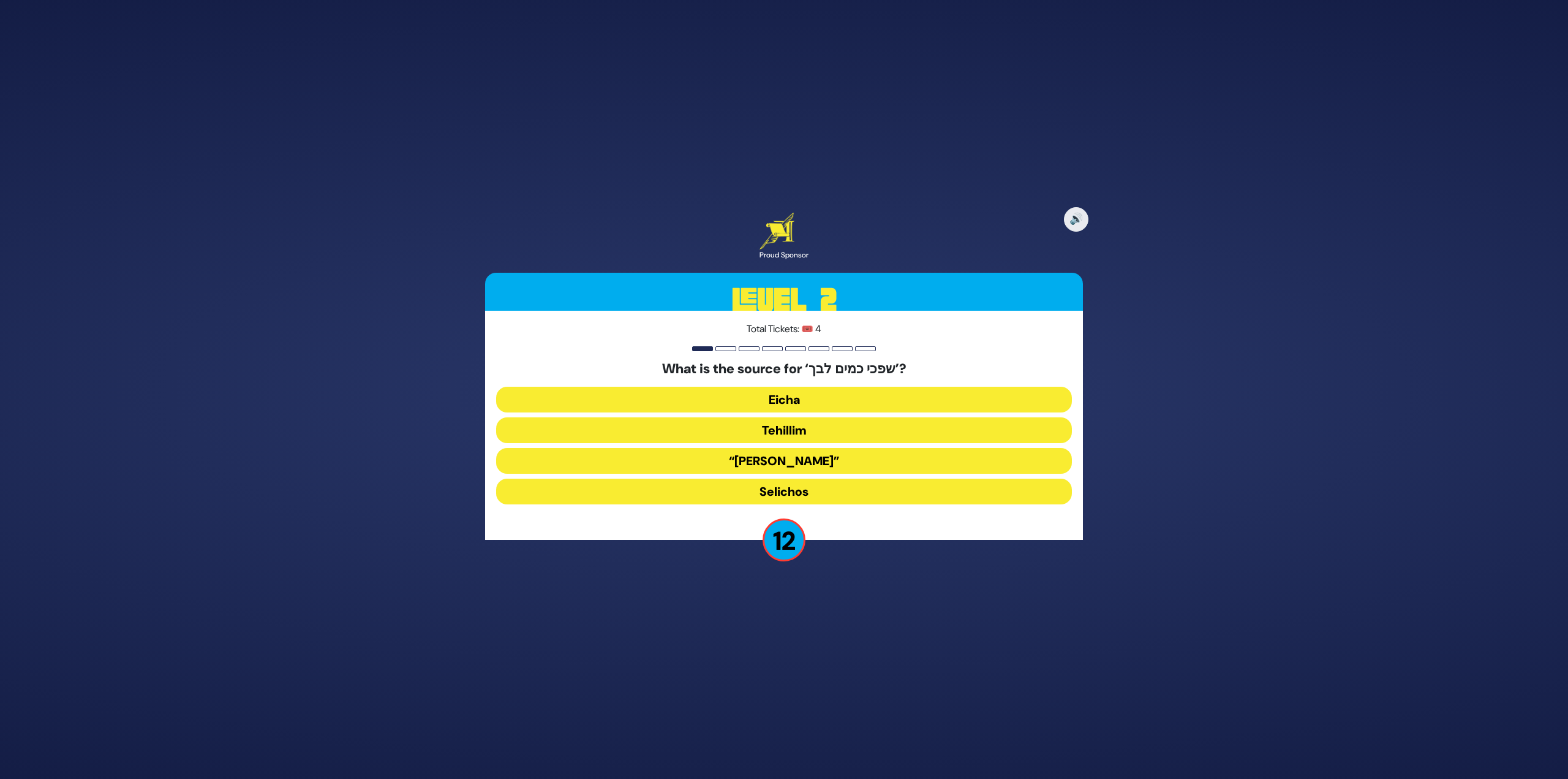
click at [801, 396] on button "Eicha" at bounding box center [784, 400] width 576 height 26
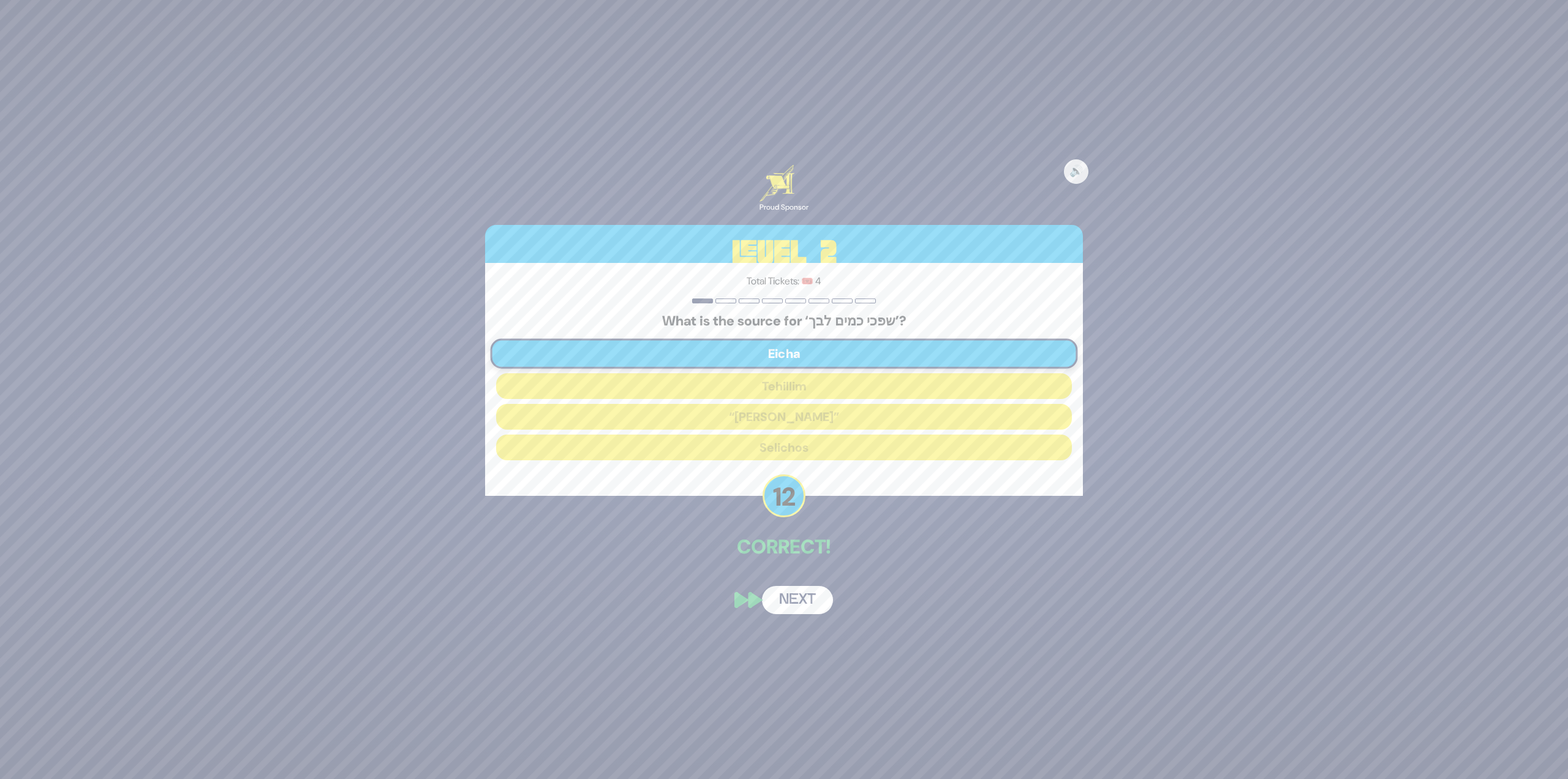
click at [807, 597] on button "Next" at bounding box center [798, 600] width 71 height 28
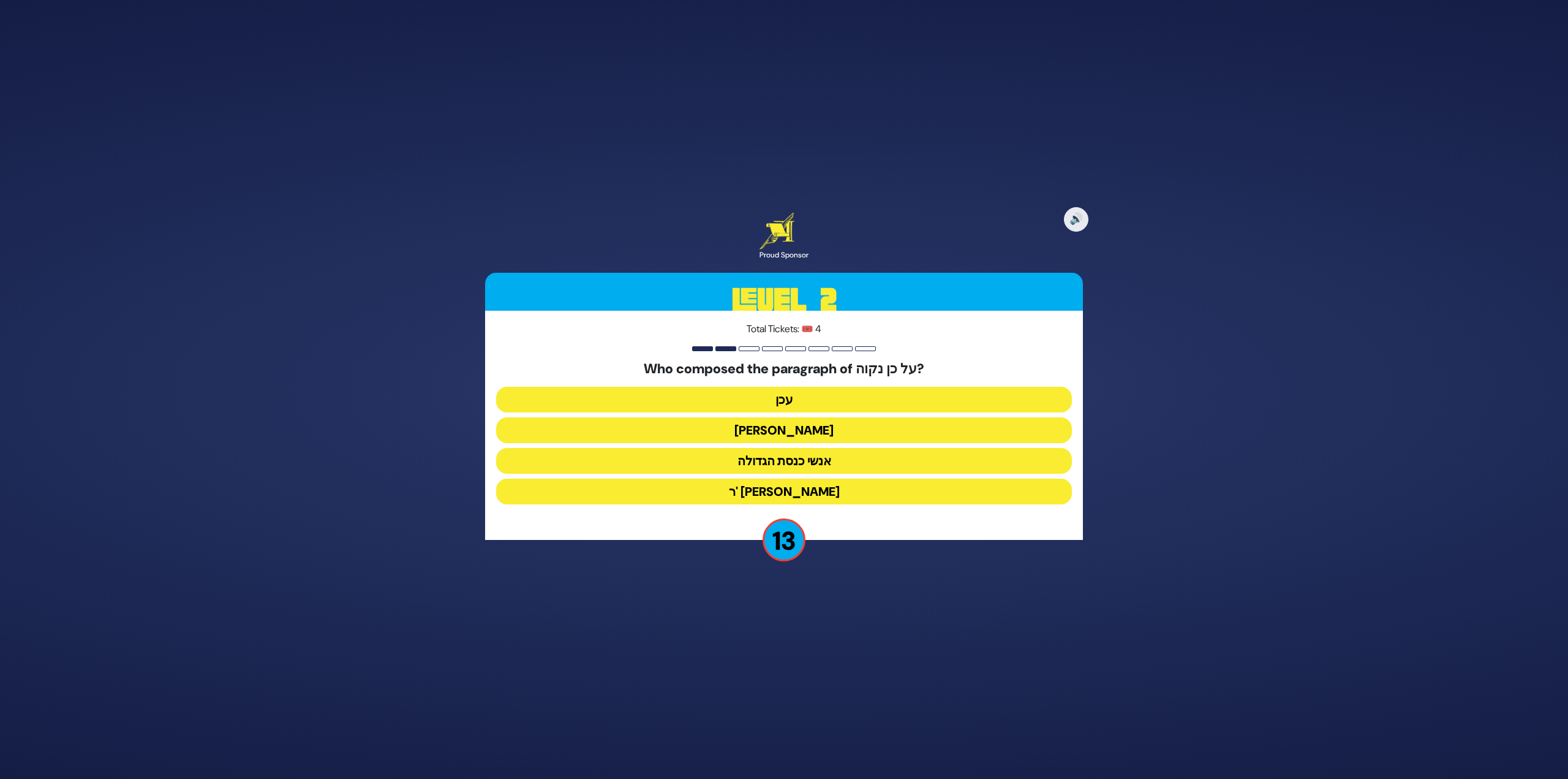
click at [798, 402] on button "עכן" at bounding box center [784, 400] width 576 height 26
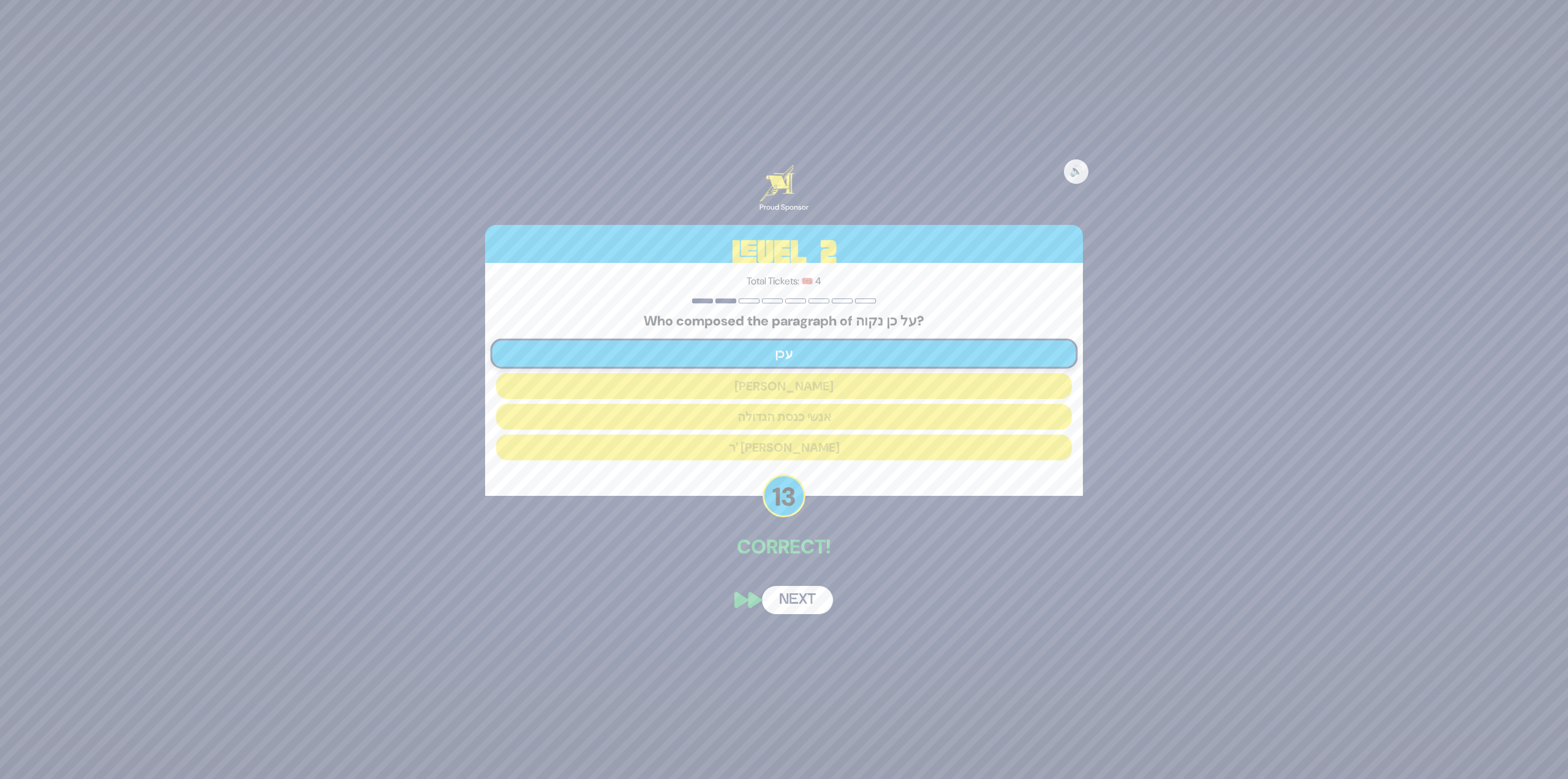
click at [805, 594] on button "Next" at bounding box center [798, 600] width 71 height 28
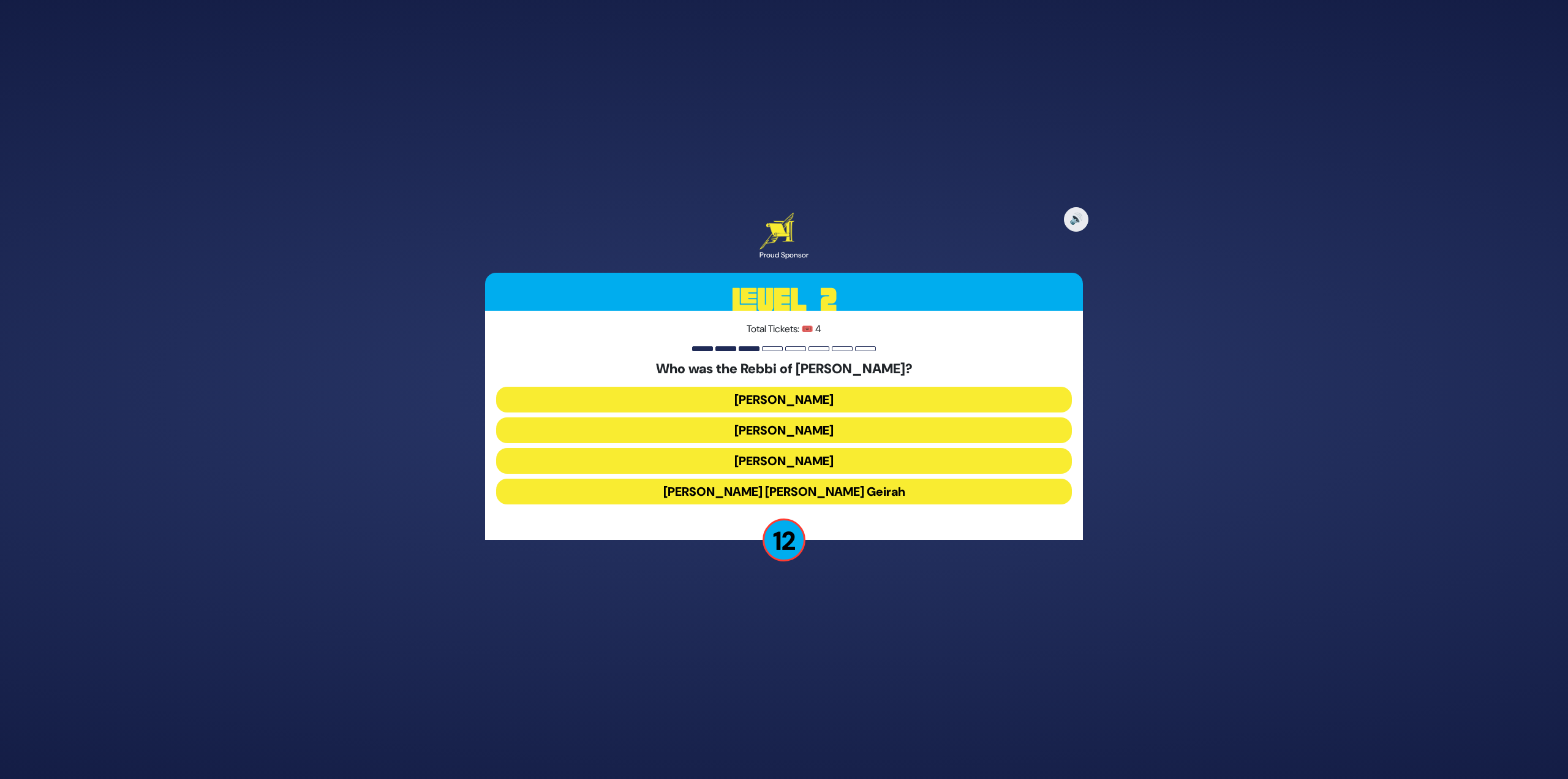
click at [790, 430] on button "[PERSON_NAME]" at bounding box center [784, 430] width 576 height 26
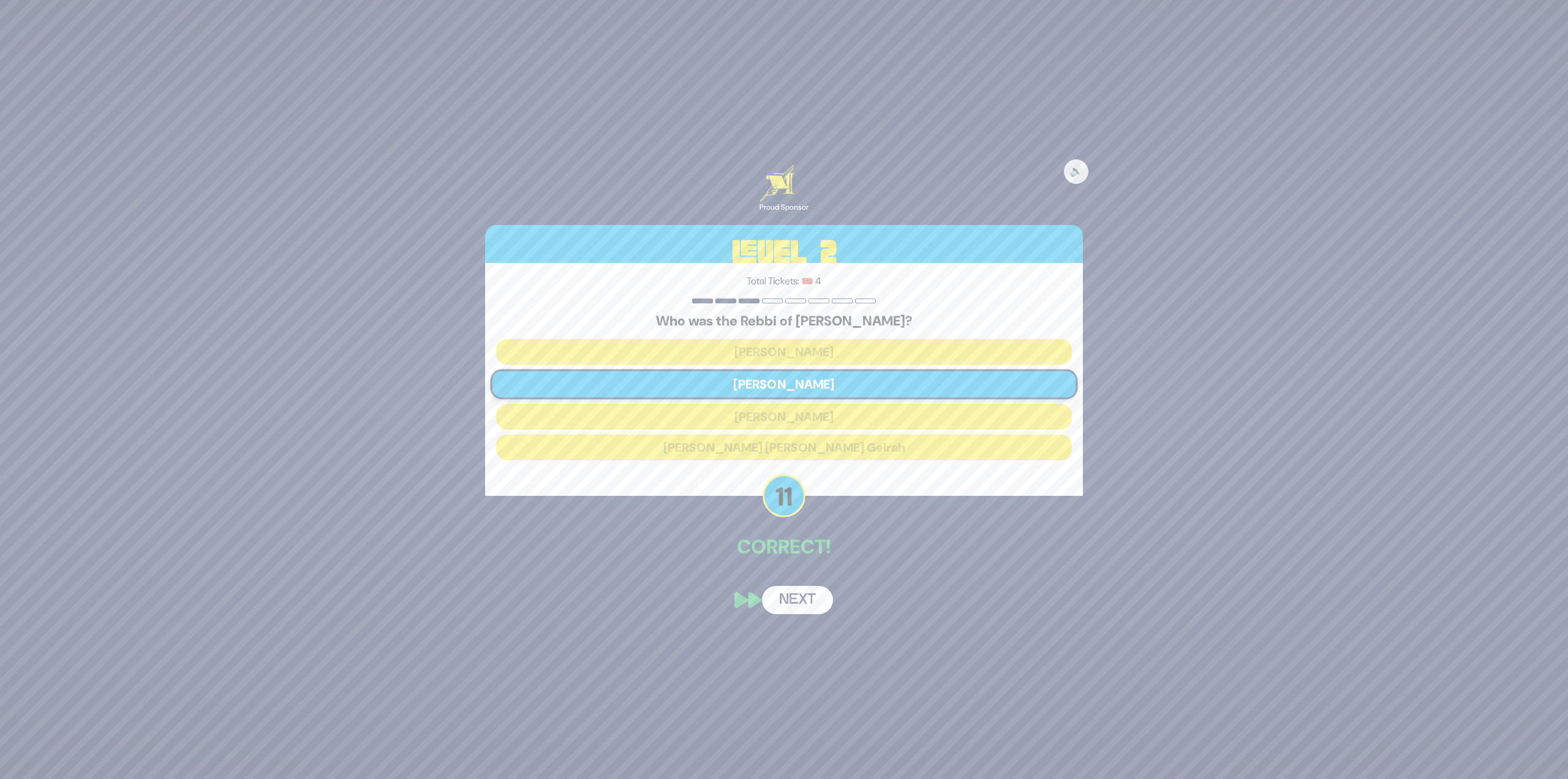
click at [807, 590] on button "Next" at bounding box center [798, 600] width 71 height 28
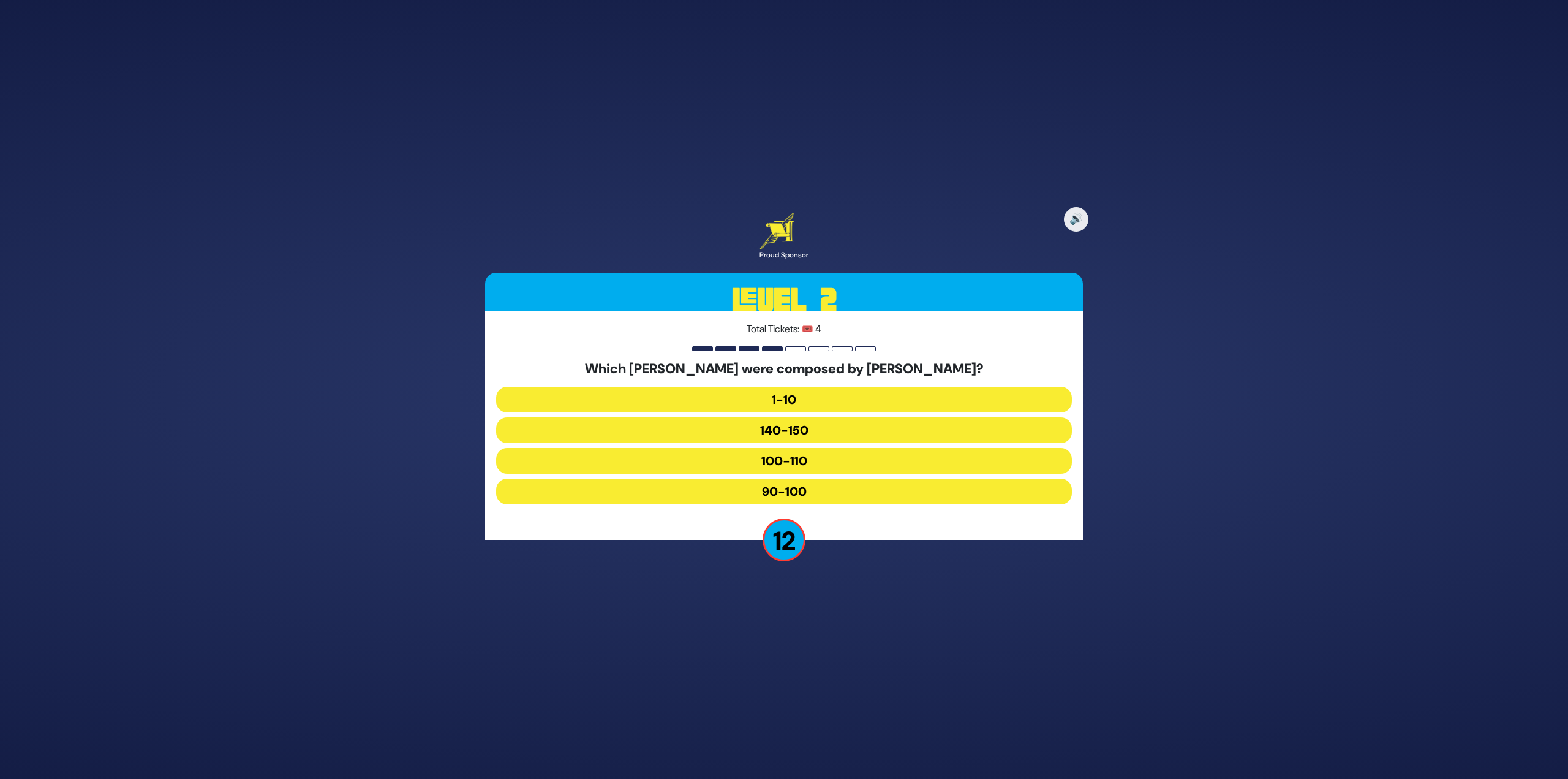
click at [805, 493] on button "90-100" at bounding box center [784, 491] width 576 height 26
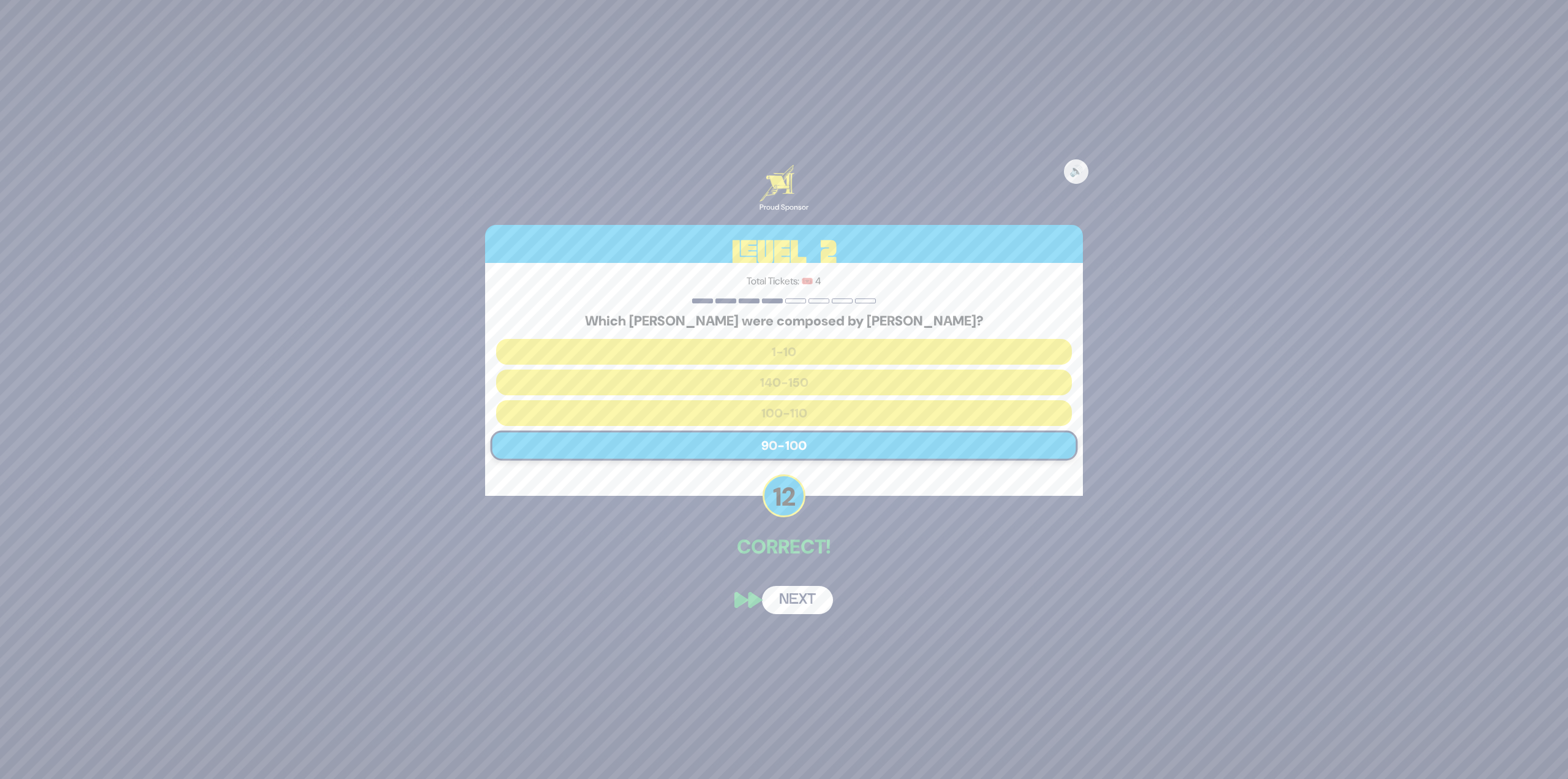
click at [808, 590] on button "Next" at bounding box center [798, 600] width 71 height 28
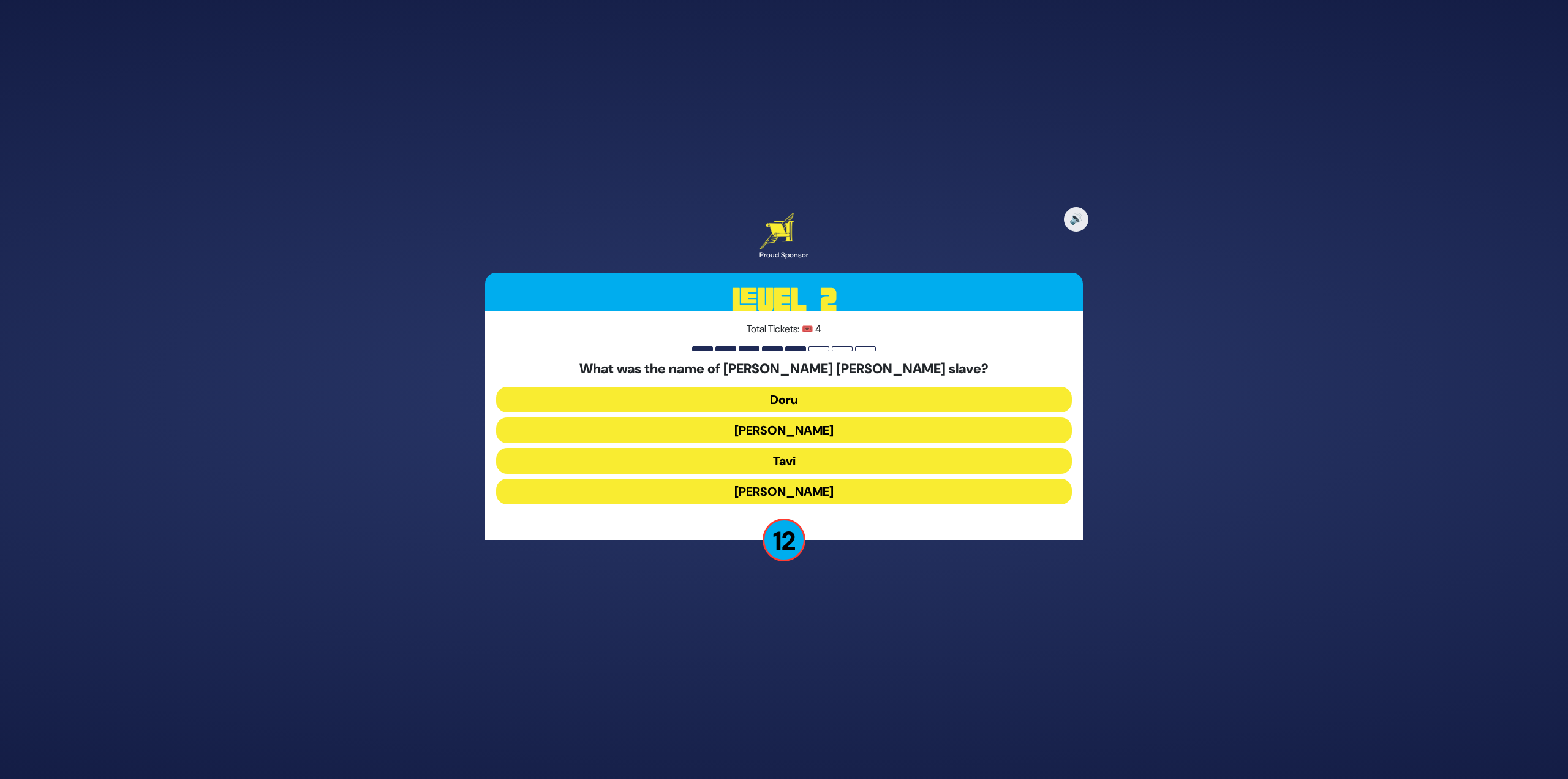
click at [803, 459] on button "Tavi" at bounding box center [784, 461] width 576 height 26
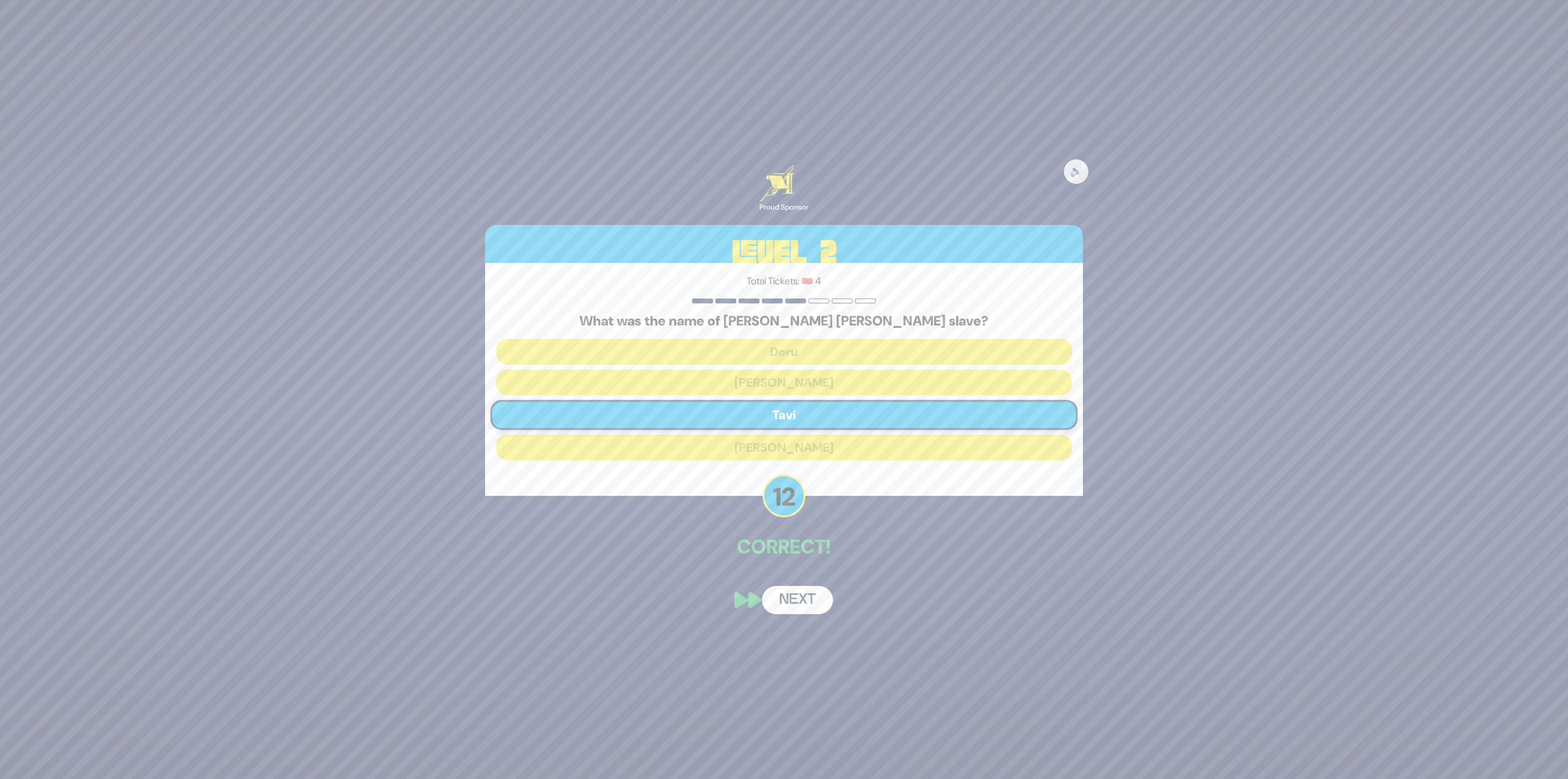
click at [812, 596] on button "Next" at bounding box center [798, 600] width 71 height 28
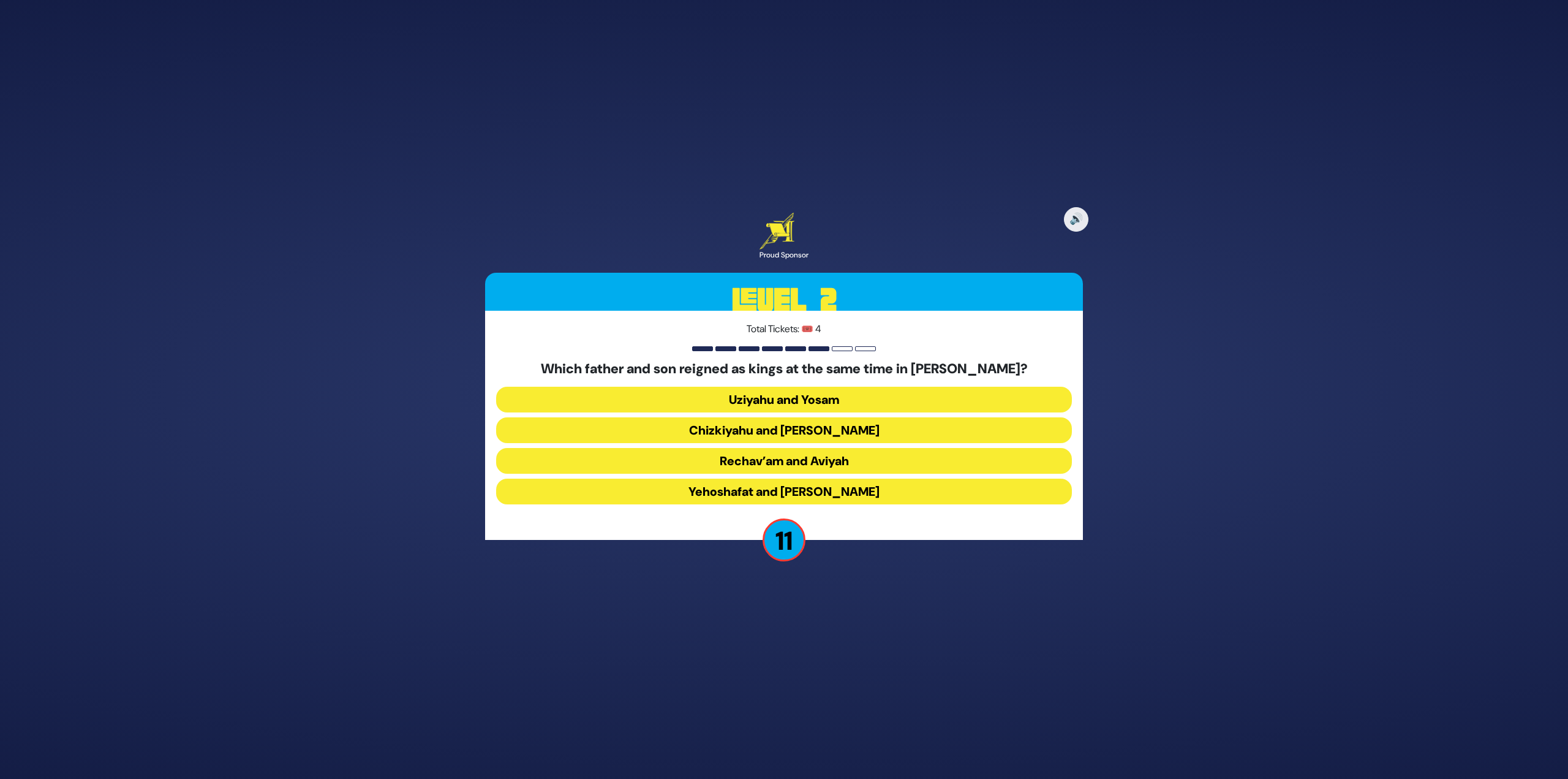
click at [812, 494] on button "Yehoshafat and [PERSON_NAME]" at bounding box center [784, 491] width 576 height 26
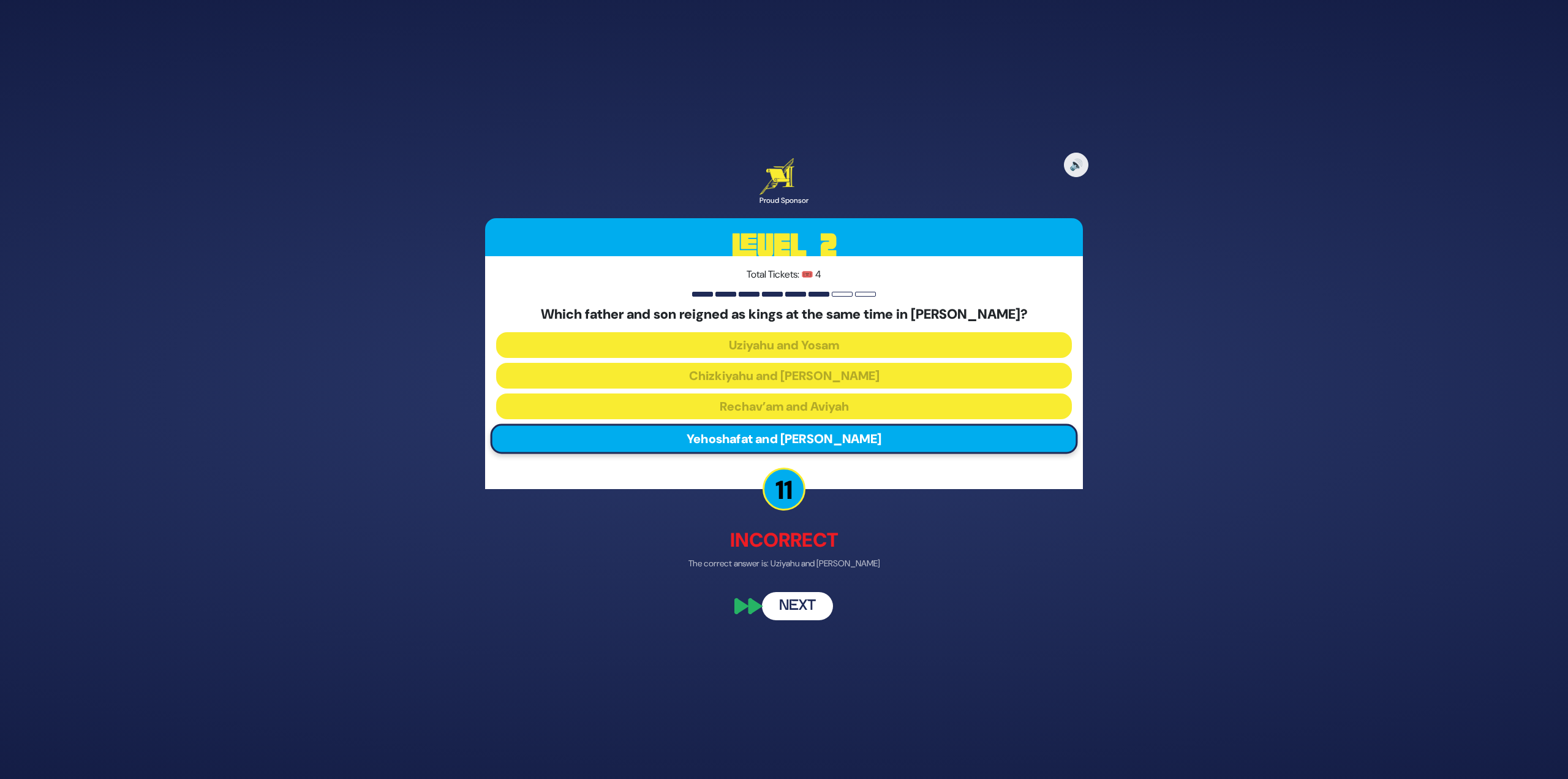
click at [808, 603] on button "Next" at bounding box center [798, 606] width 71 height 28
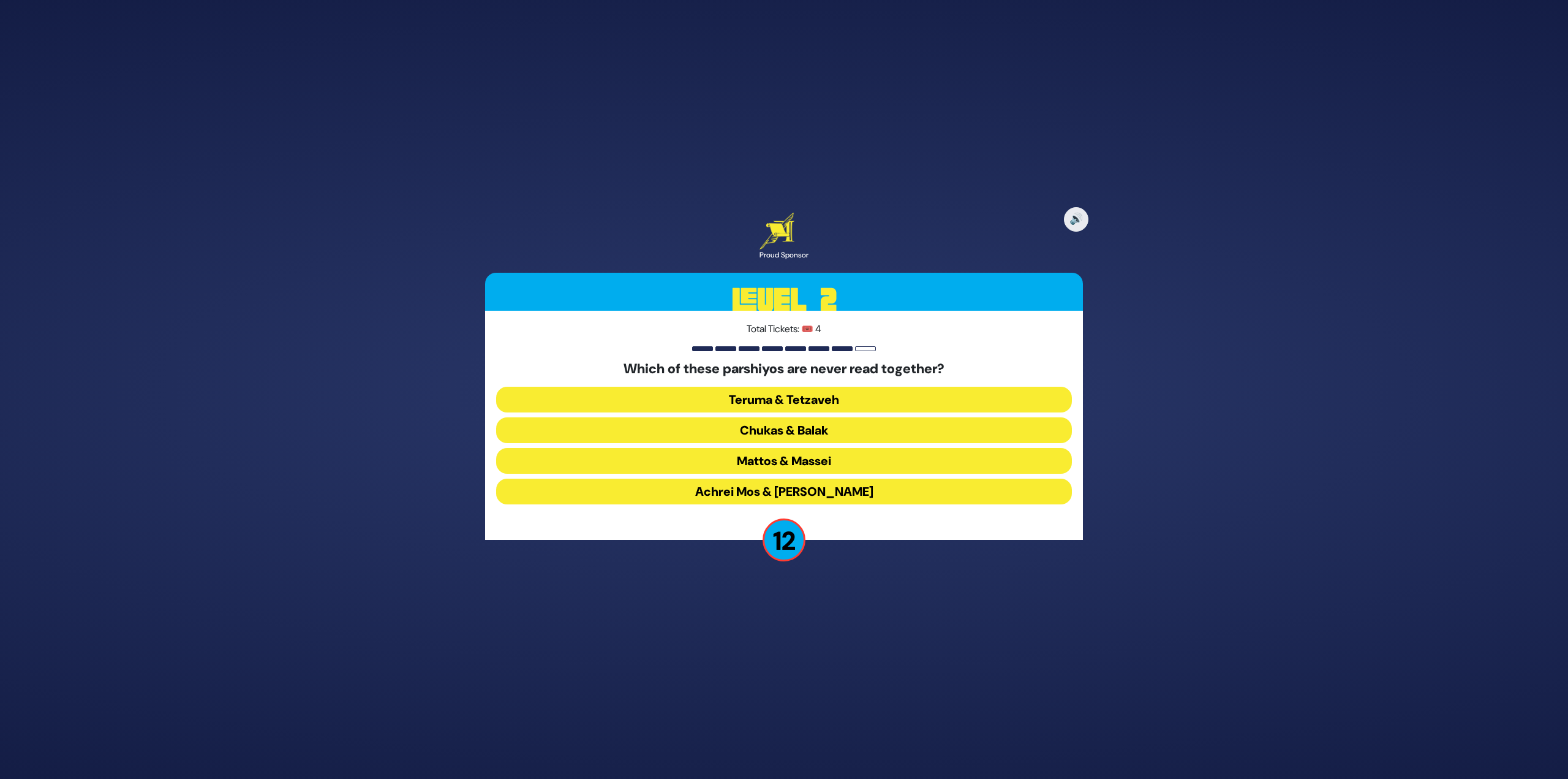
click at [808, 397] on button "Teruma & Tetzaveh" at bounding box center [784, 400] width 576 height 26
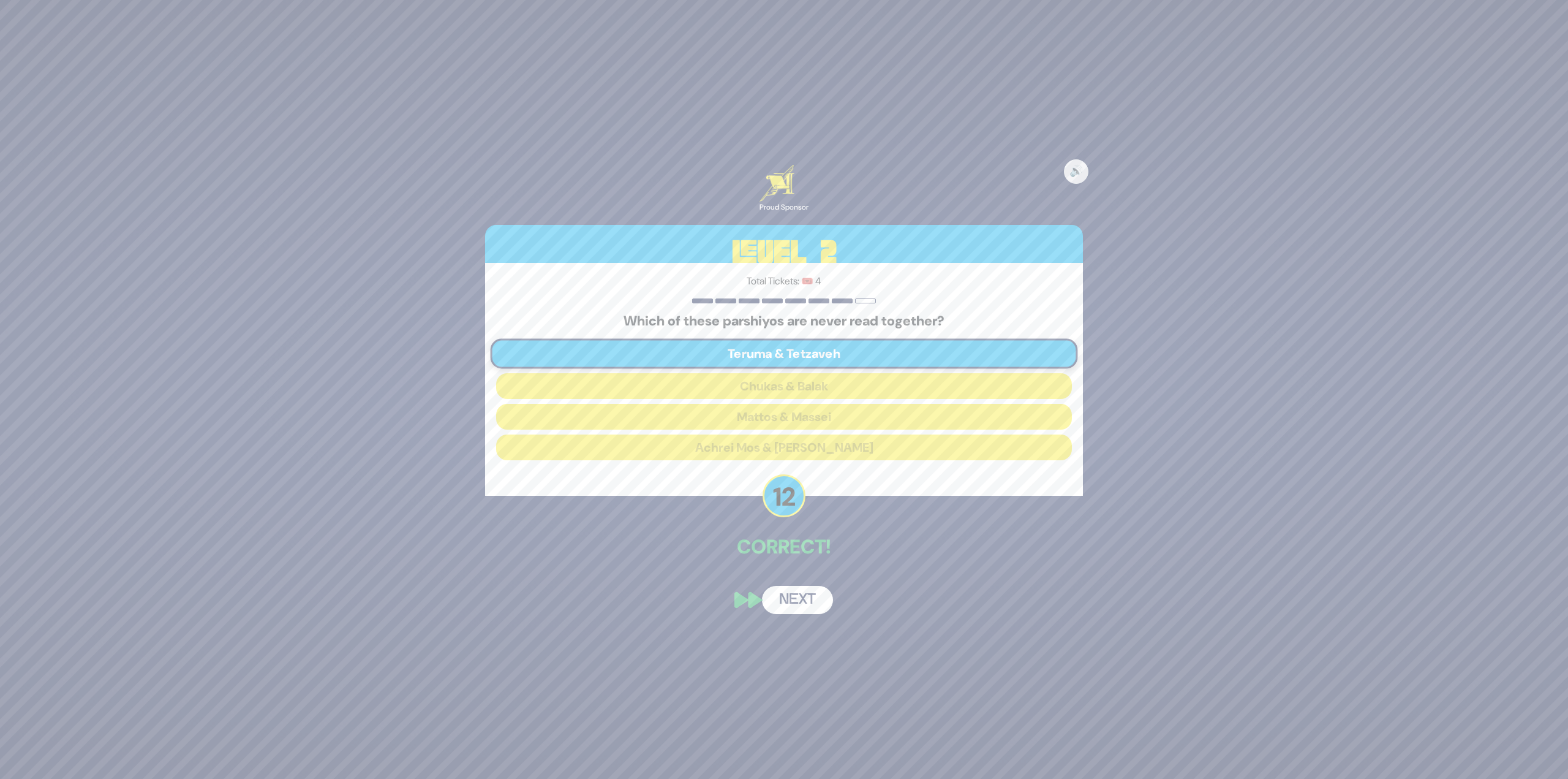
click at [808, 599] on button "Next" at bounding box center [798, 600] width 71 height 28
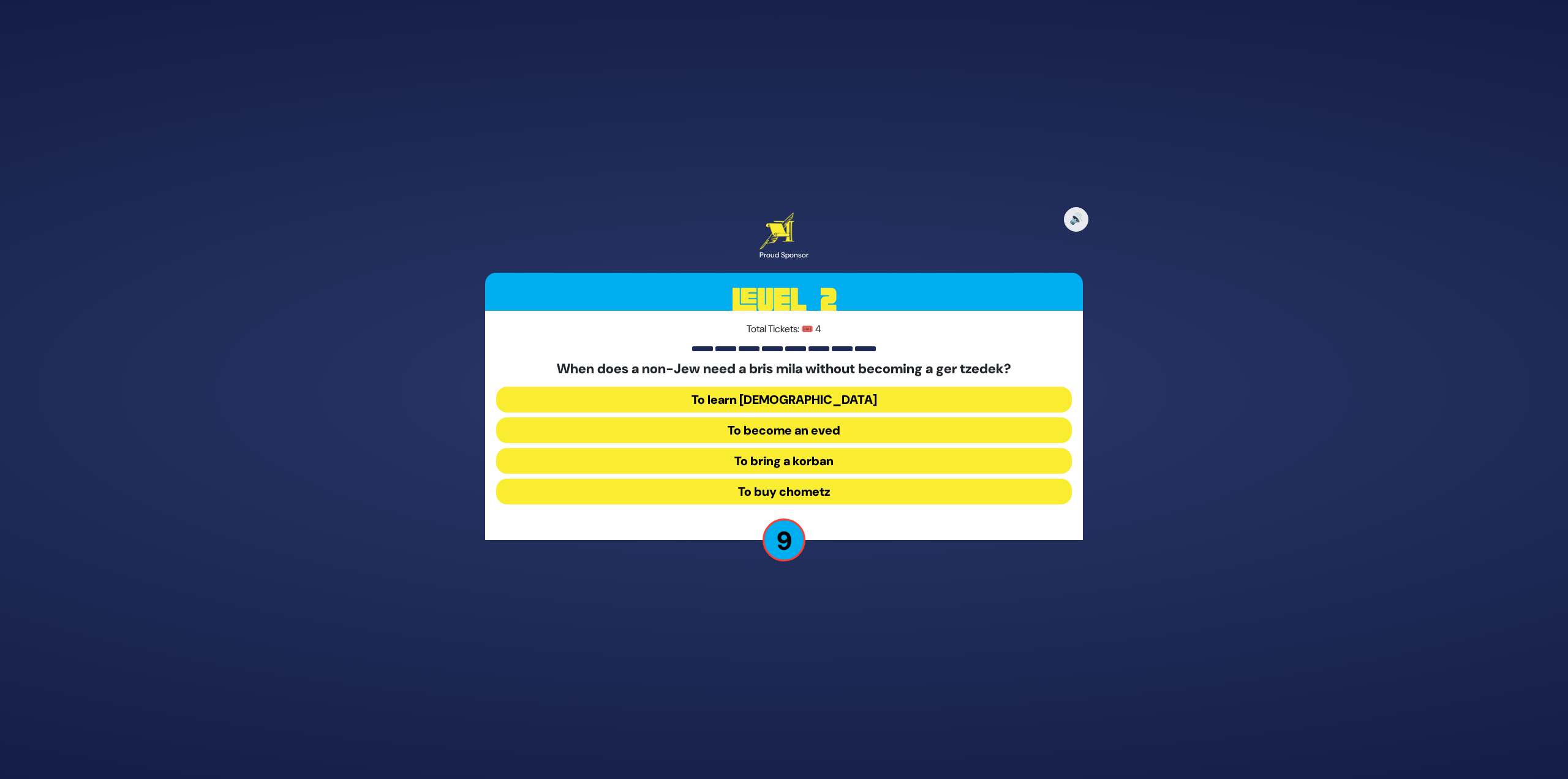
click at [848, 431] on button "To become an eved" at bounding box center [784, 430] width 576 height 26
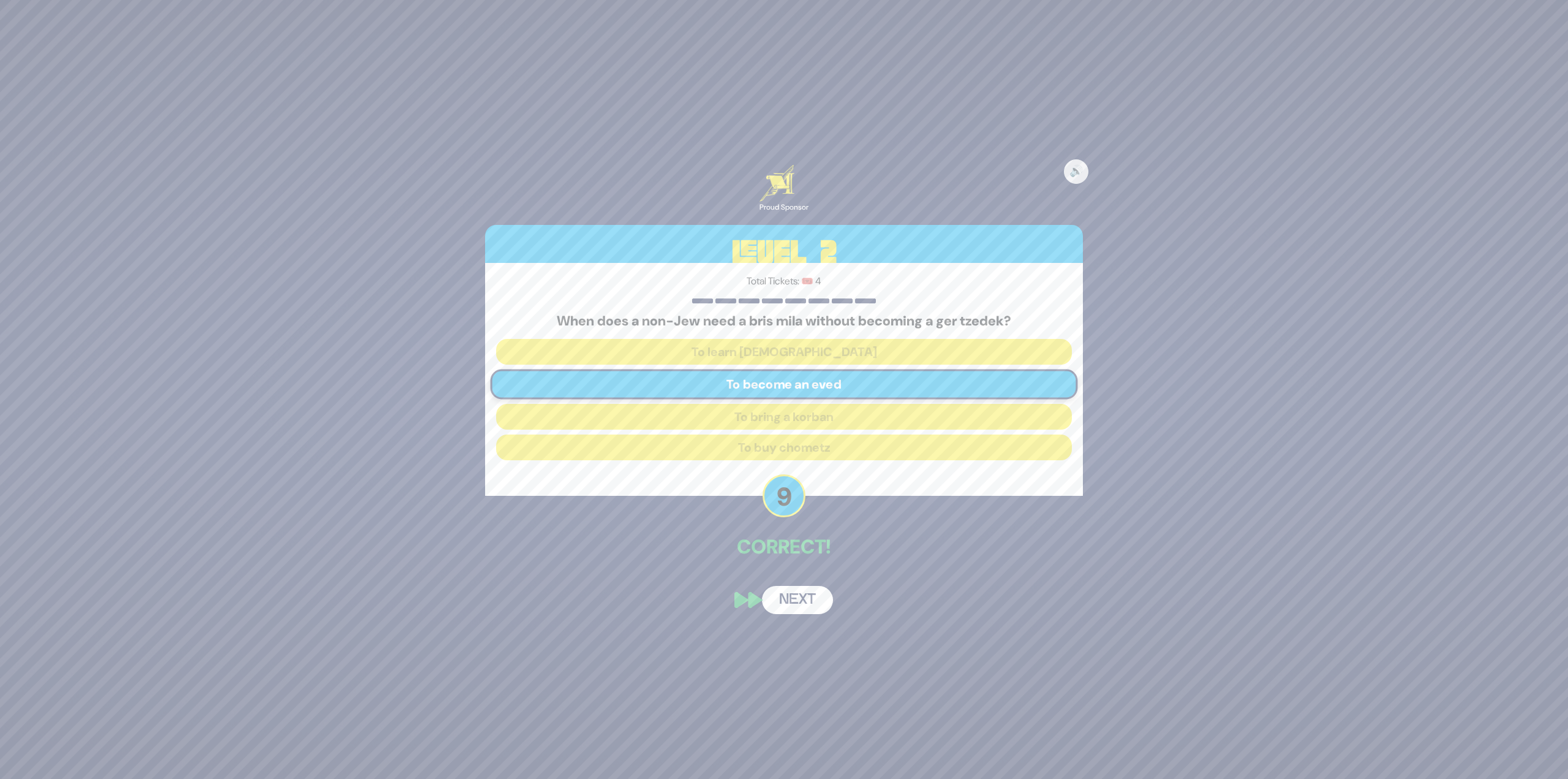
click at [816, 605] on button "Next" at bounding box center [798, 600] width 71 height 28
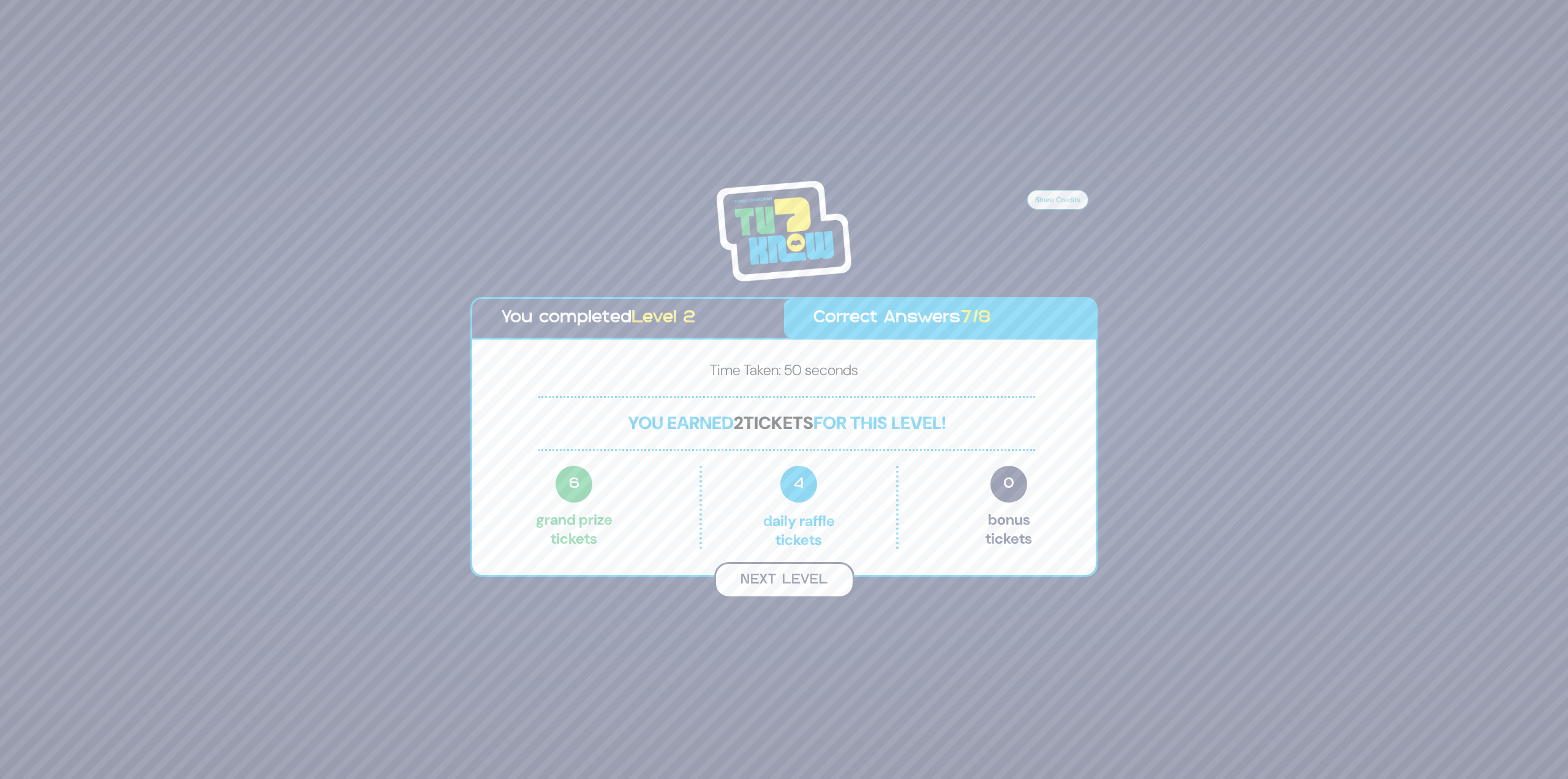
click at [808, 581] on button "Next Level" at bounding box center [785, 580] width 140 height 36
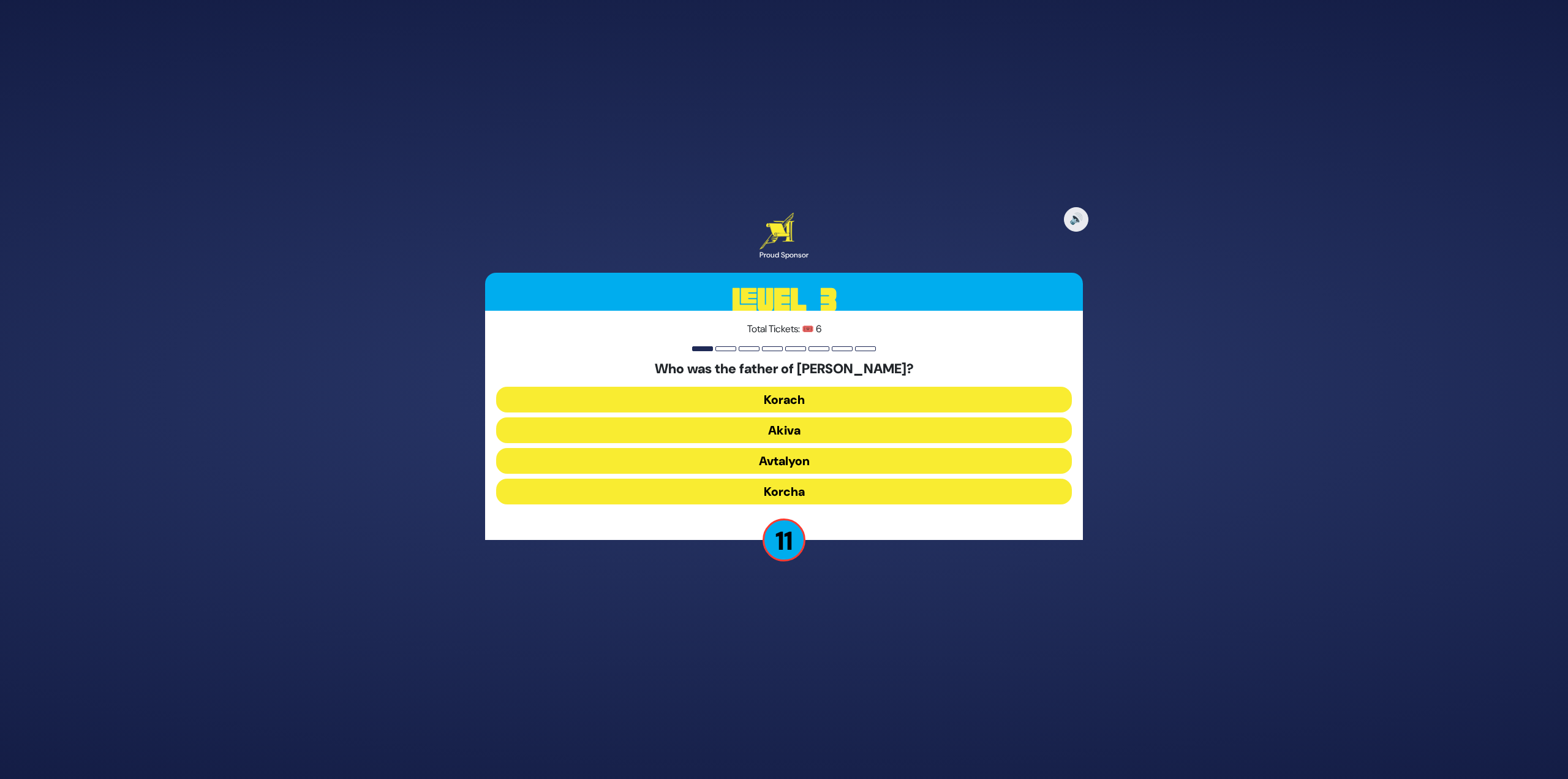
click at [816, 434] on button "Akiva" at bounding box center [784, 430] width 576 height 26
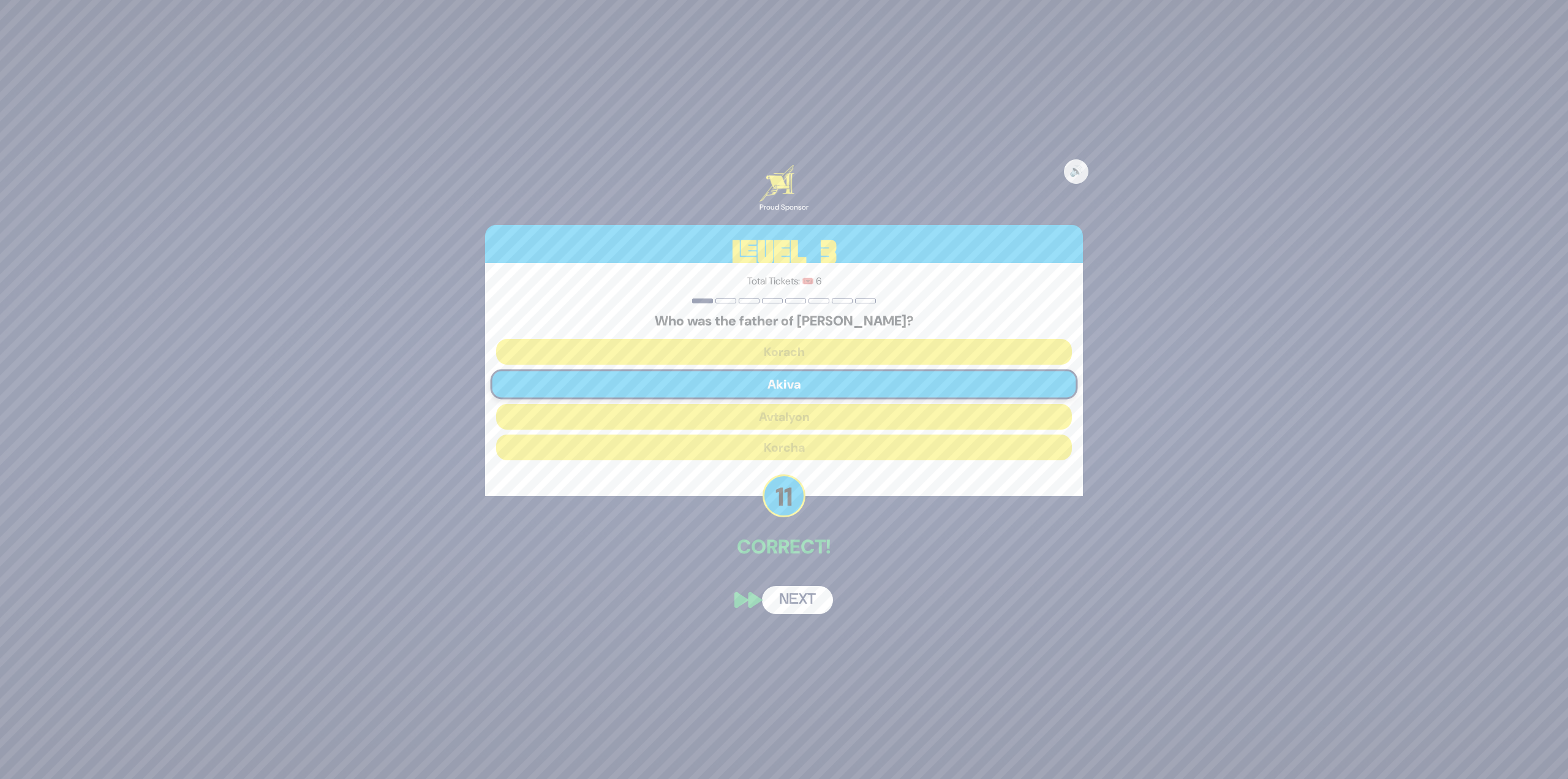
click at [792, 601] on button "Next" at bounding box center [798, 600] width 71 height 28
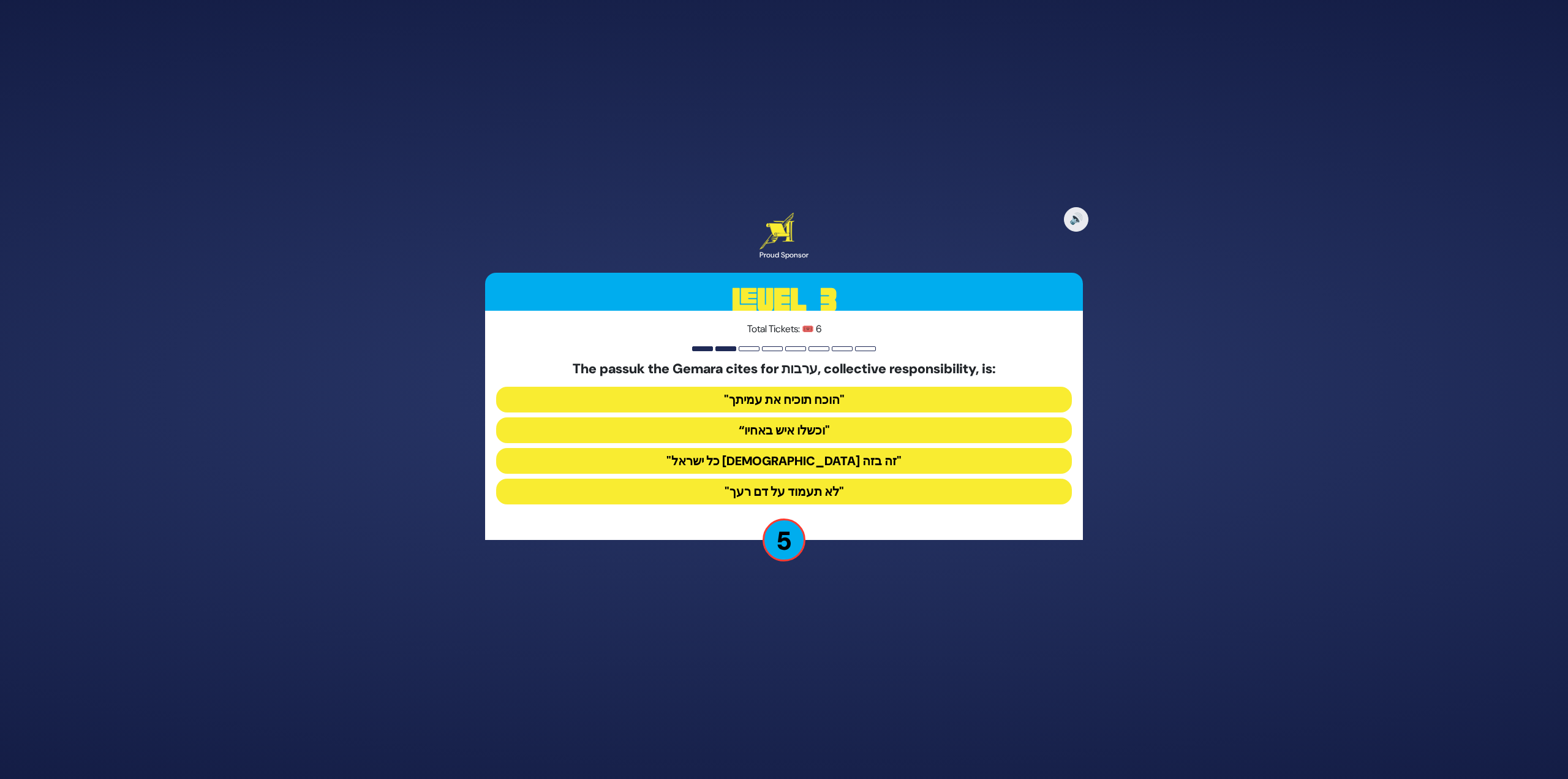
click at [810, 405] on button ""הוכח תוכיח את עמיתך"" at bounding box center [784, 400] width 576 height 26
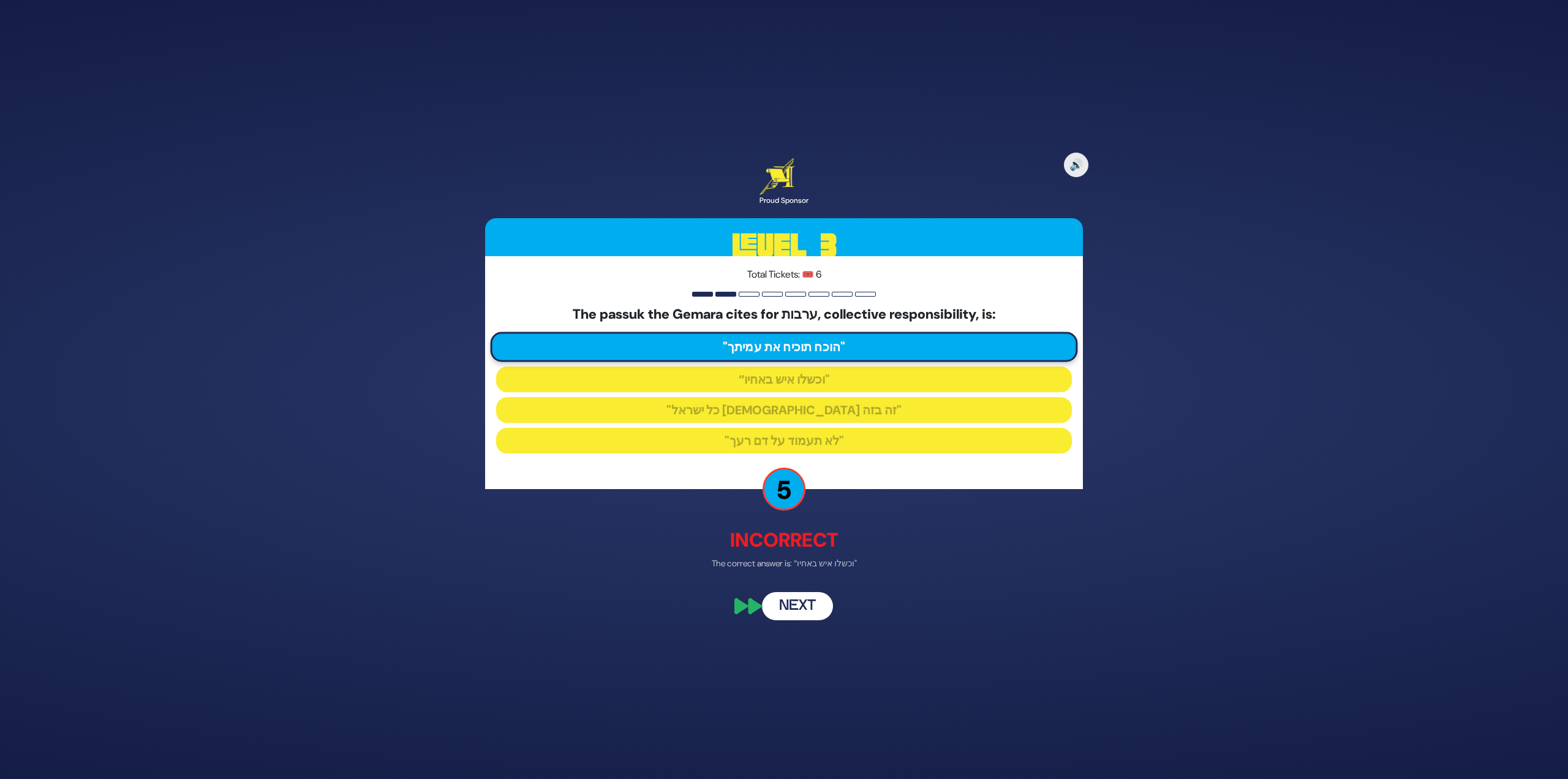
click at [809, 606] on button "Next" at bounding box center [798, 606] width 71 height 28
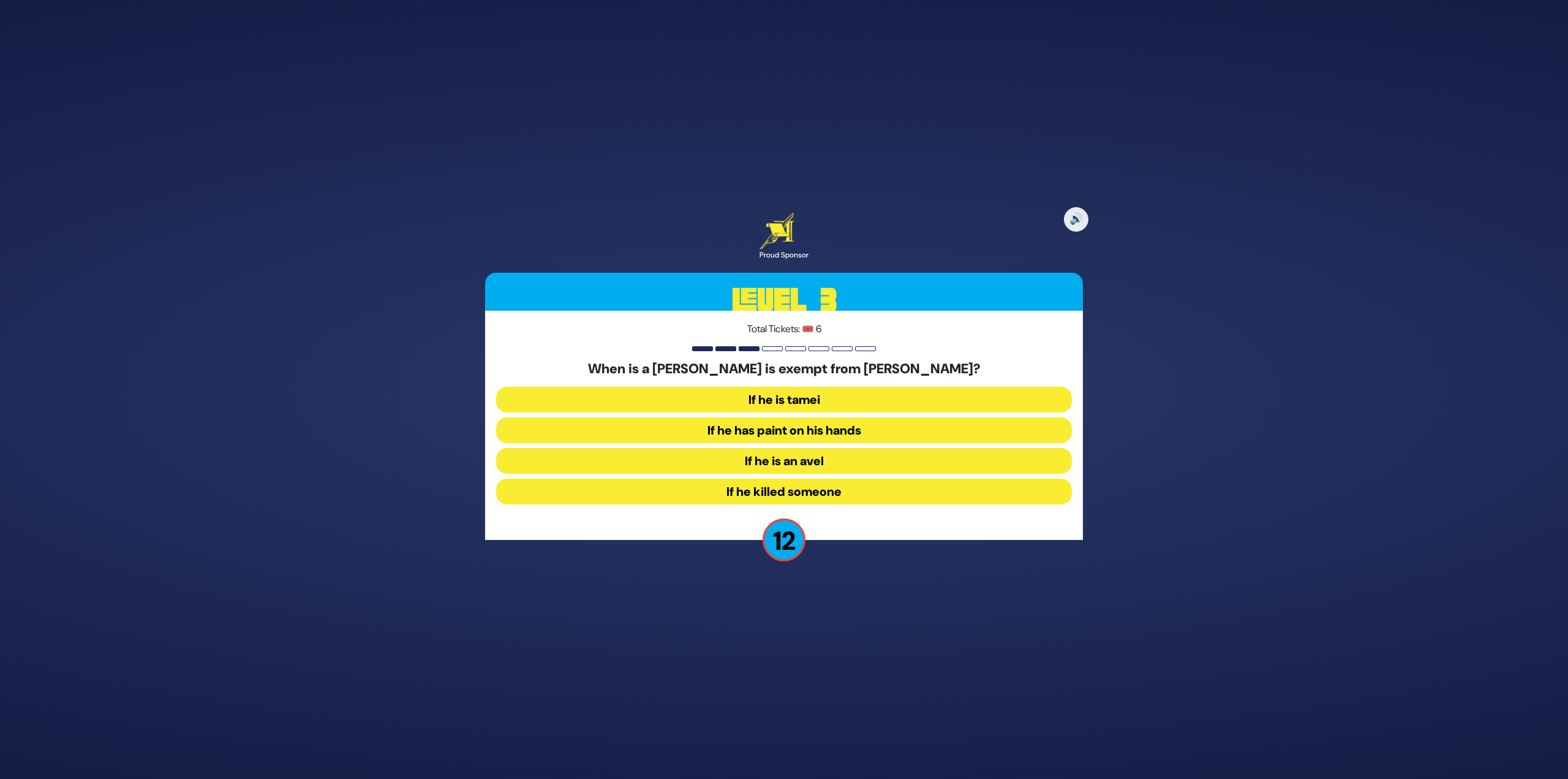
click at [816, 498] on button "If he killed someone" at bounding box center [784, 491] width 576 height 26
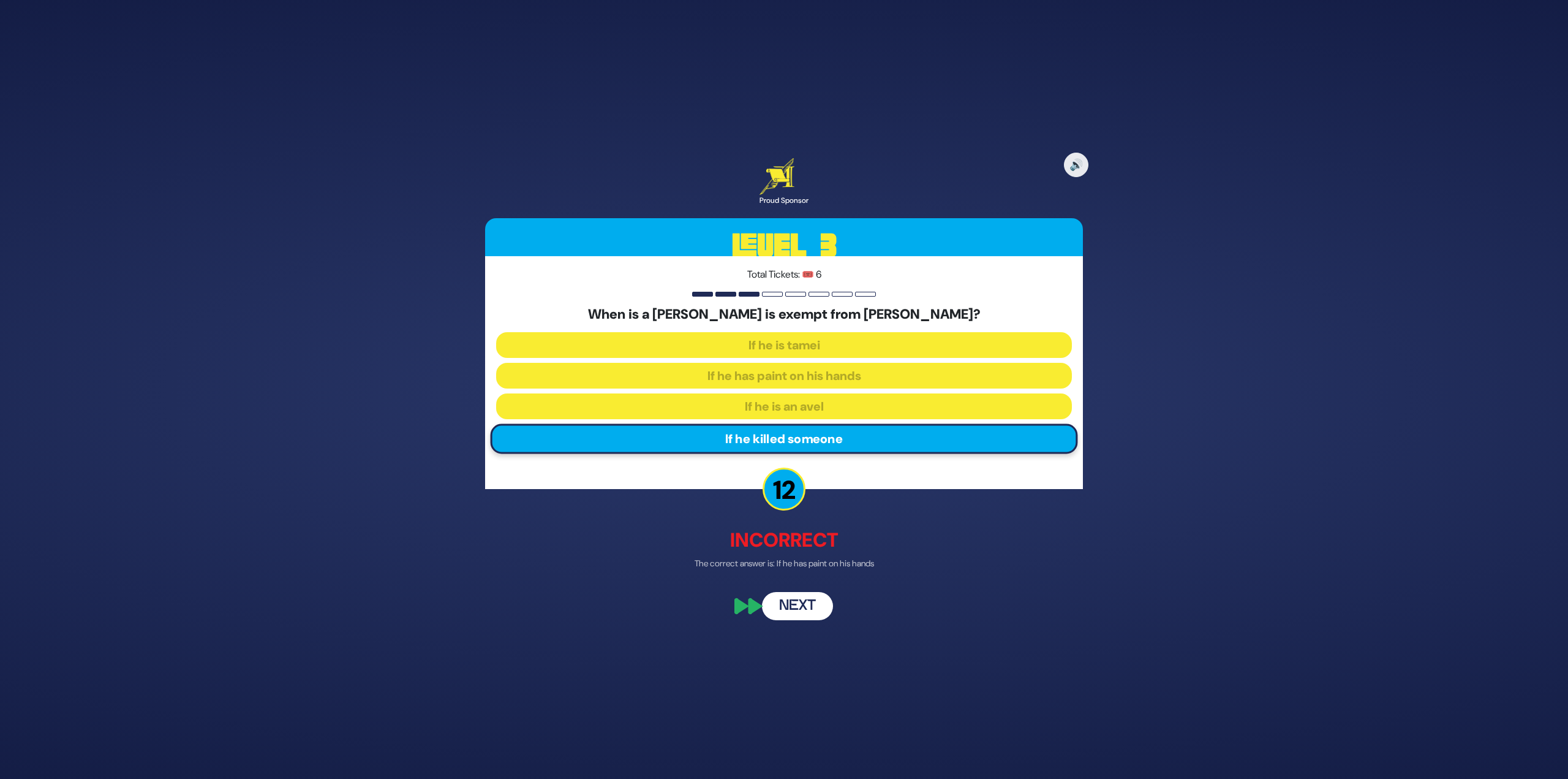
click at [808, 600] on button "Next" at bounding box center [798, 606] width 71 height 28
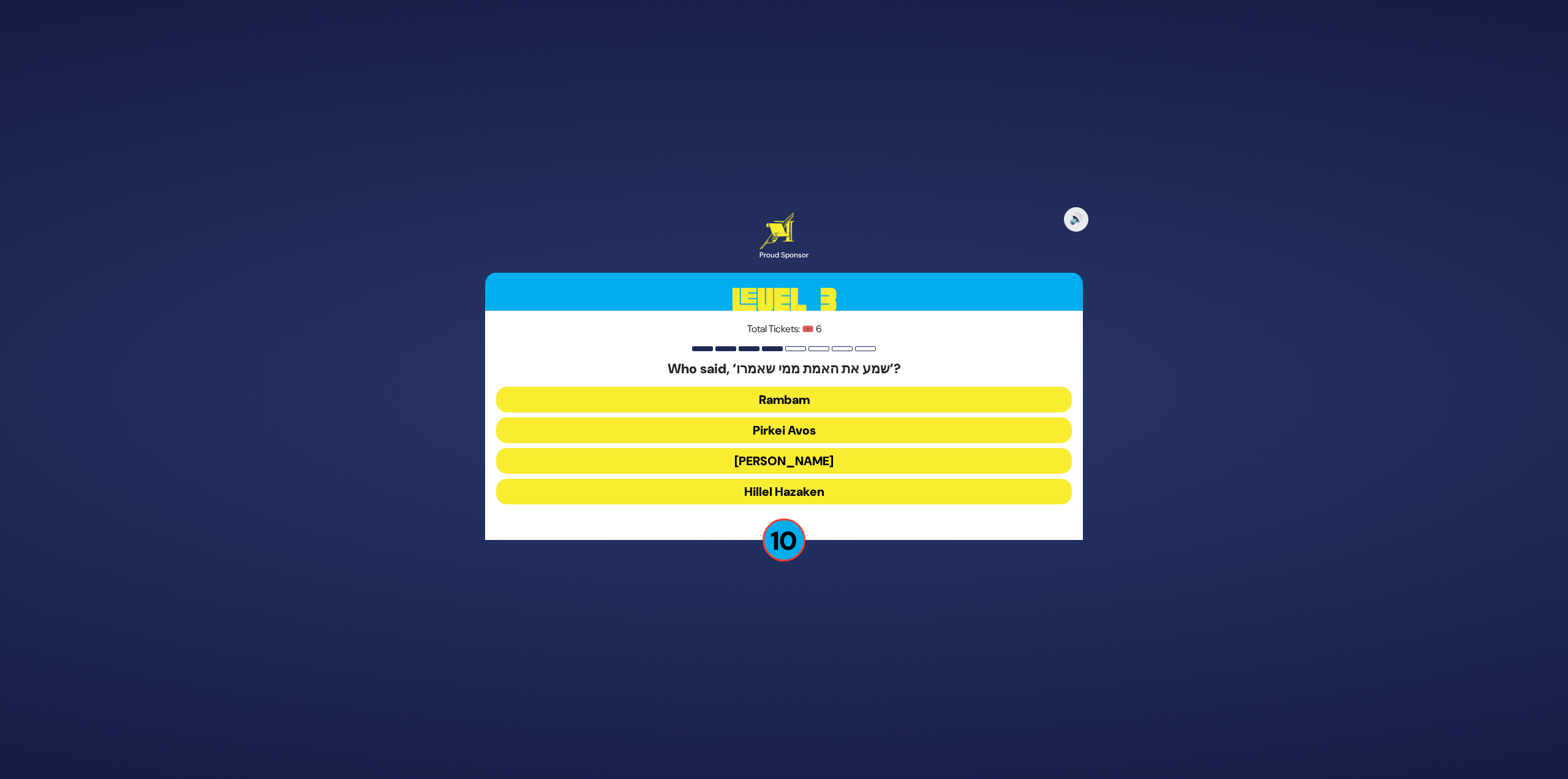
click at [803, 399] on button "Rambam" at bounding box center [784, 400] width 576 height 26
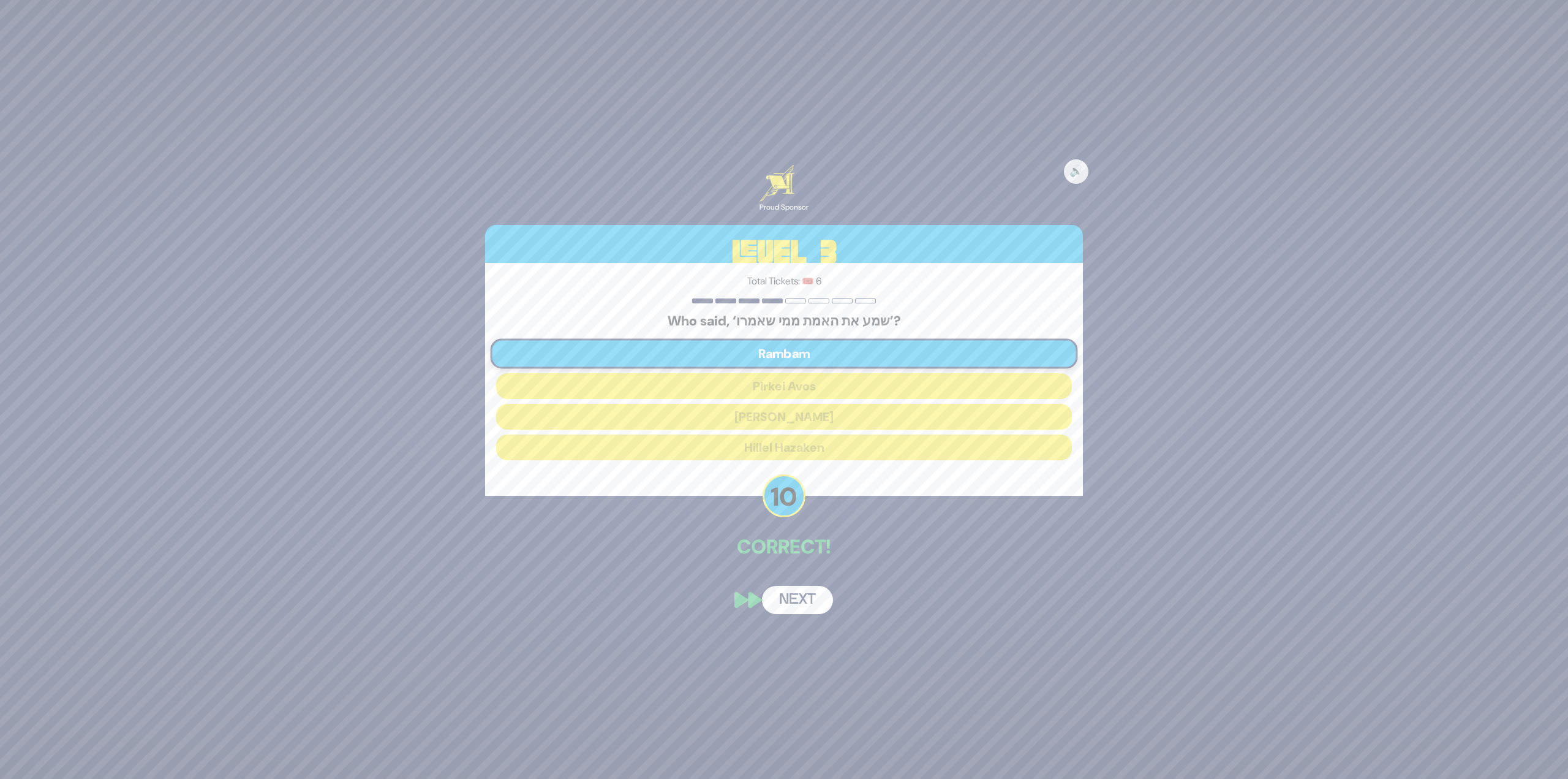
click at [803, 599] on button "Next" at bounding box center [798, 600] width 71 height 28
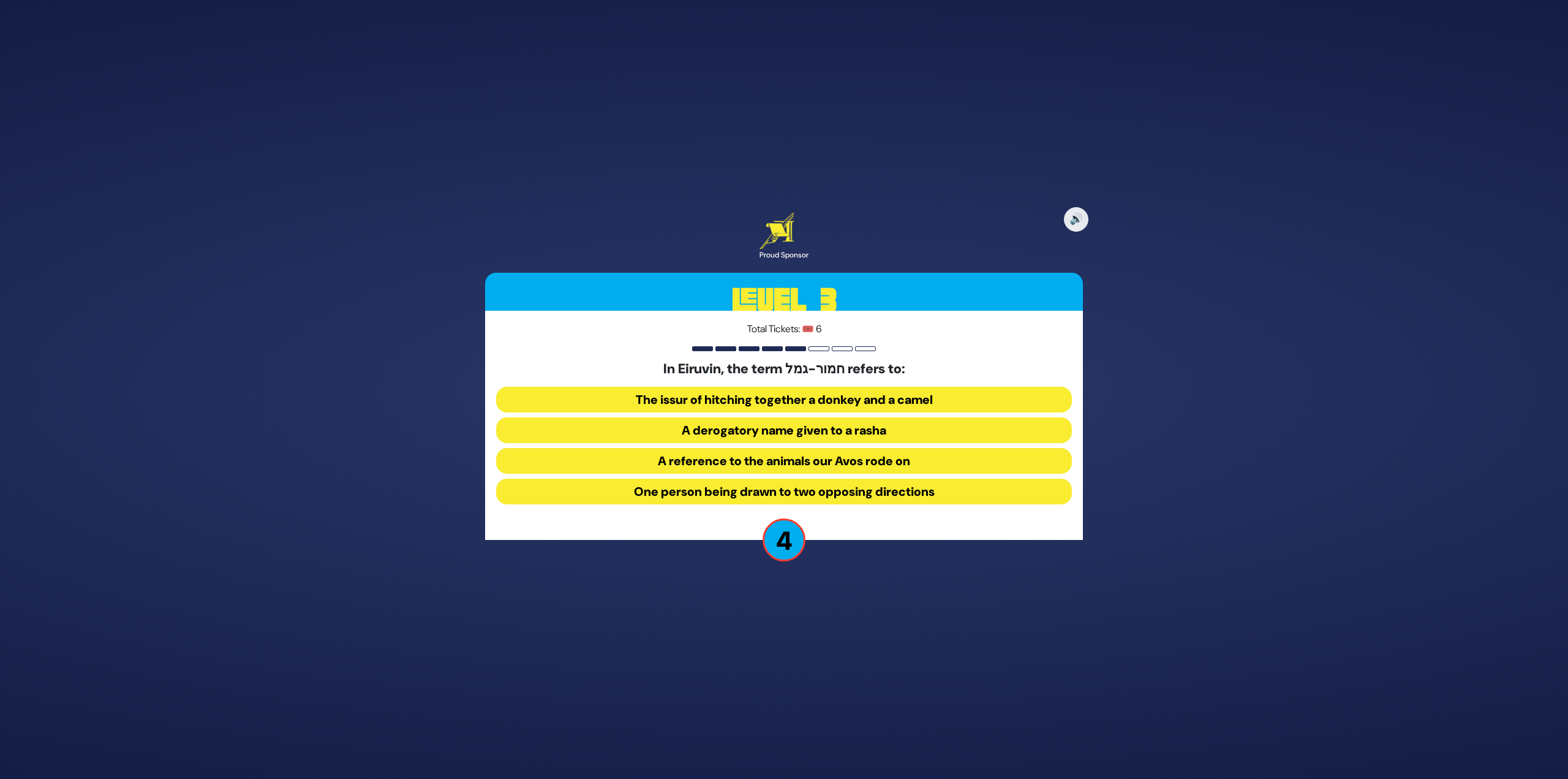
click at [831, 494] on button "One person being drawn to two opposing directions" at bounding box center [784, 491] width 576 height 26
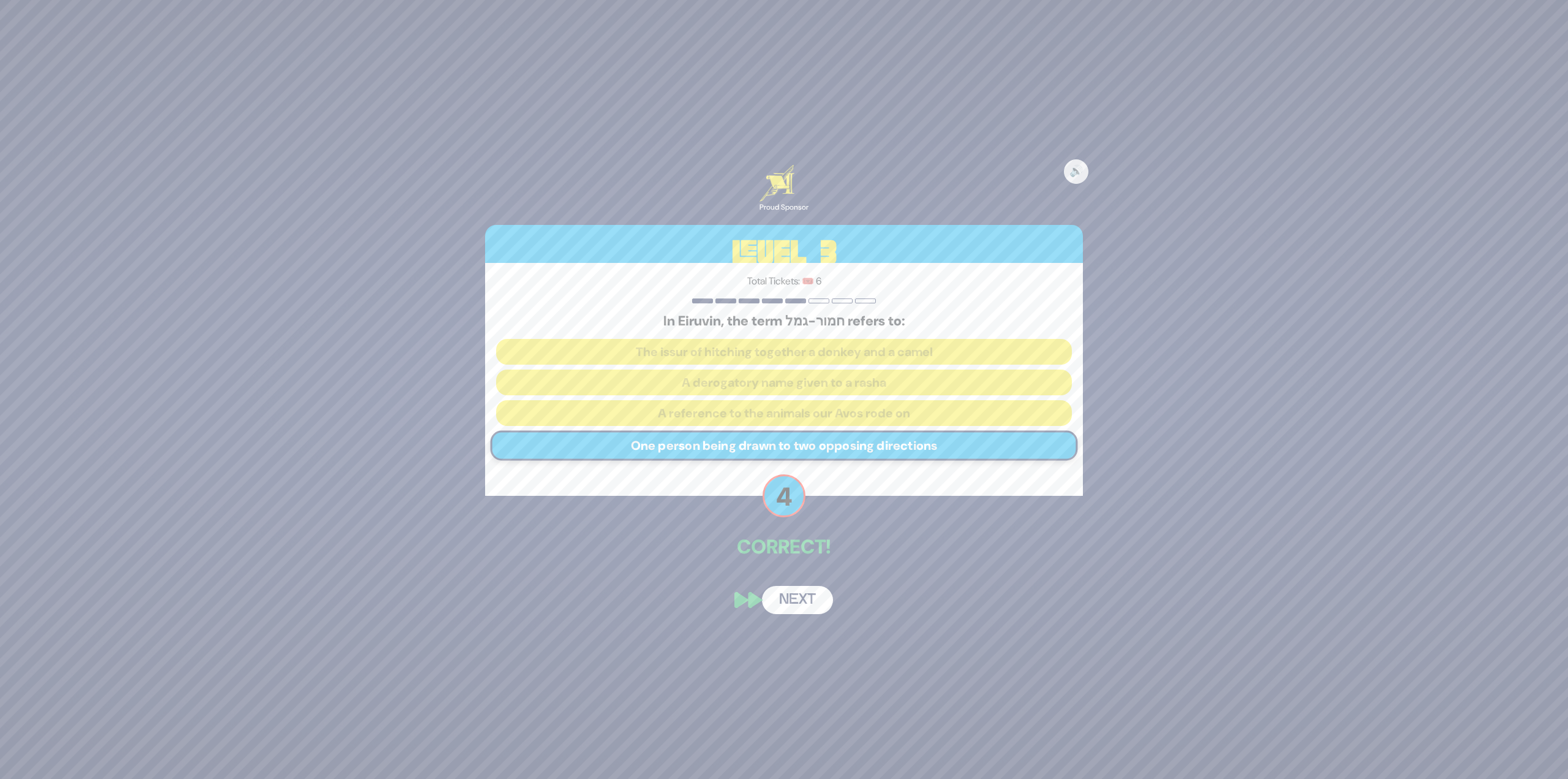
click at [806, 588] on button "Next" at bounding box center [798, 600] width 71 height 28
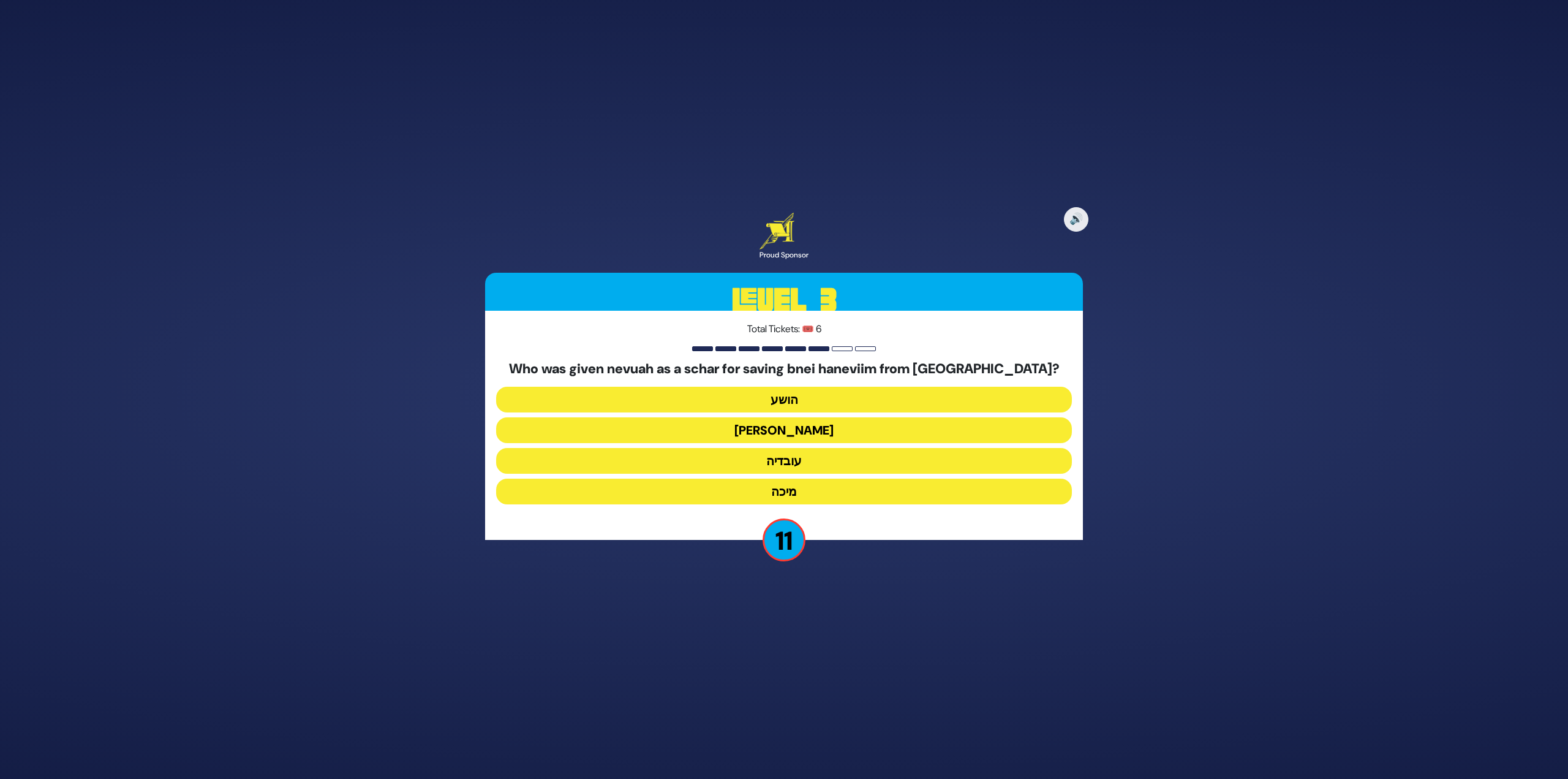
click at [801, 464] on button "עובדיה" at bounding box center [784, 461] width 576 height 26
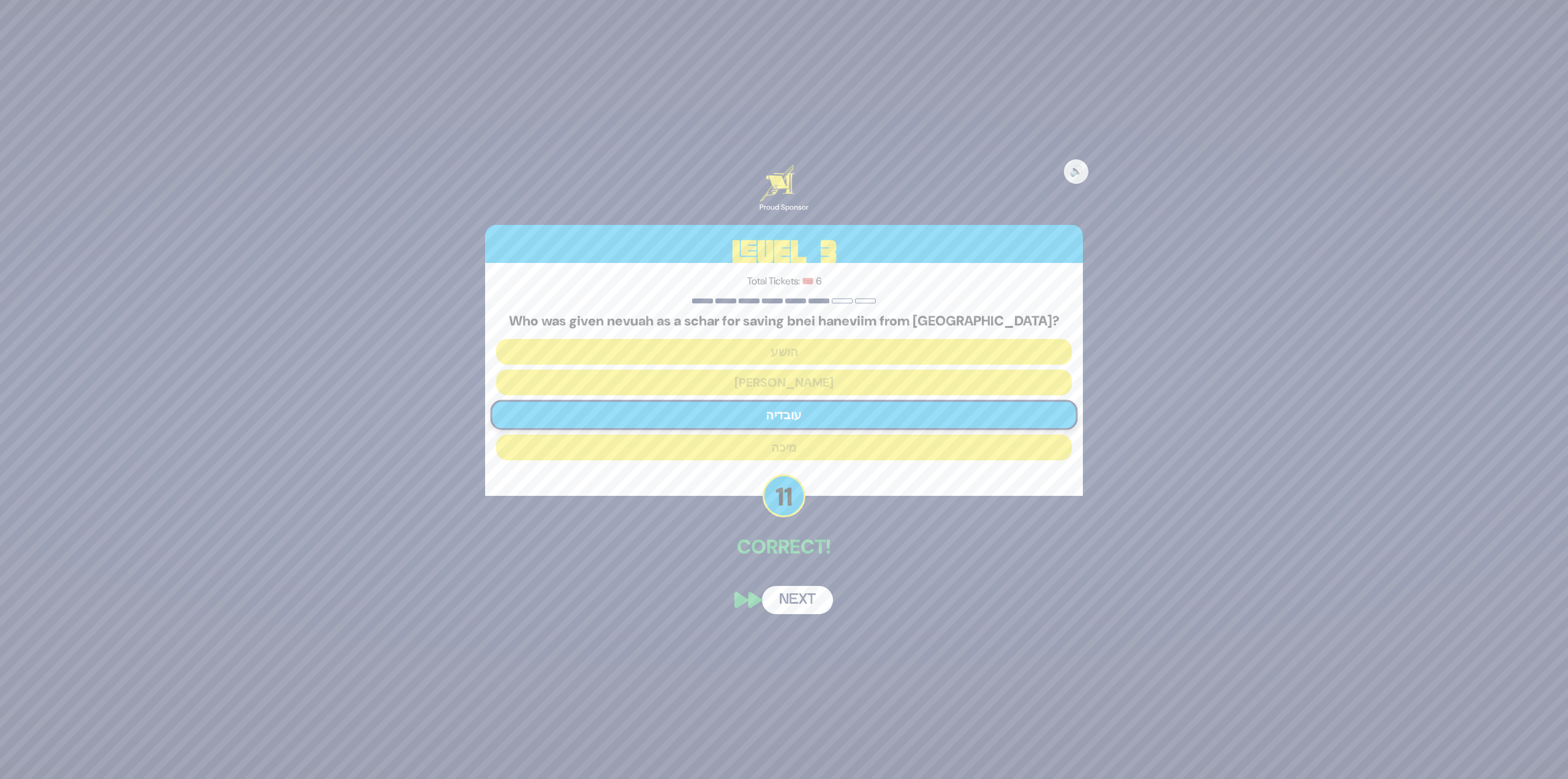
click at [805, 594] on button "Next" at bounding box center [798, 600] width 71 height 28
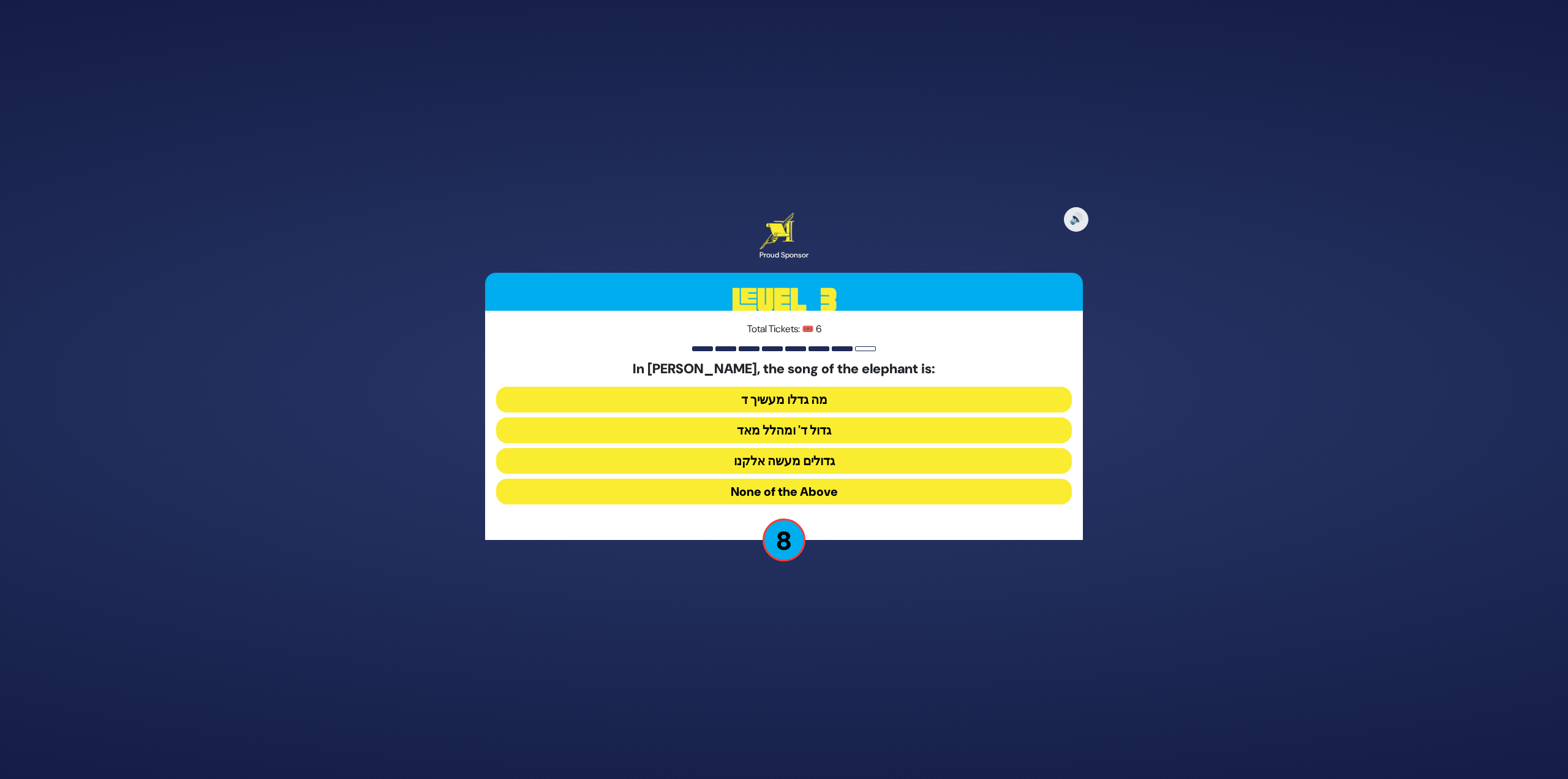
click at [812, 461] on button "גדולים מעשה אלקנו" at bounding box center [784, 461] width 576 height 26
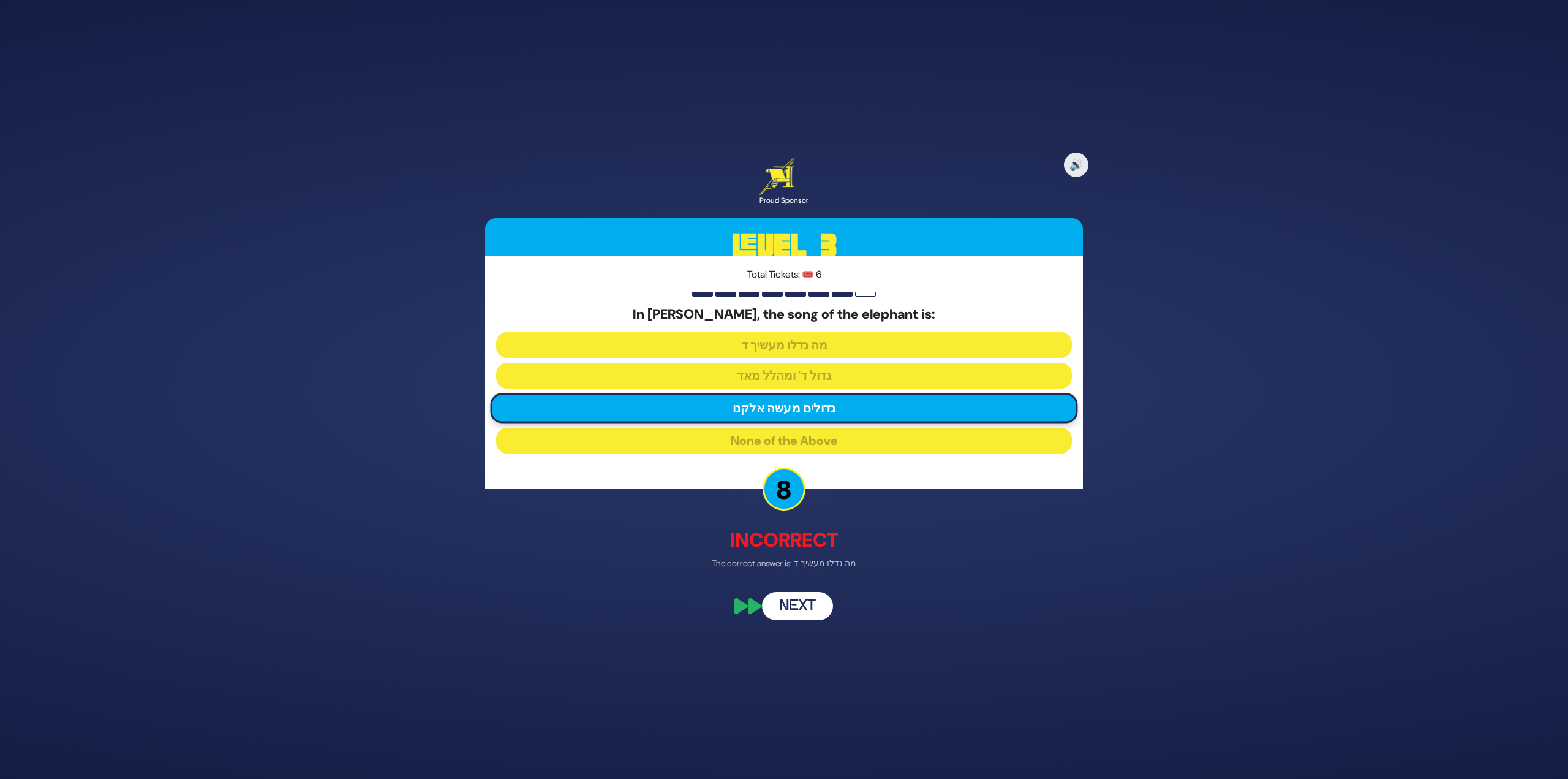
click at [802, 599] on button "Next" at bounding box center [798, 606] width 71 height 28
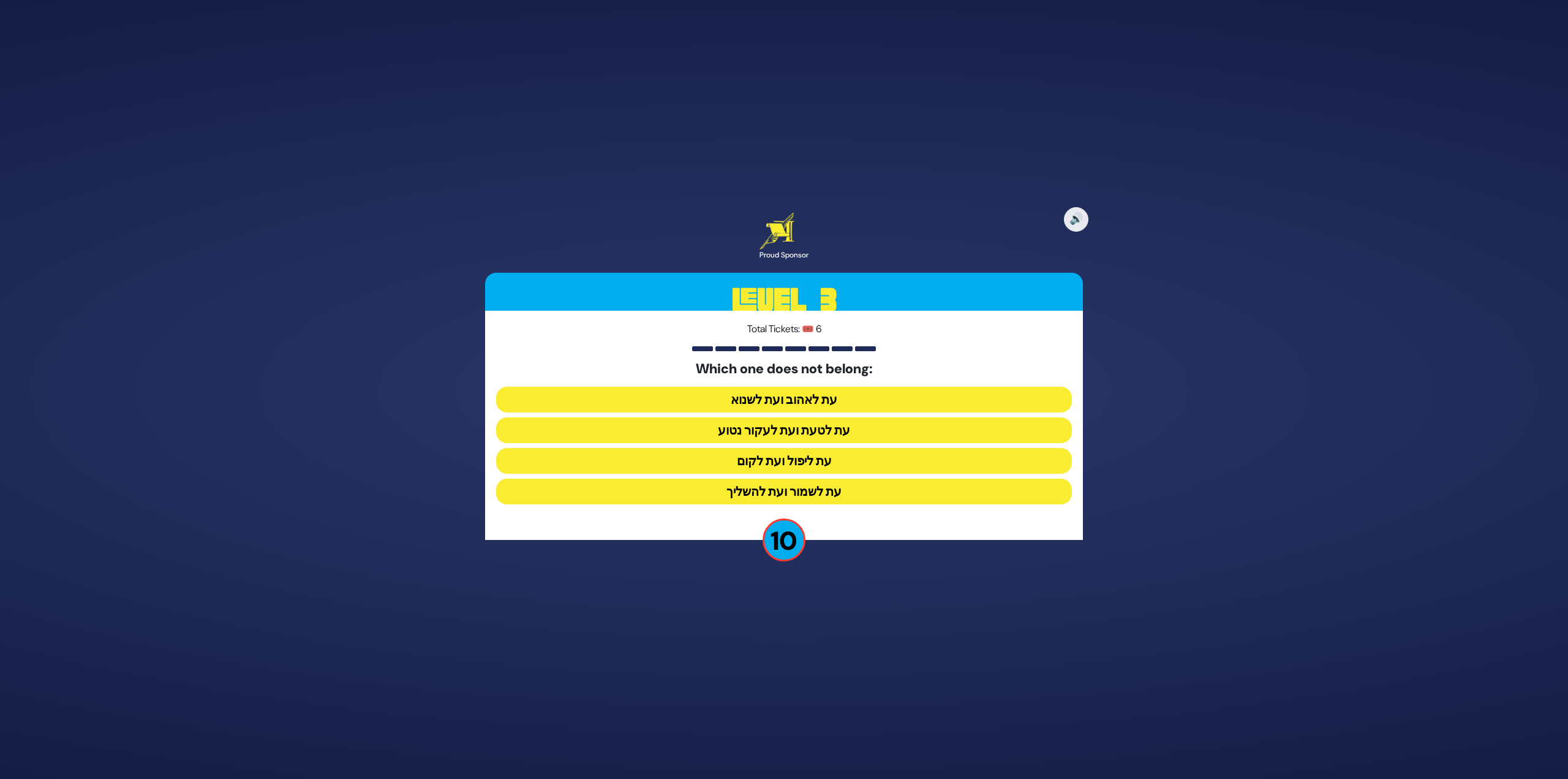
click at [822, 460] on button "עת ליפול ועת לקום" at bounding box center [784, 461] width 576 height 26
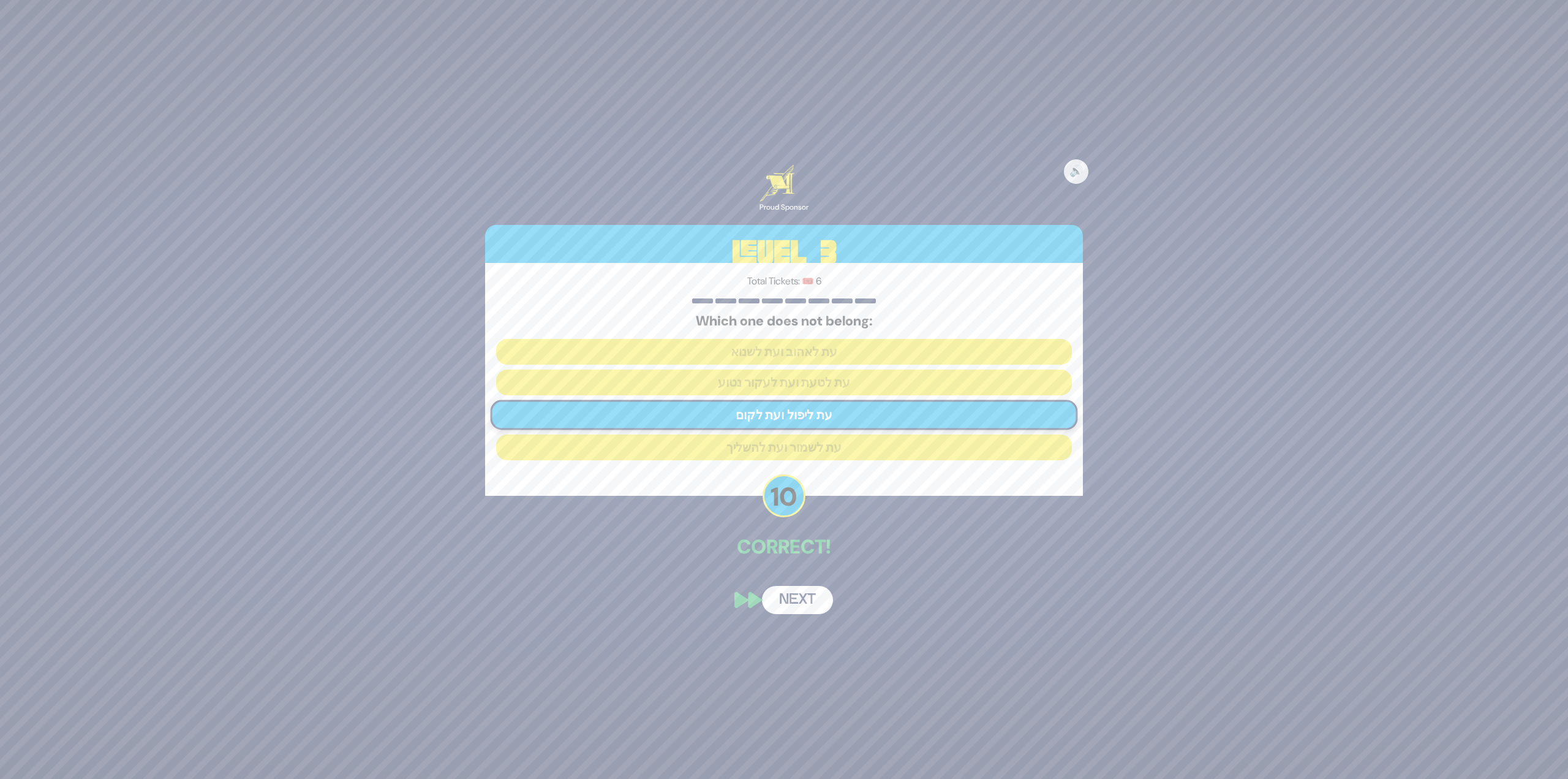
click at [809, 604] on button "Next" at bounding box center [798, 600] width 71 height 28
